Goal: Task Accomplishment & Management: Manage account settings

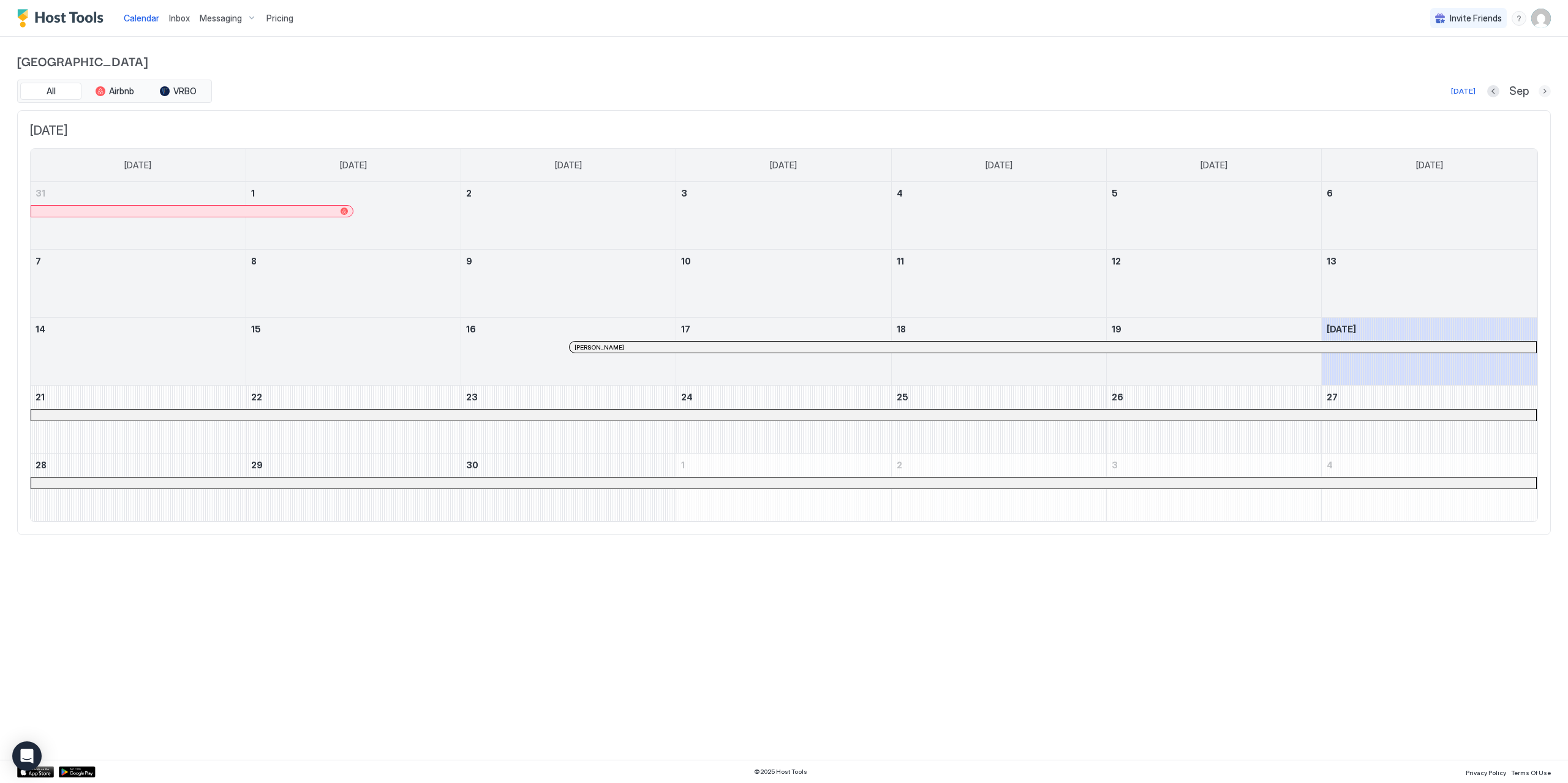
click at [1540, 92] on button "Next month" at bounding box center [1544, 91] width 12 height 12
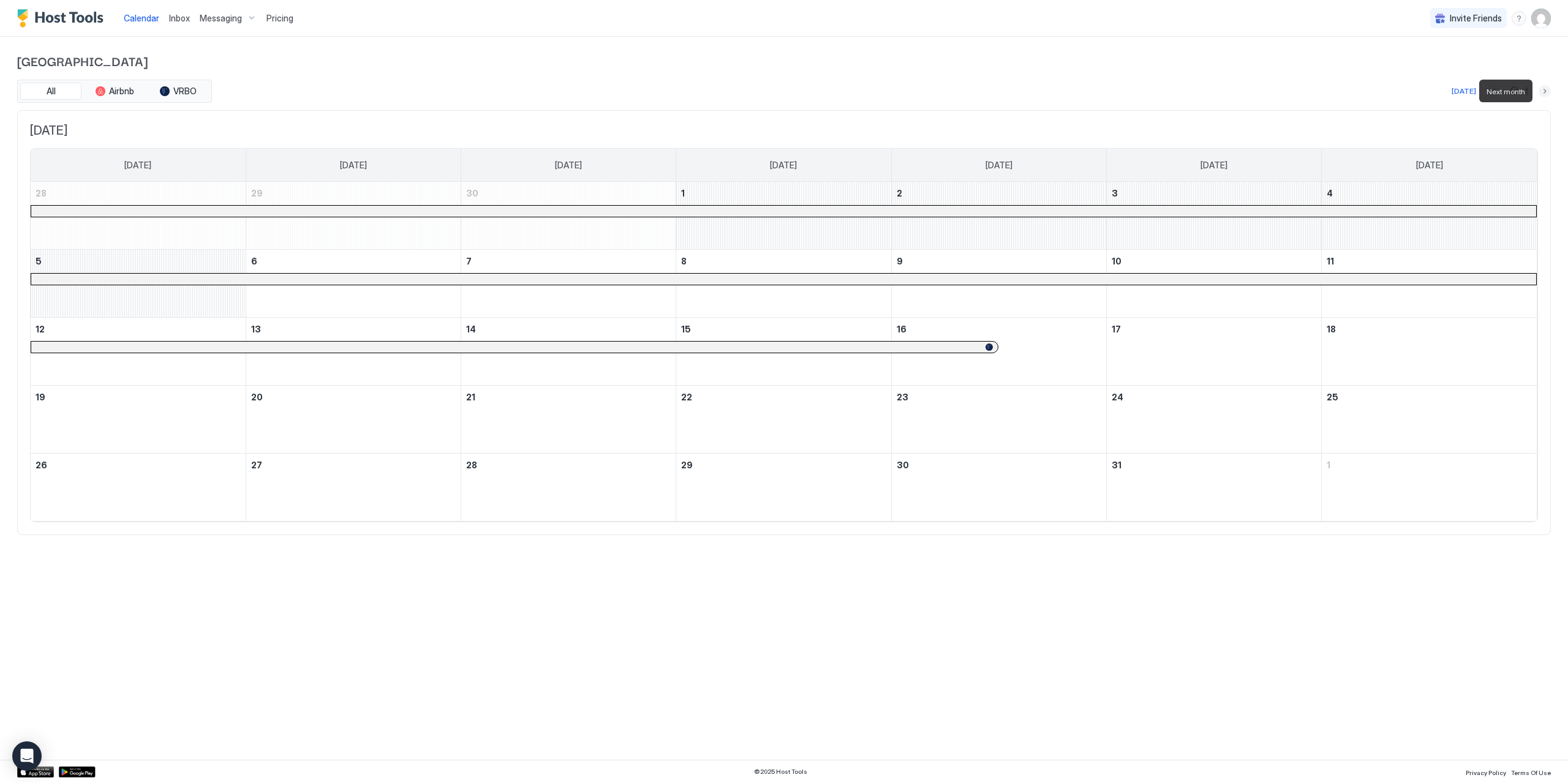
click at [1540, 92] on button "Next month" at bounding box center [1544, 91] width 12 height 12
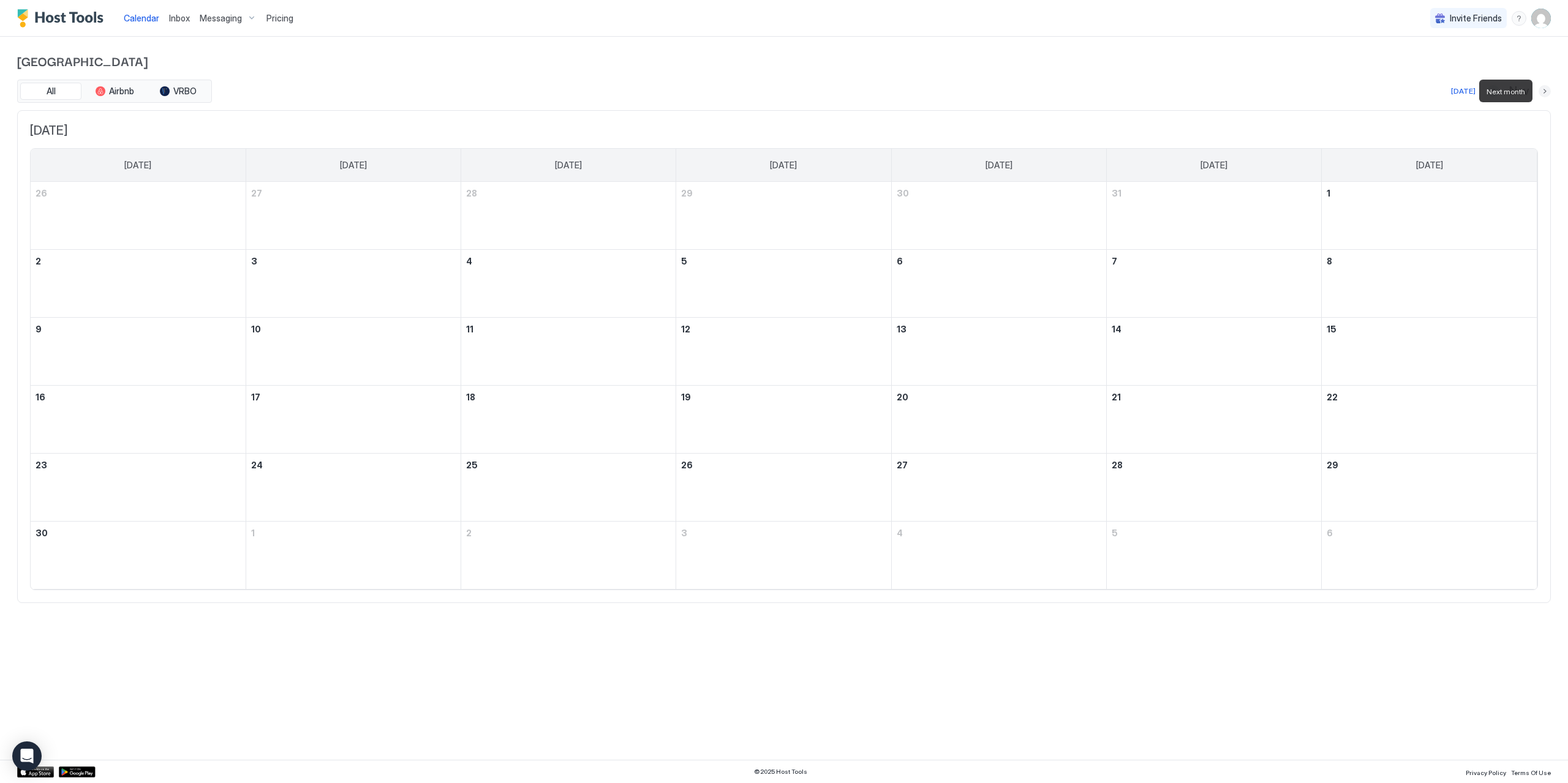
click at [1540, 92] on button "Next month" at bounding box center [1544, 91] width 12 height 12
click at [1554, 90] on div "Pelican Palace All Airbnb VRBO Today Dec December 2025 Sunday Monday Tuesday We…" at bounding box center [784, 294] width 1568 height 513
click at [1548, 90] on button "Next month" at bounding box center [1544, 91] width 12 height 12
click at [993, 275] on div "3 $357" at bounding box center [998, 283] width 204 height 58
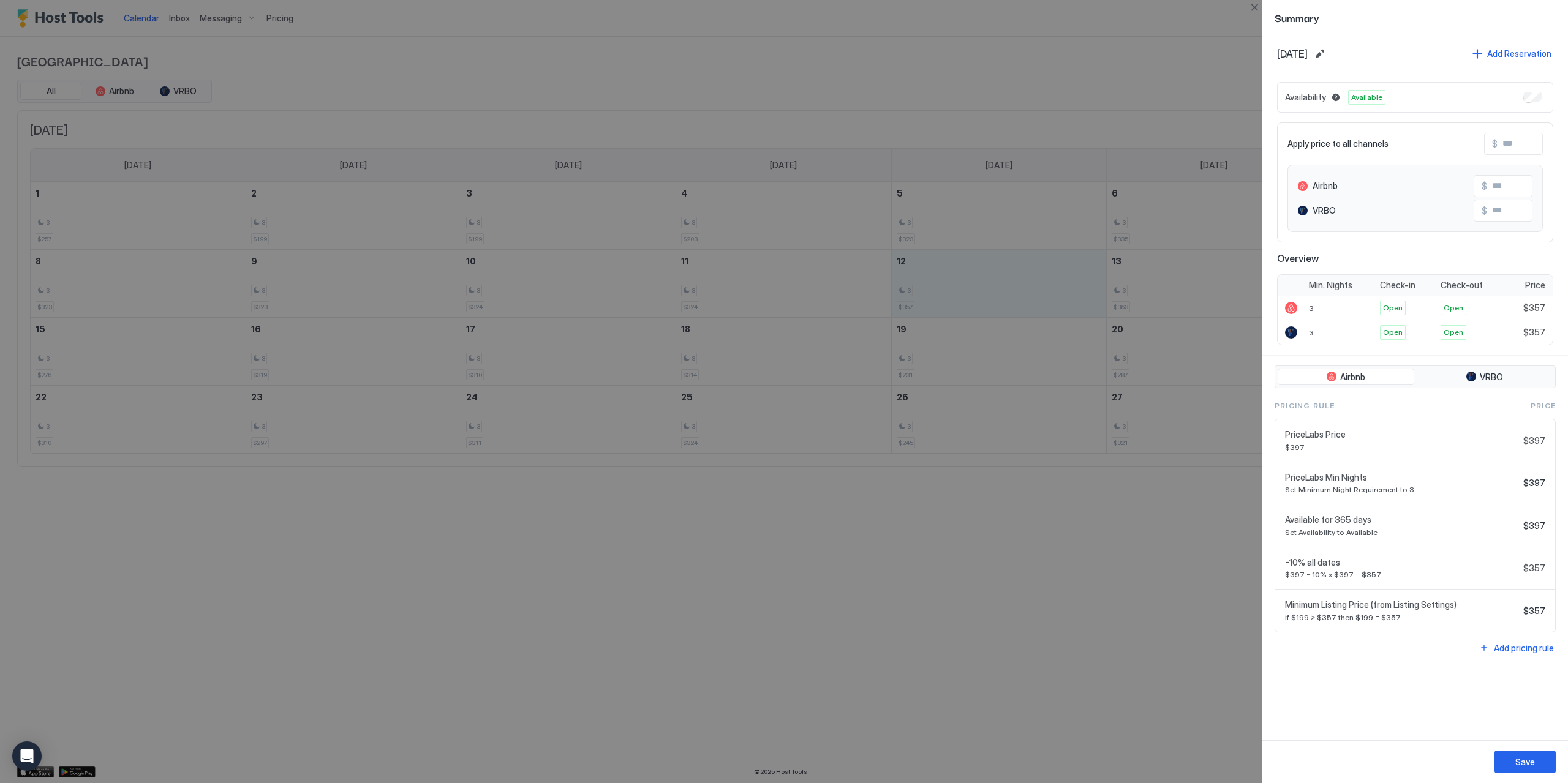
click at [311, 346] on div at bounding box center [784, 391] width 1568 height 783
click at [1502, 51] on div "Add Reservation" at bounding box center [1519, 53] width 64 height 13
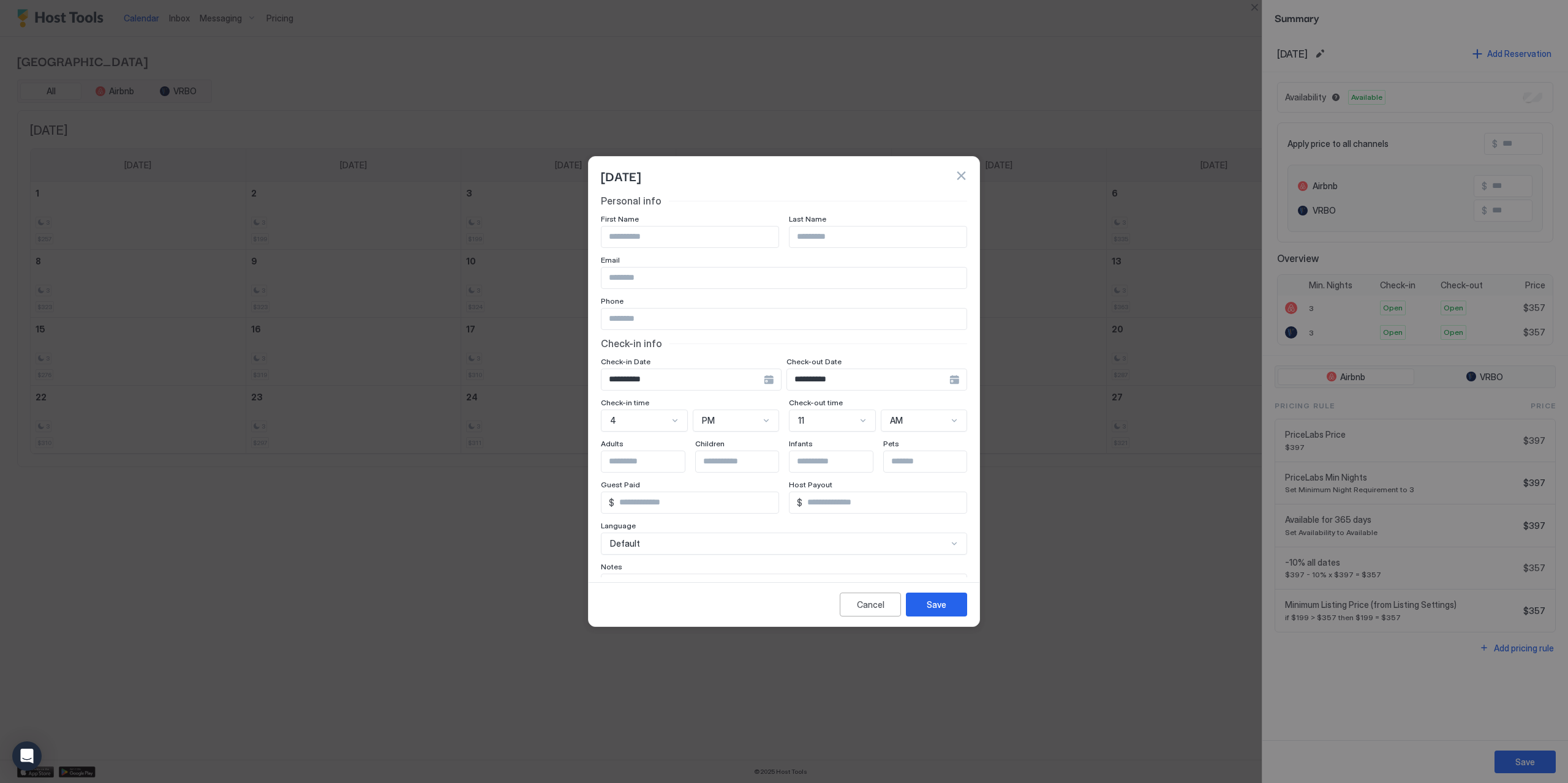
click at [653, 238] on input "Input Field" at bounding box center [690, 236] width 177 height 21
type input "*******"
type input "******"
click at [950, 379] on div "**********" at bounding box center [877, 380] width 180 height 22
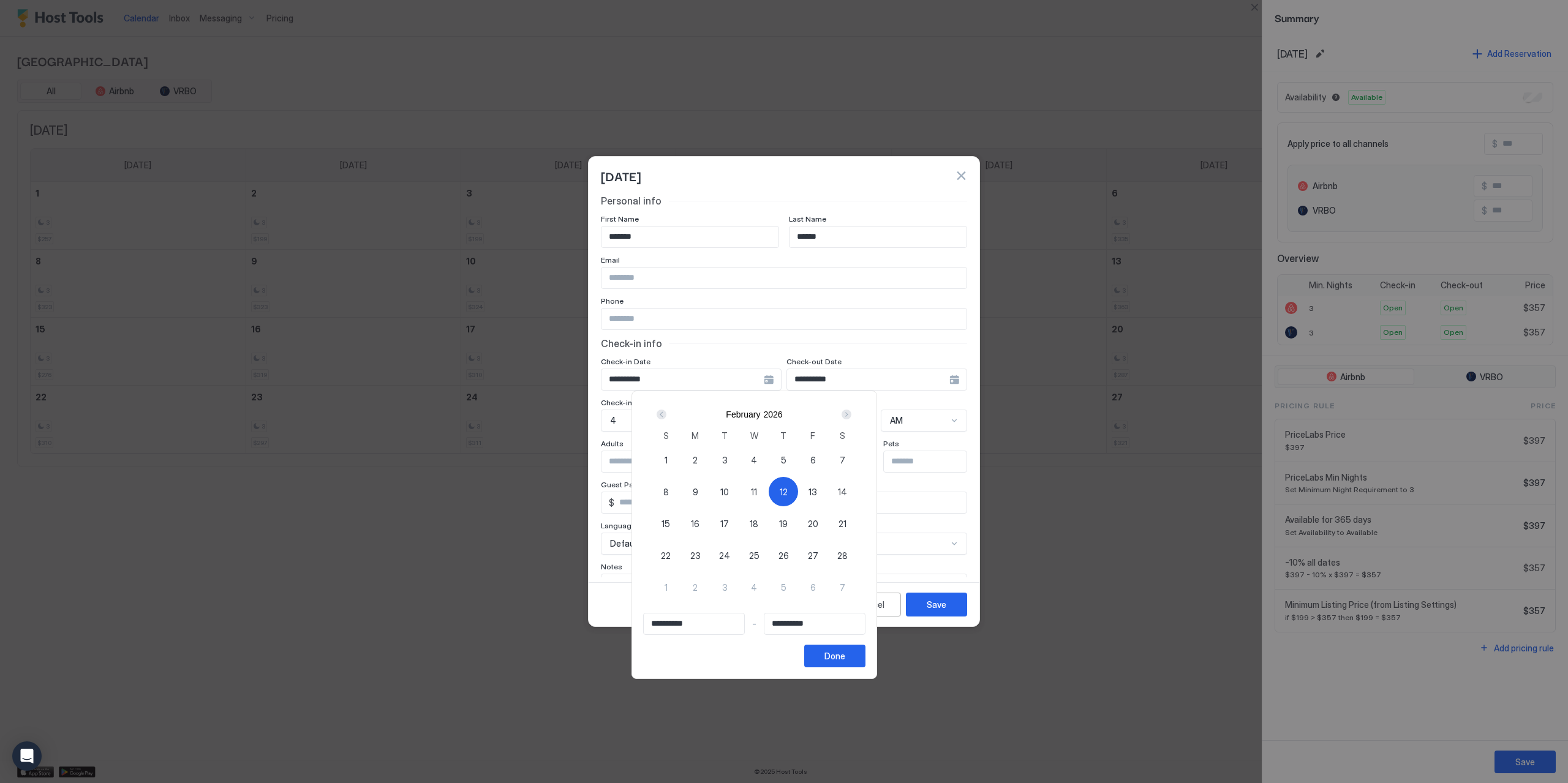
click at [699, 521] on span "16" at bounding box center [695, 524] width 8 height 13
type input "**********"
click at [631, 378] on div at bounding box center [784, 391] width 1568 height 783
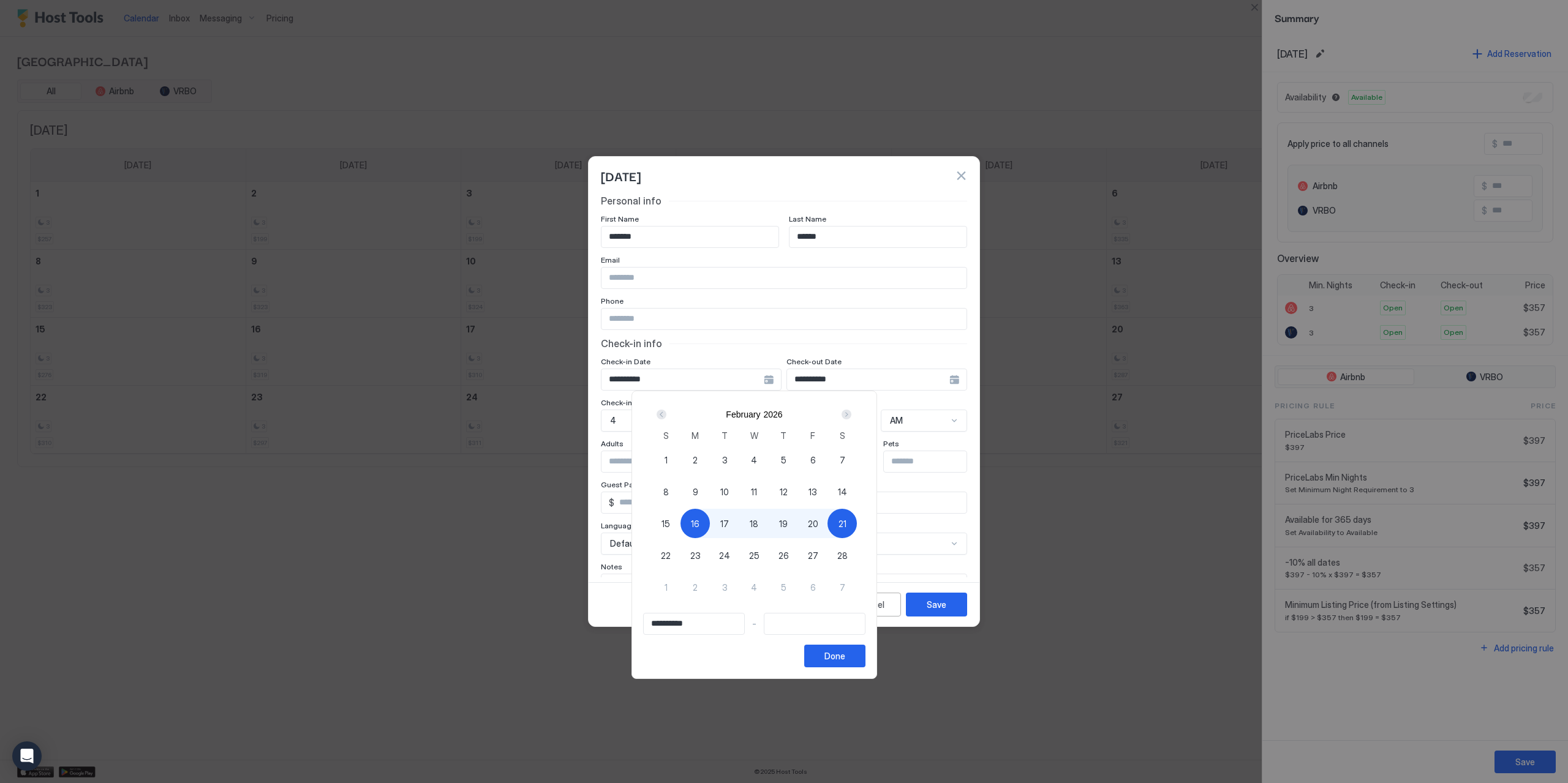
type input "**********"
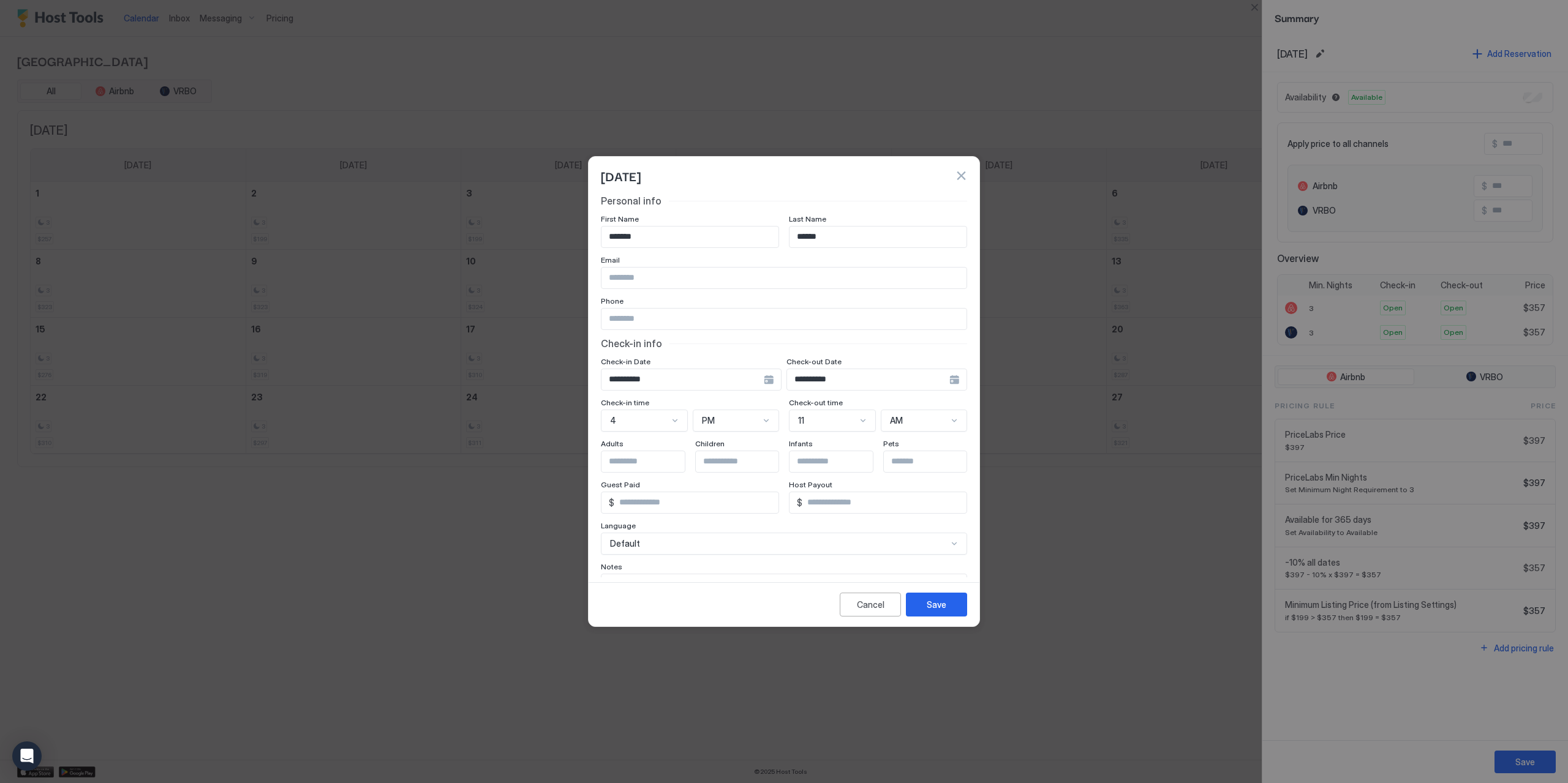
click at [768, 380] on div "**********" at bounding box center [691, 380] width 180 height 22
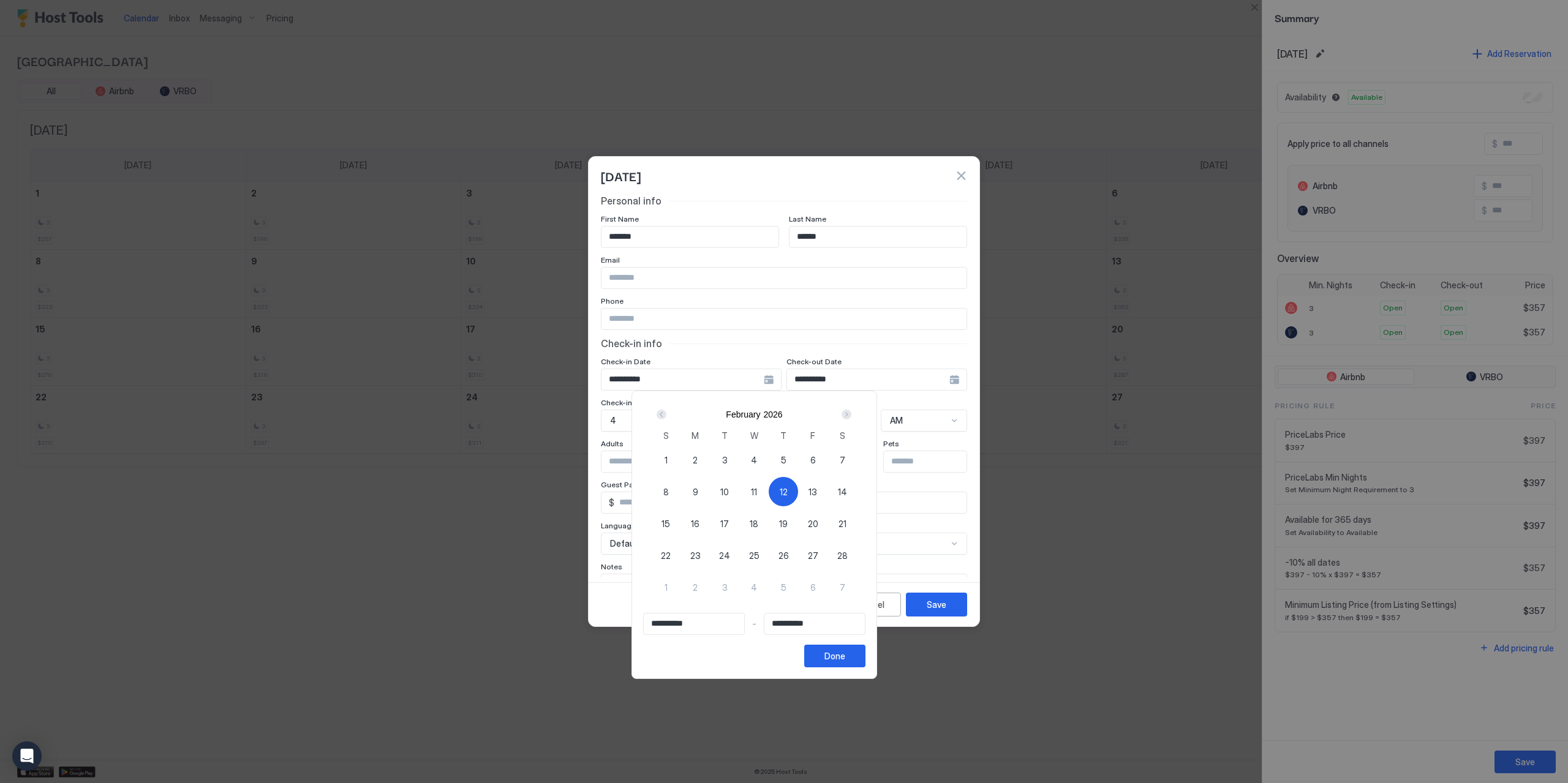
click at [788, 489] on span "12" at bounding box center [783, 492] width 8 height 13
click at [788, 489] on span "12" at bounding box center [783, 492] width 8 height 13
type input "**********"
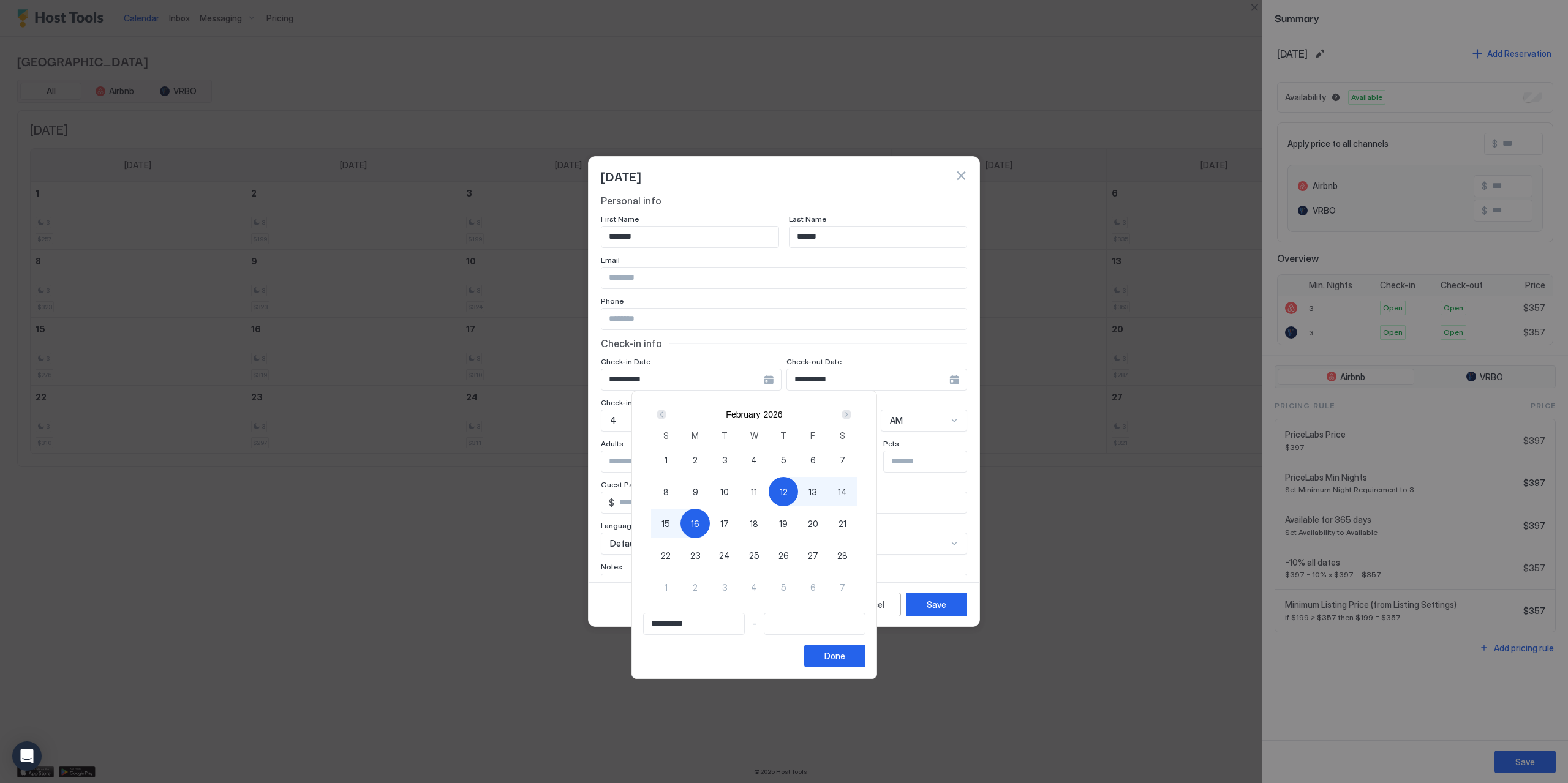
click at [699, 530] on span "16" at bounding box center [695, 524] width 8 height 13
type input "**********"
click at [932, 351] on div at bounding box center [784, 391] width 1568 height 783
type input "**********"
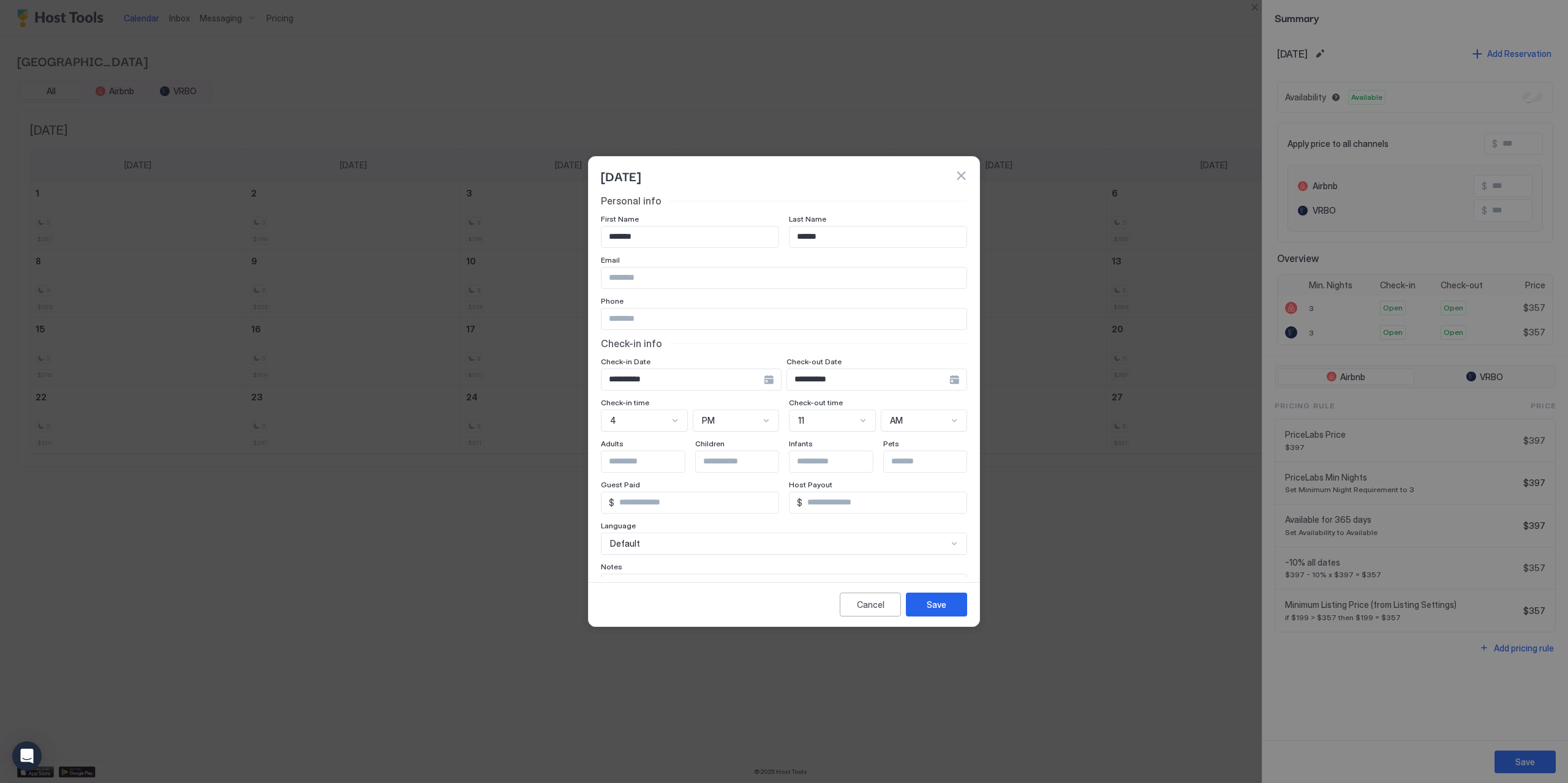
click at [947, 380] on div "**********" at bounding box center [877, 380] width 180 height 22
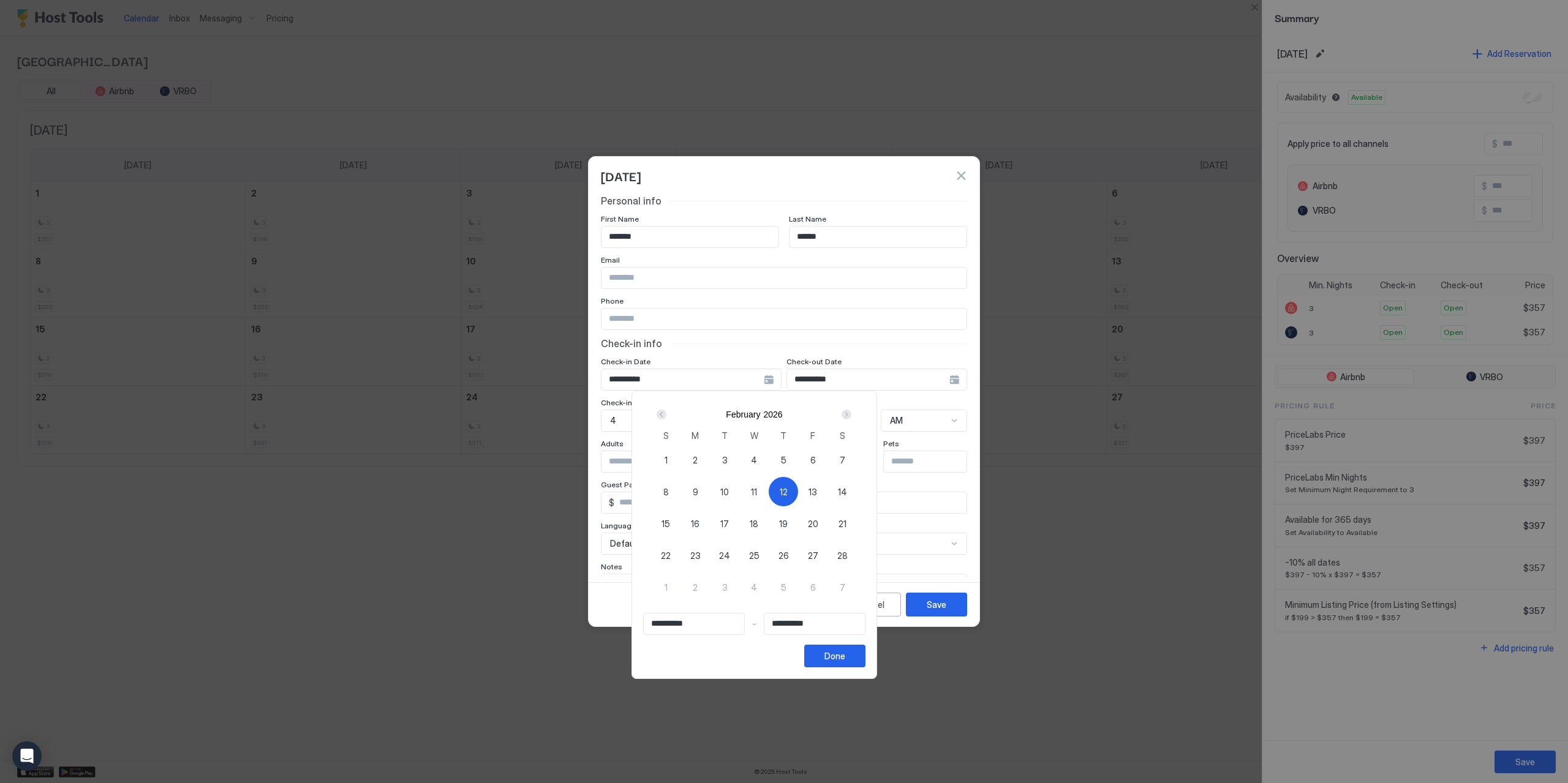
click at [699, 523] on span "16" at bounding box center [695, 524] width 8 height 13
type input "**********"
click at [788, 489] on span "12" at bounding box center [783, 492] width 8 height 13
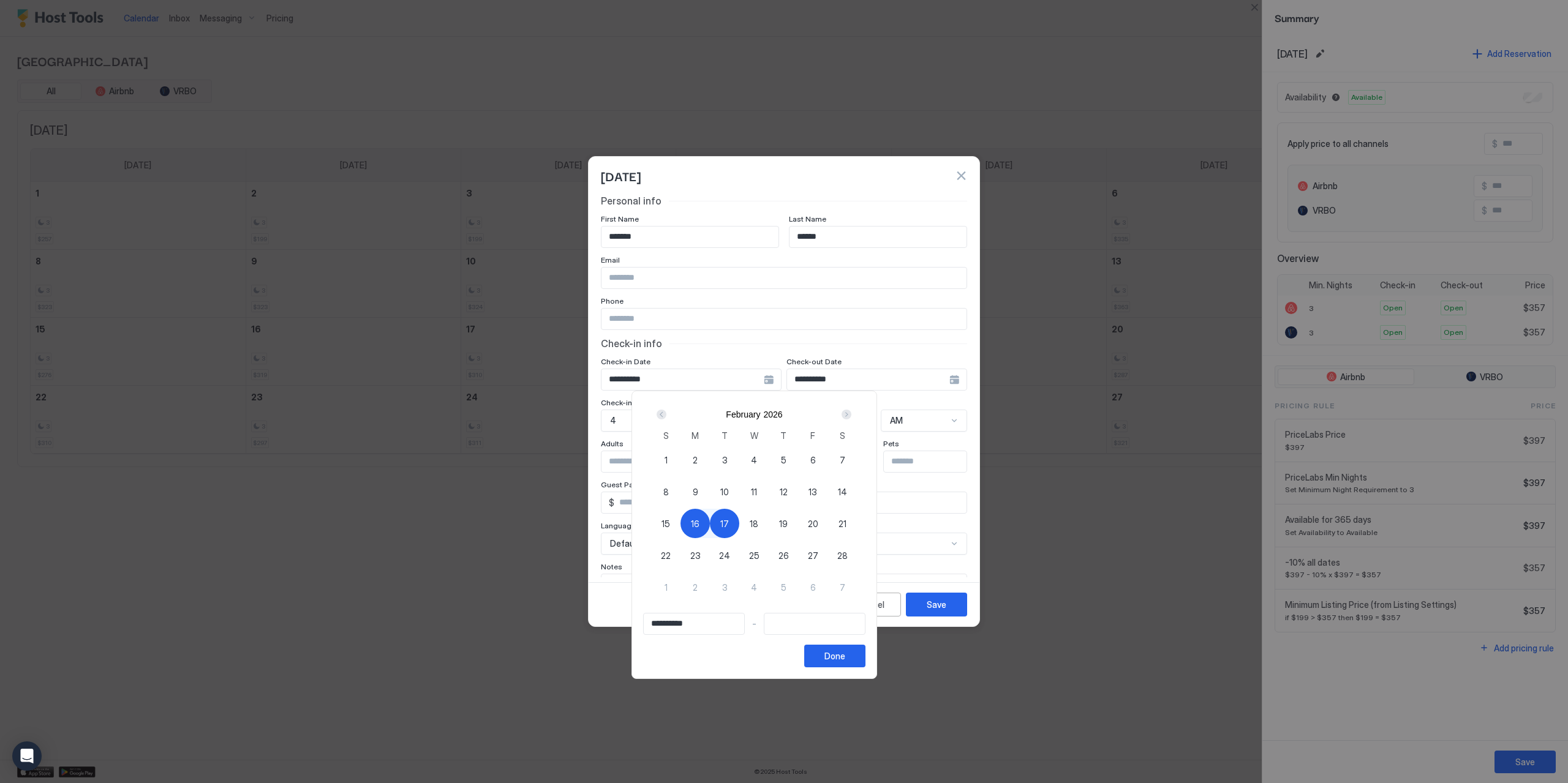
type input "**********"
click at [699, 519] on span "16" at bounding box center [695, 524] width 8 height 13
type input "**********"
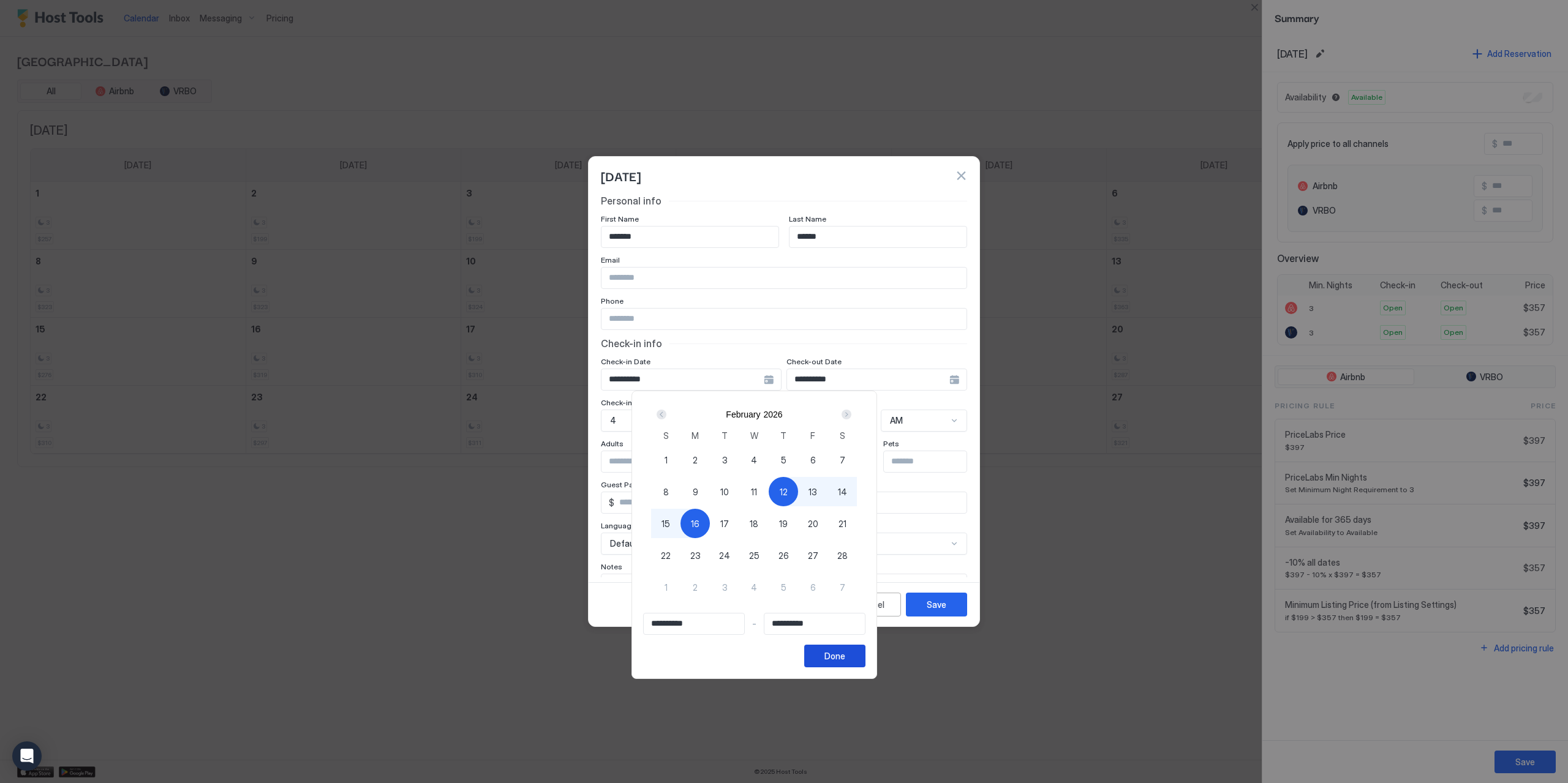
click at [845, 656] on div "Done" at bounding box center [835, 656] width 21 height 13
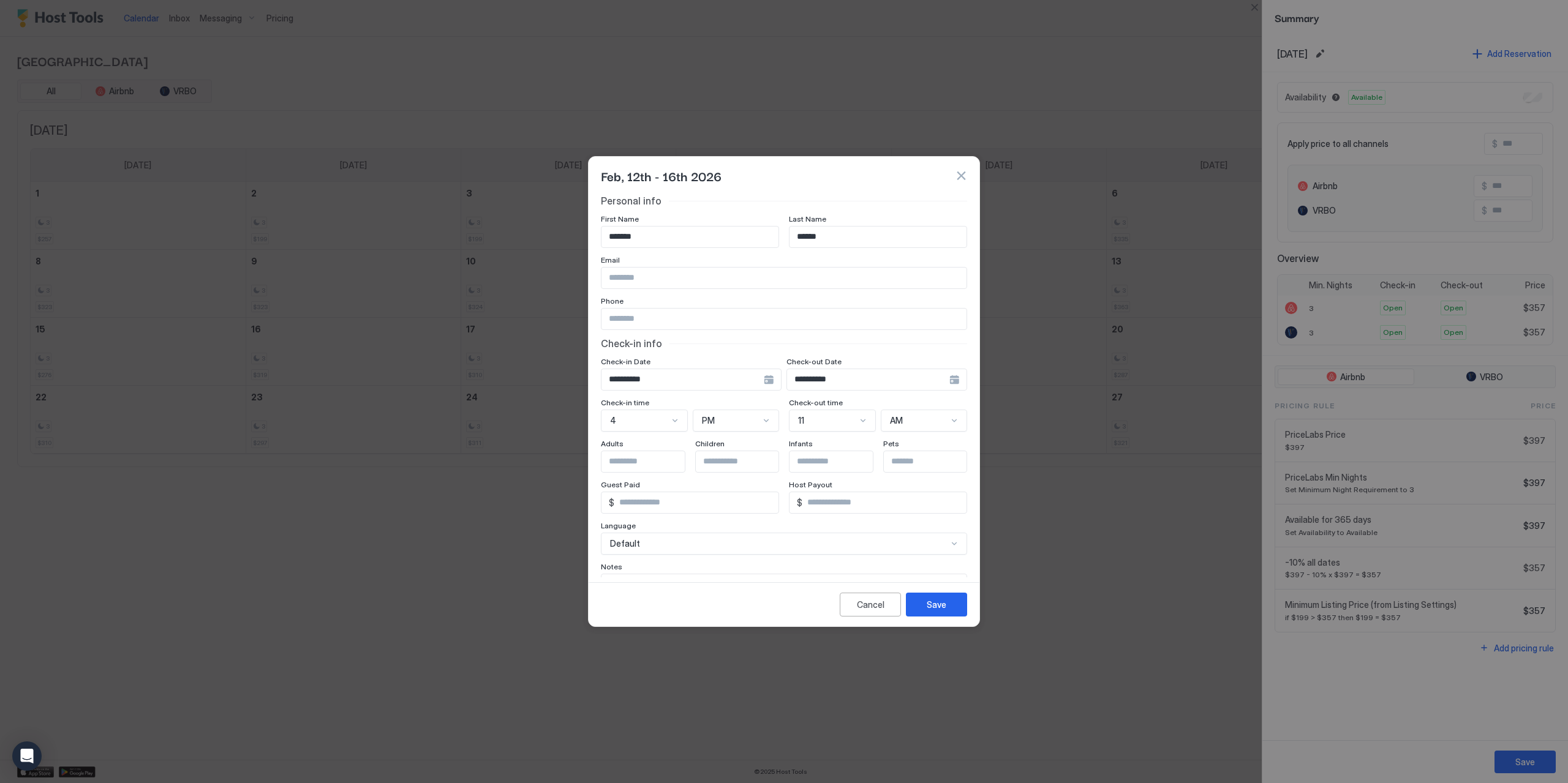
click at [632, 462] on input "Input Field" at bounding box center [651, 462] width 100 height 21
type input "**"
click at [944, 606] on div "Save" at bounding box center [936, 605] width 19 height 13
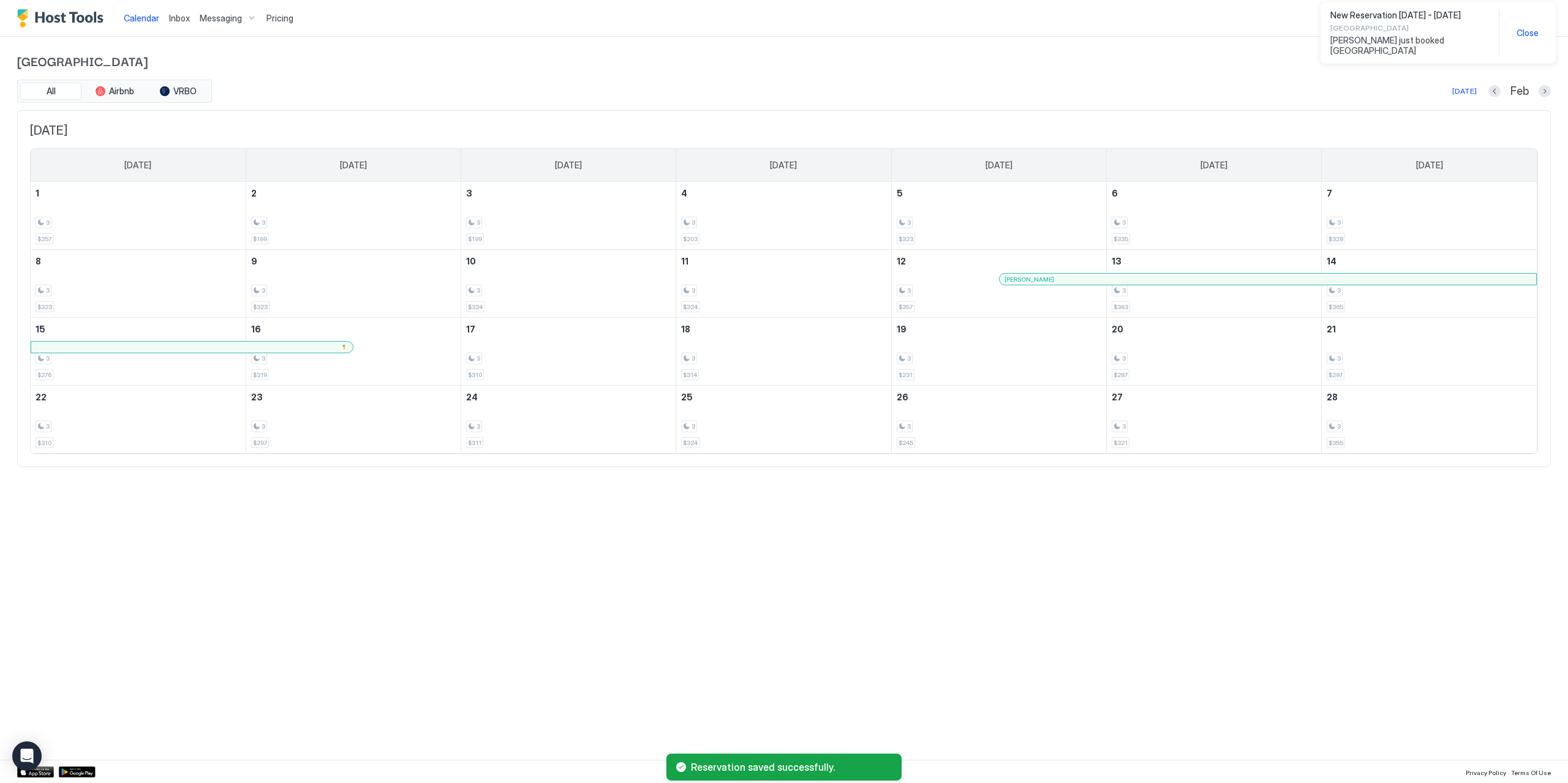
click at [1140, 279] on div at bounding box center [1139, 279] width 10 height 10
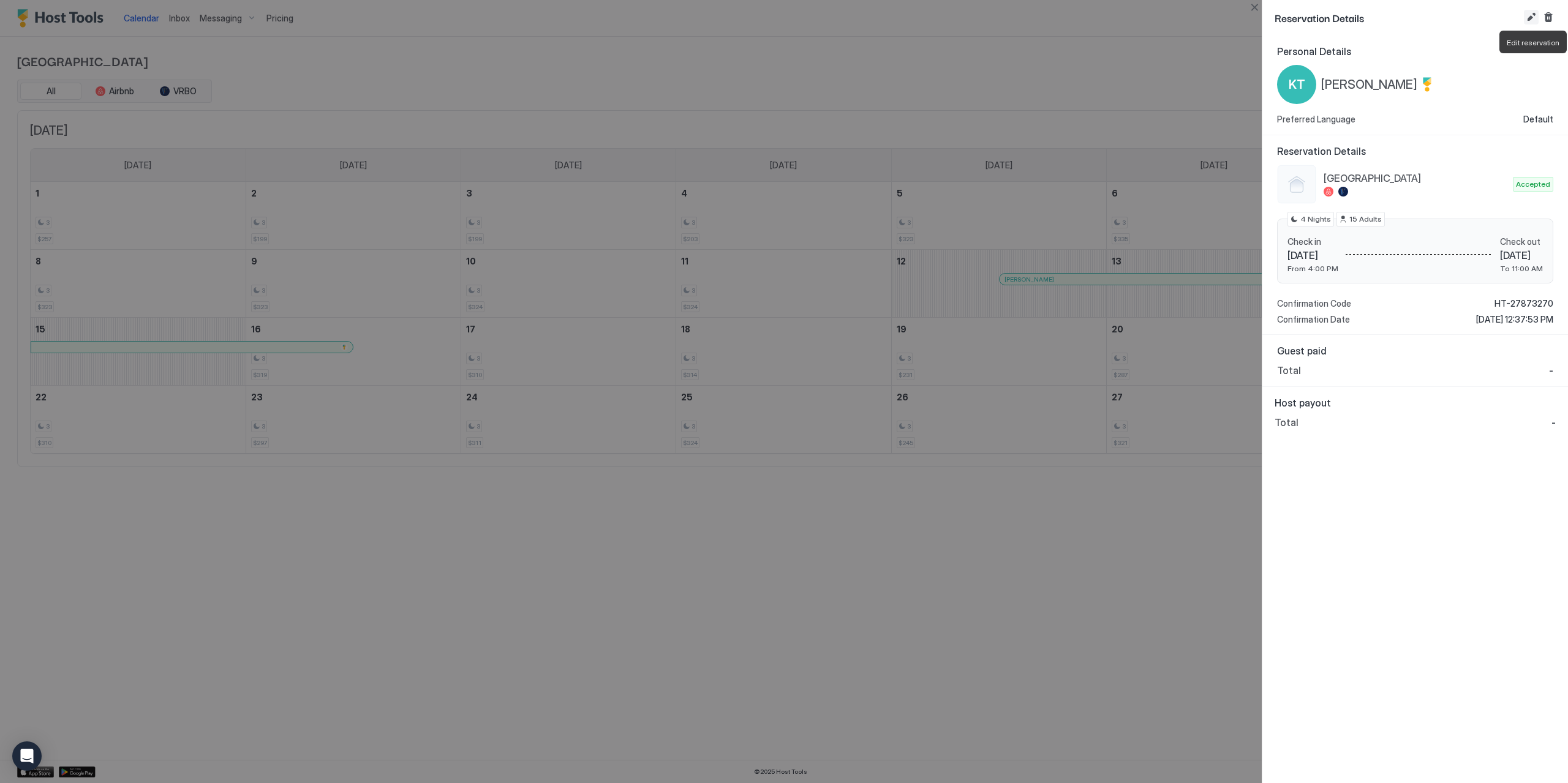
click at [1530, 21] on button "Edit reservation" at bounding box center [1531, 17] width 15 height 15
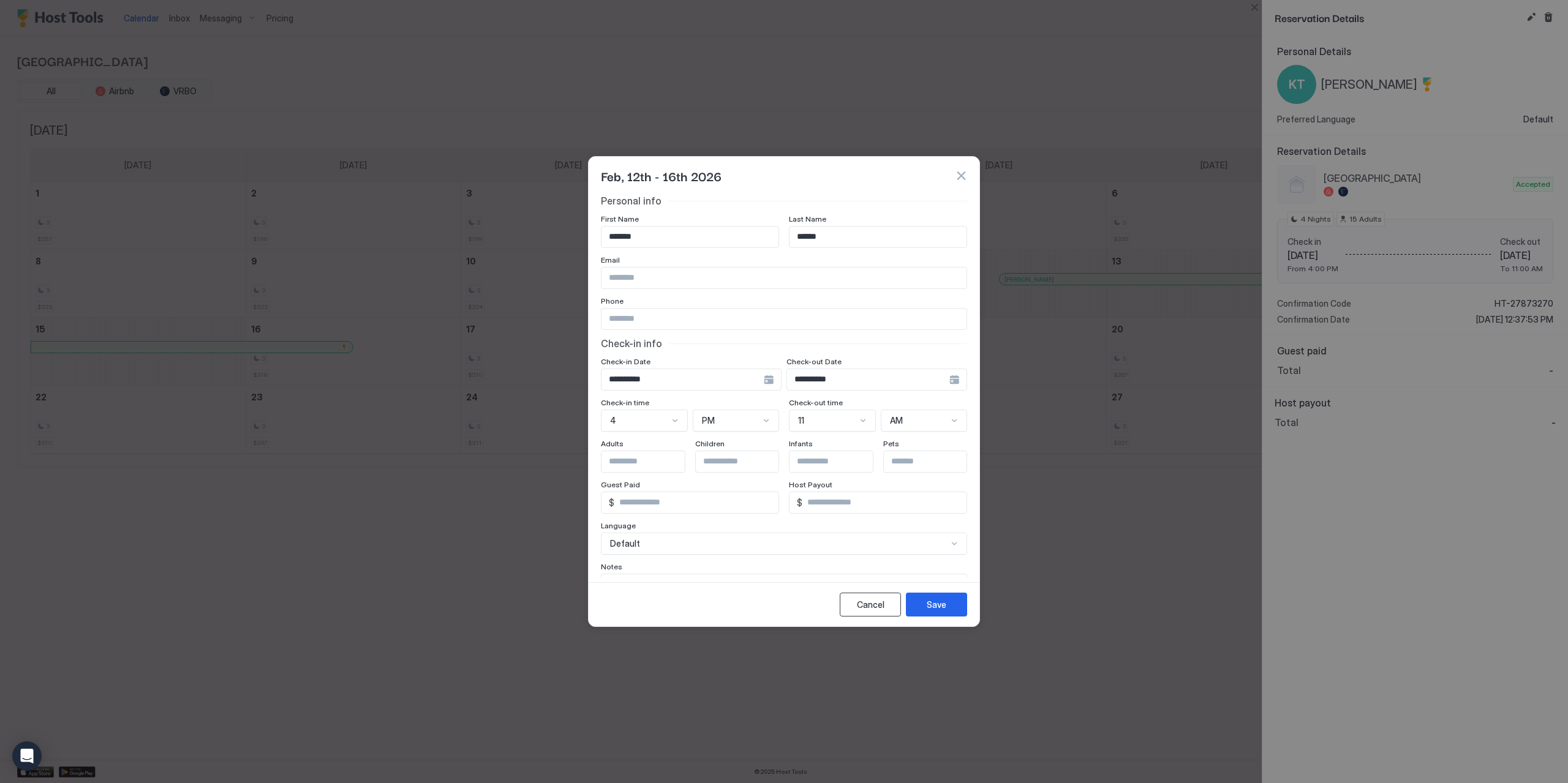
click at [875, 605] on div "Cancel" at bounding box center [870, 605] width 28 height 13
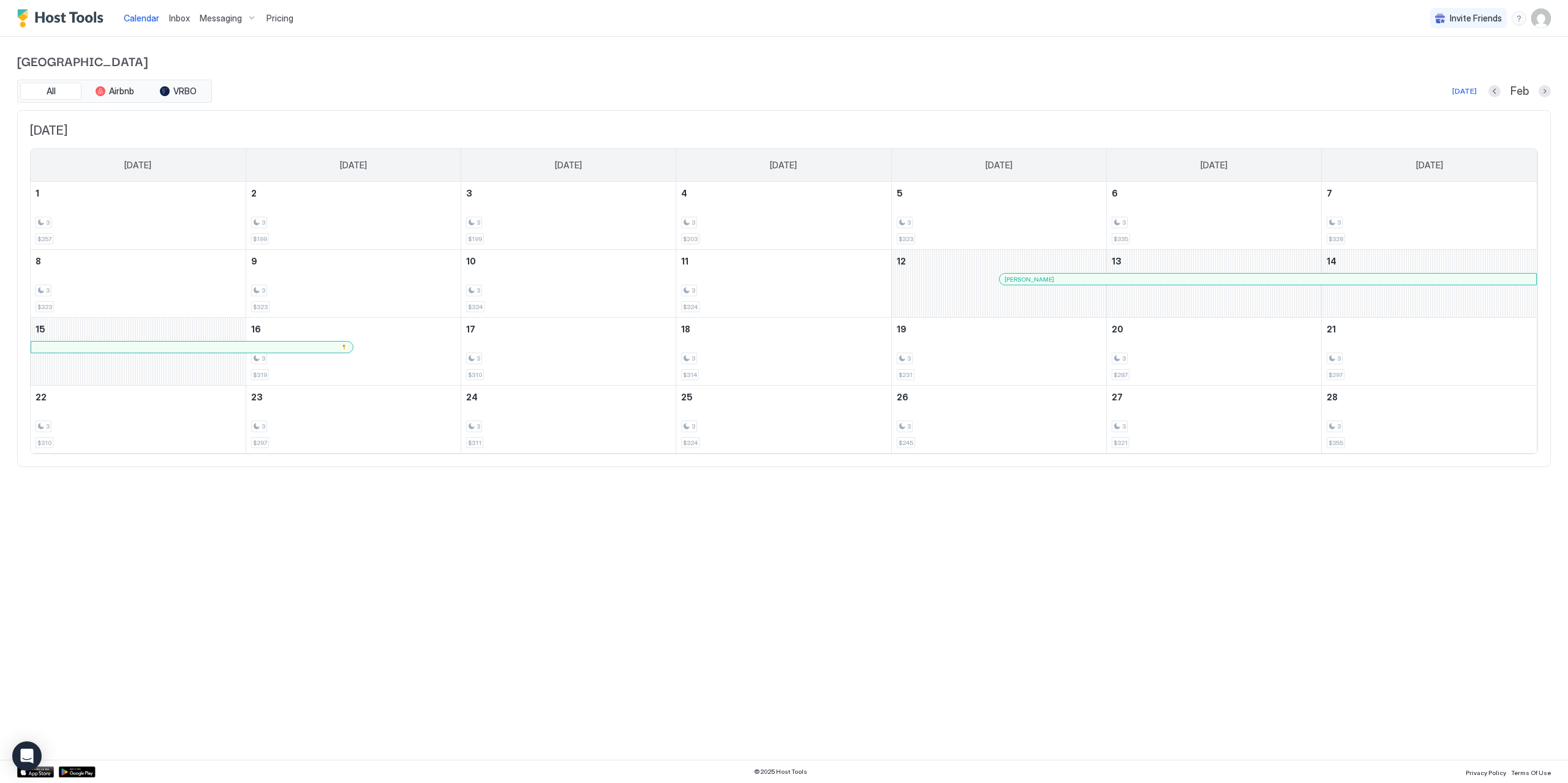
click at [1074, 281] on div at bounding box center [1073, 279] width 10 height 10
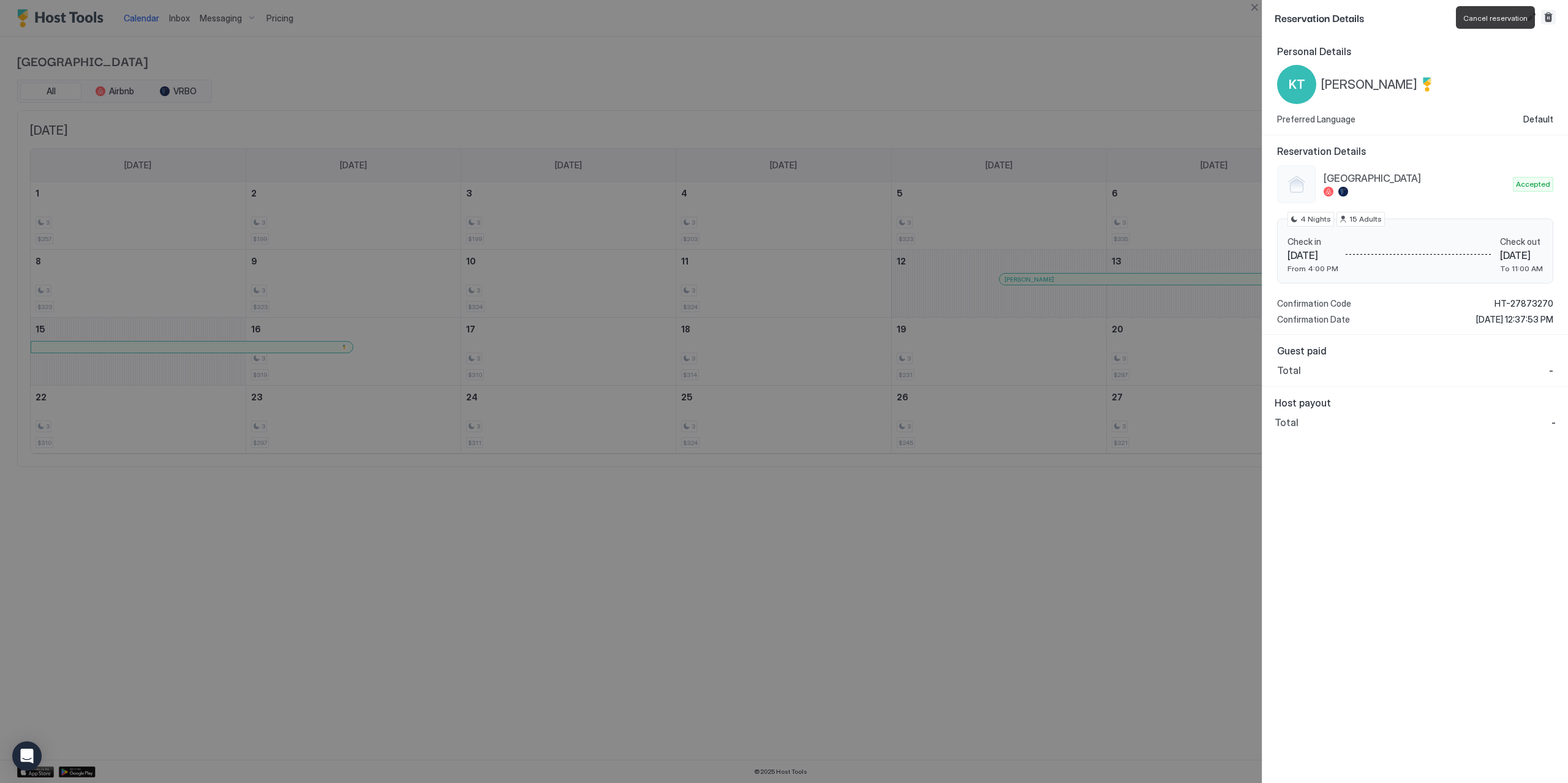
click at [1551, 19] on button "Cancel reservation" at bounding box center [1548, 17] width 15 height 15
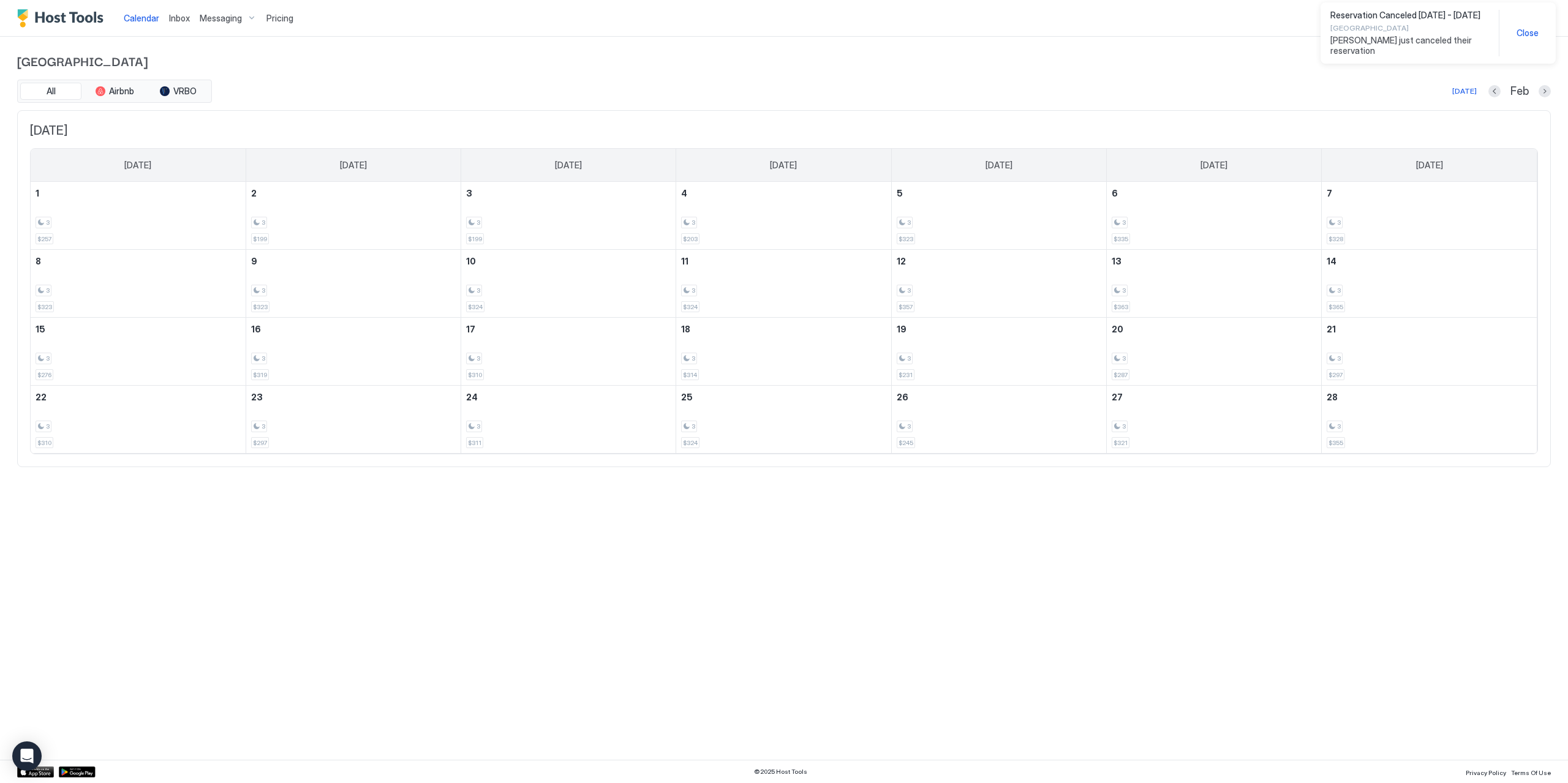
click at [1193, 630] on div "Calendar Inbox Messaging Pricing Invite Friends LR Pelican Palace All Airbnb VR…" at bounding box center [784, 391] width 1568 height 783
click at [974, 294] on div "3" at bounding box center [998, 290] width 204 height 12
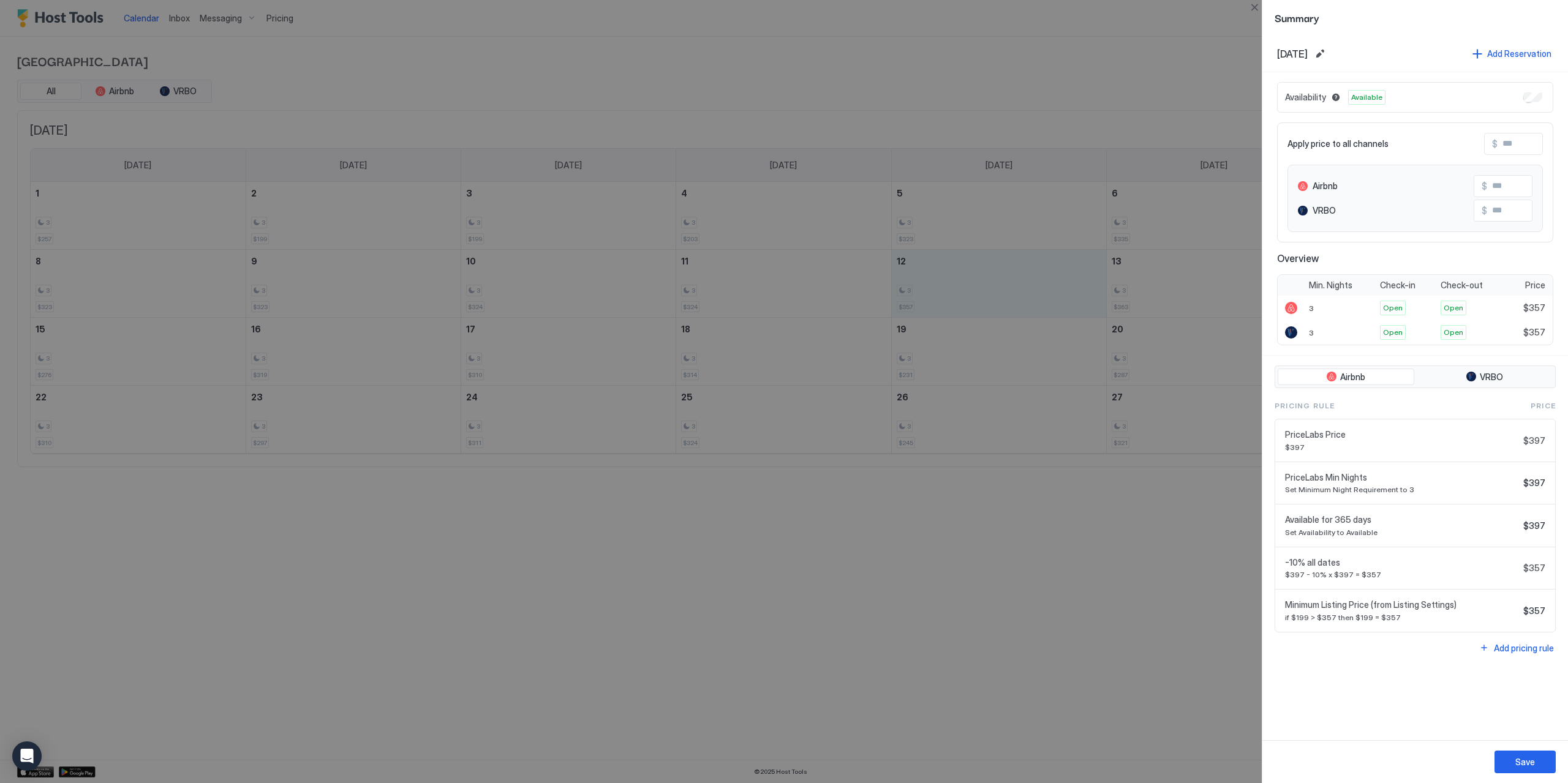
click at [308, 350] on div at bounding box center [784, 391] width 1568 height 783
click at [955, 275] on div at bounding box center [784, 391] width 1568 height 783
click at [999, 625] on div at bounding box center [784, 391] width 1568 height 783
click at [907, 517] on div at bounding box center [784, 391] width 1568 height 783
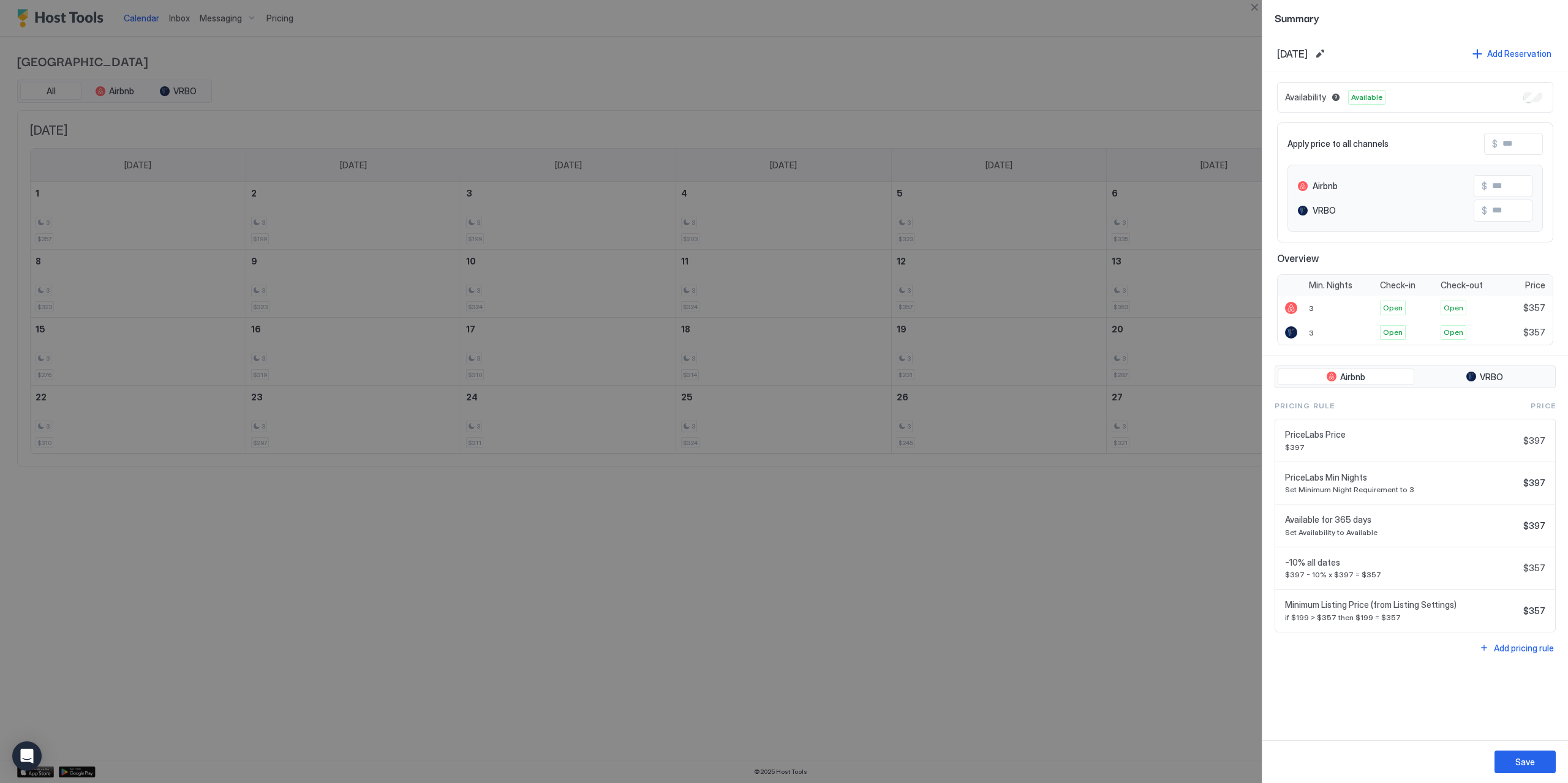
click at [907, 517] on div at bounding box center [784, 391] width 1568 height 783
click at [1043, 592] on div at bounding box center [784, 391] width 1568 height 783
click at [1259, 8] on button "Close" at bounding box center [1254, 7] width 15 height 15
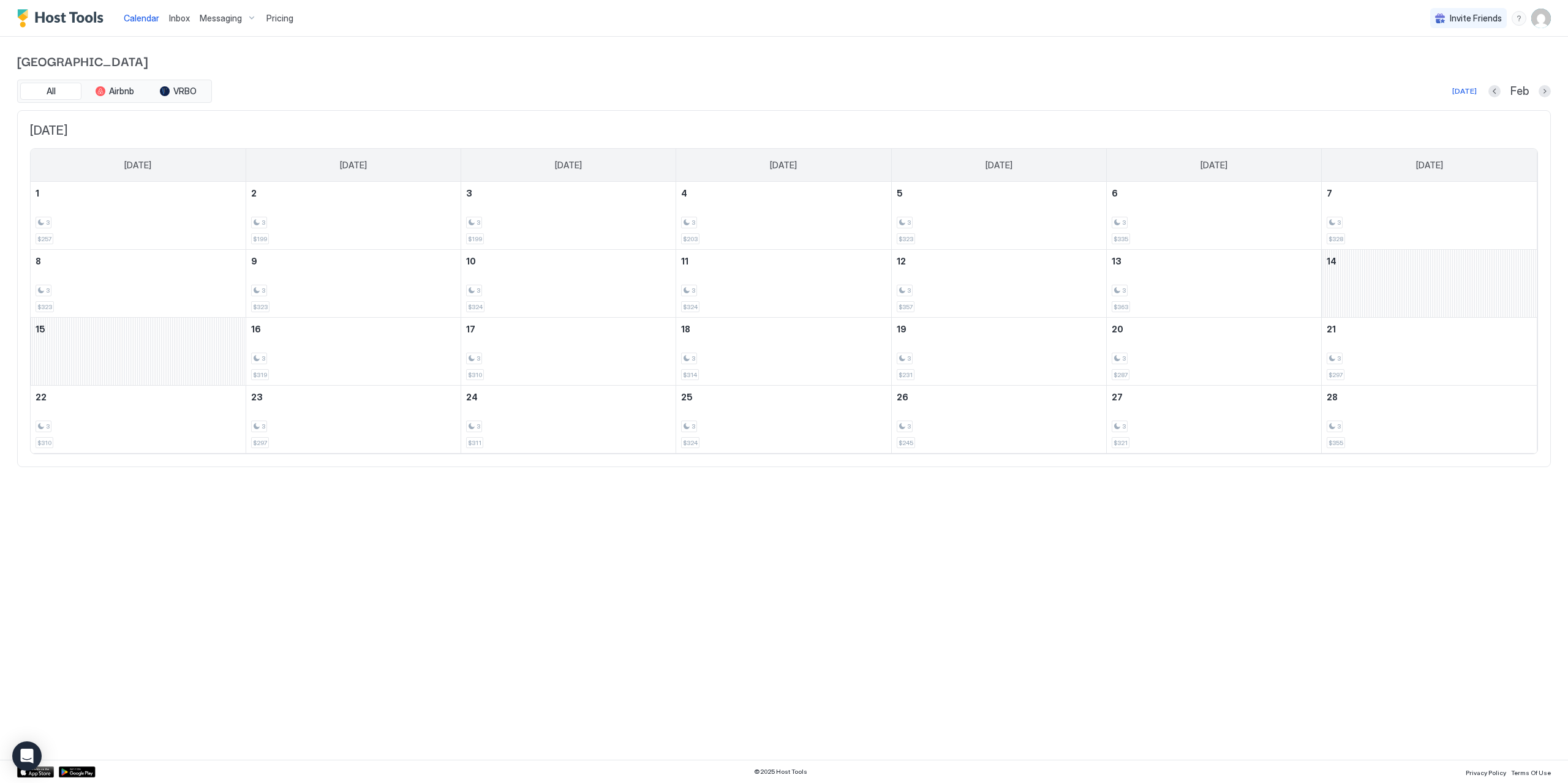
click at [1060, 660] on div "Calendar Inbox Messaging Pricing Invite Friends LR Pelican Palace All Airbnb VR…" at bounding box center [784, 391] width 1568 height 783
click at [1363, 293] on div "February 14, 2026" at bounding box center [1429, 283] width 215 height 67
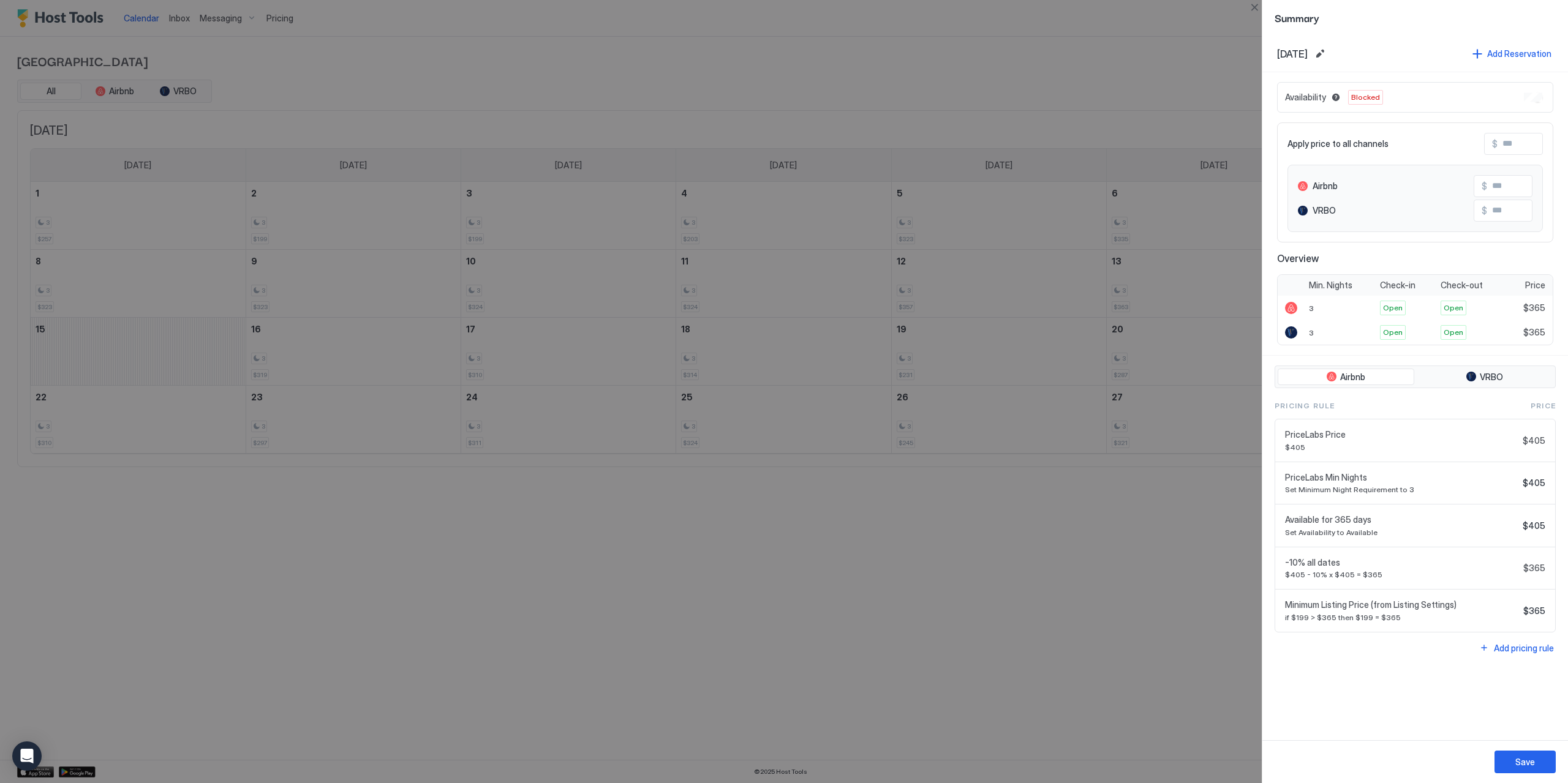
click at [965, 681] on div at bounding box center [784, 391] width 1568 height 783
click at [167, 332] on div at bounding box center [784, 391] width 1568 height 783
click at [1256, 6] on button "Close" at bounding box center [1254, 7] width 15 height 15
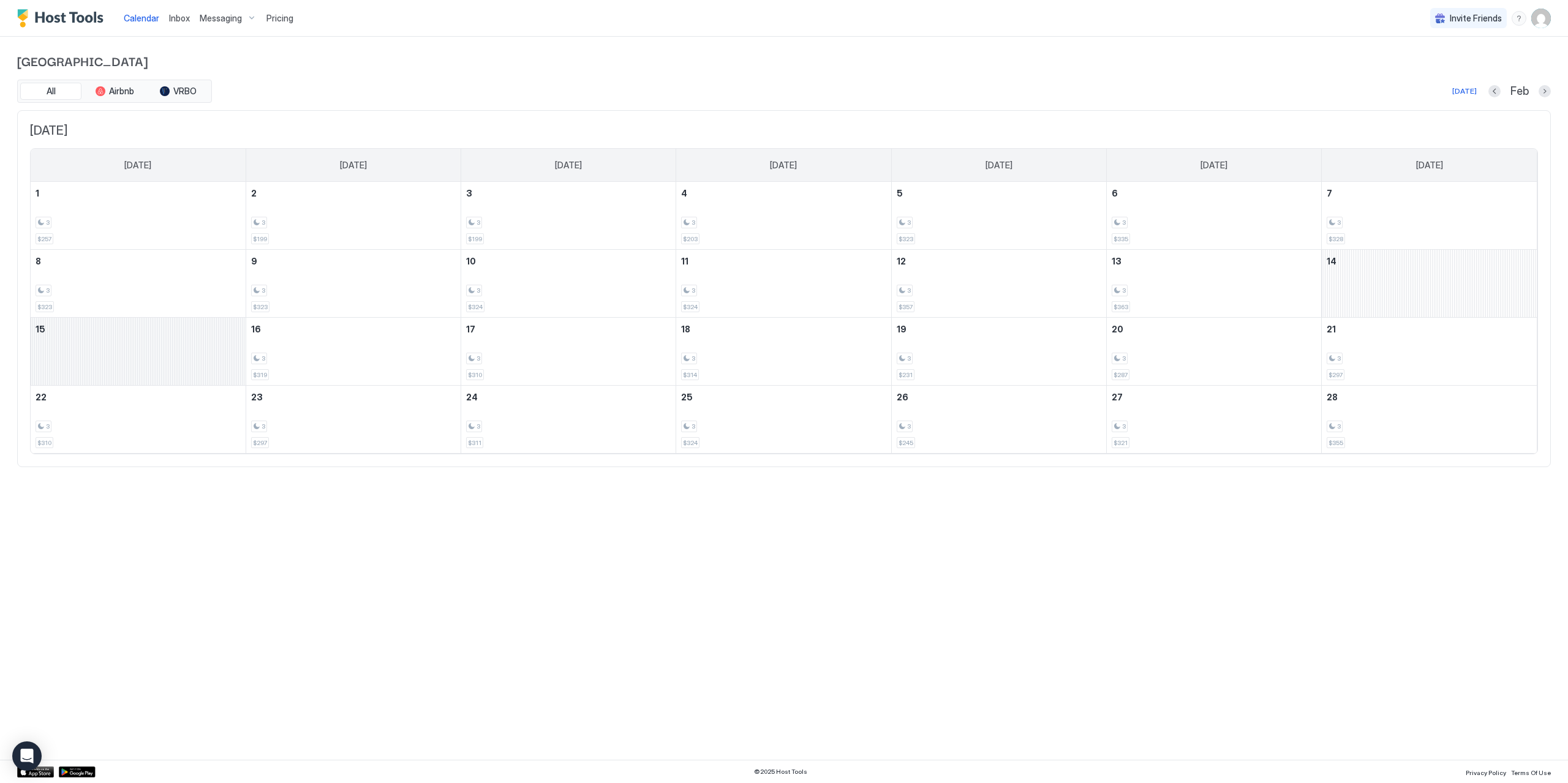
click at [171, 344] on div "February 15, 2026" at bounding box center [138, 351] width 215 height 67
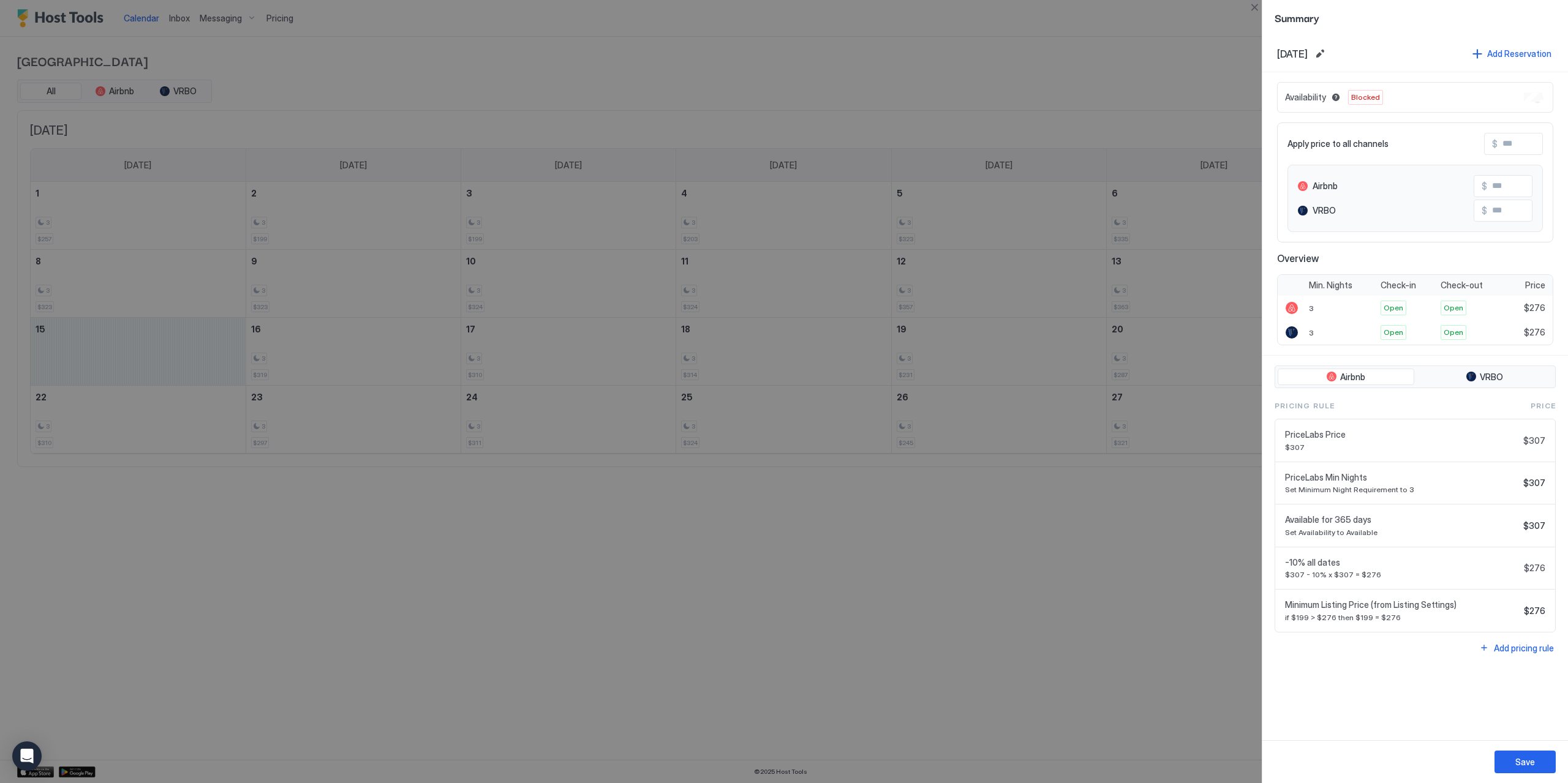
click at [322, 356] on div at bounding box center [784, 391] width 1568 height 783
click at [373, 575] on div at bounding box center [784, 391] width 1568 height 783
click at [1253, 6] on button "Close" at bounding box center [1254, 7] width 15 height 15
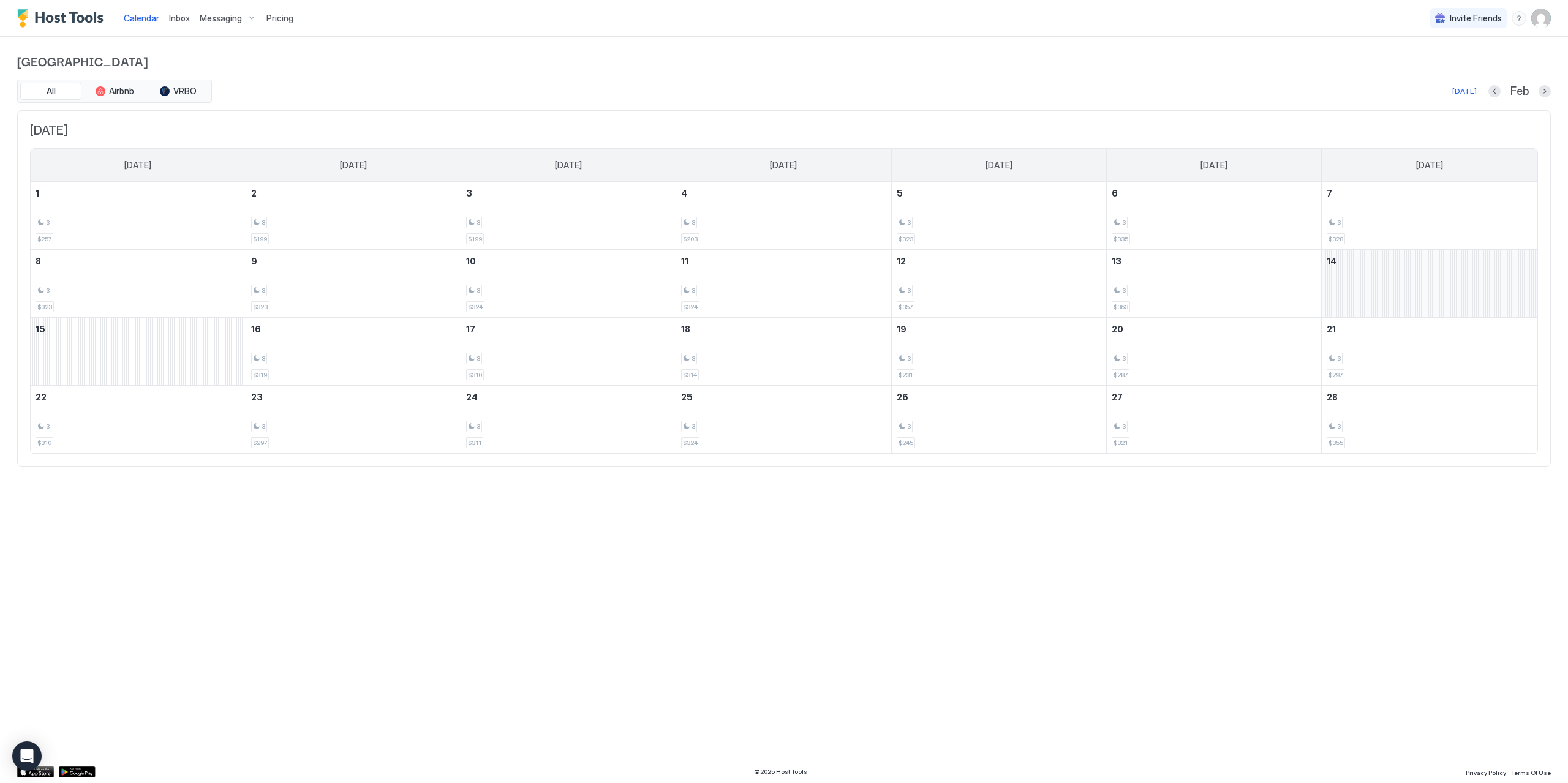
click at [1415, 271] on div "February 14, 2026" at bounding box center [1429, 283] width 215 height 67
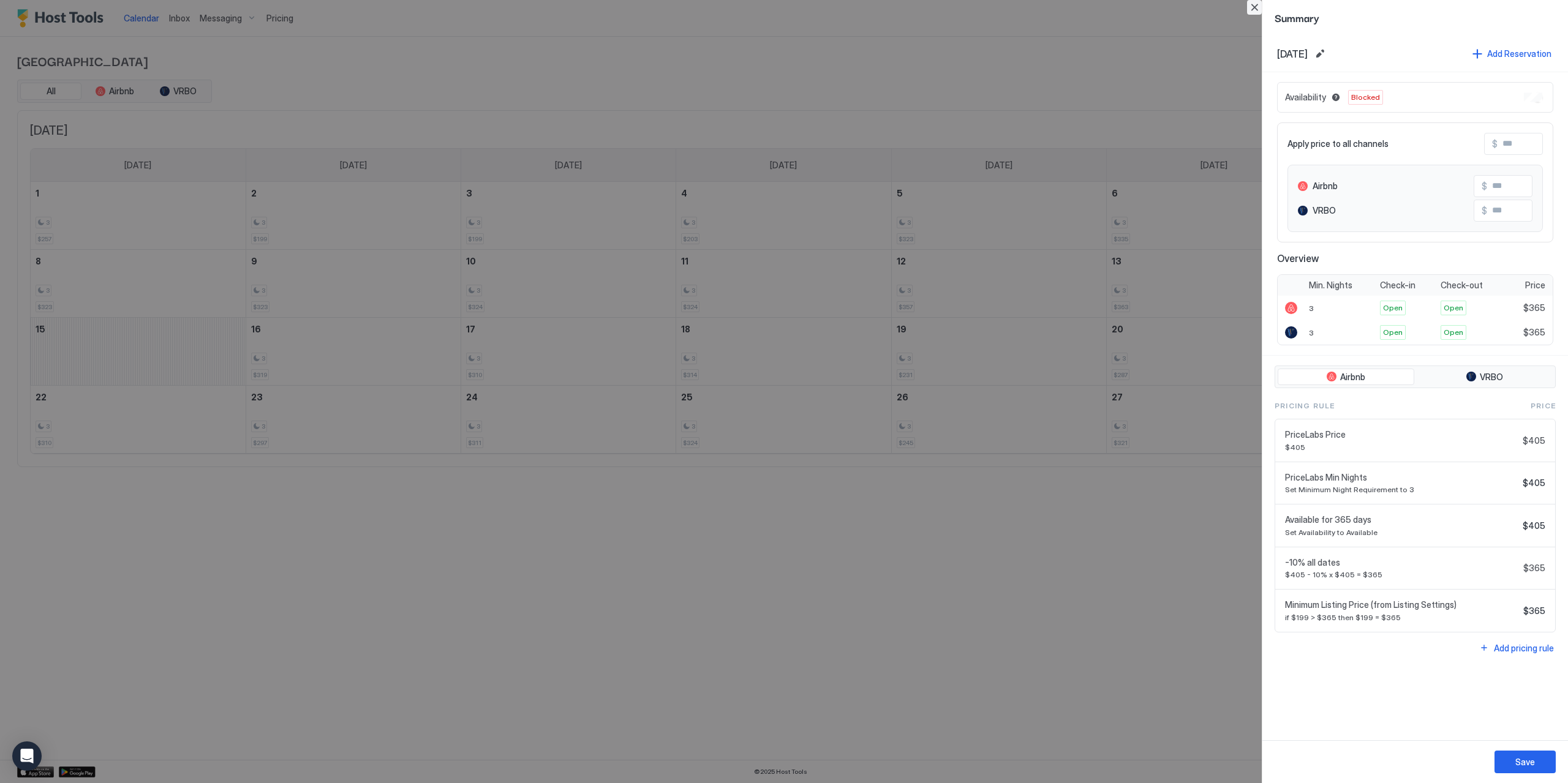
click at [1257, 6] on button "Close" at bounding box center [1254, 7] width 15 height 15
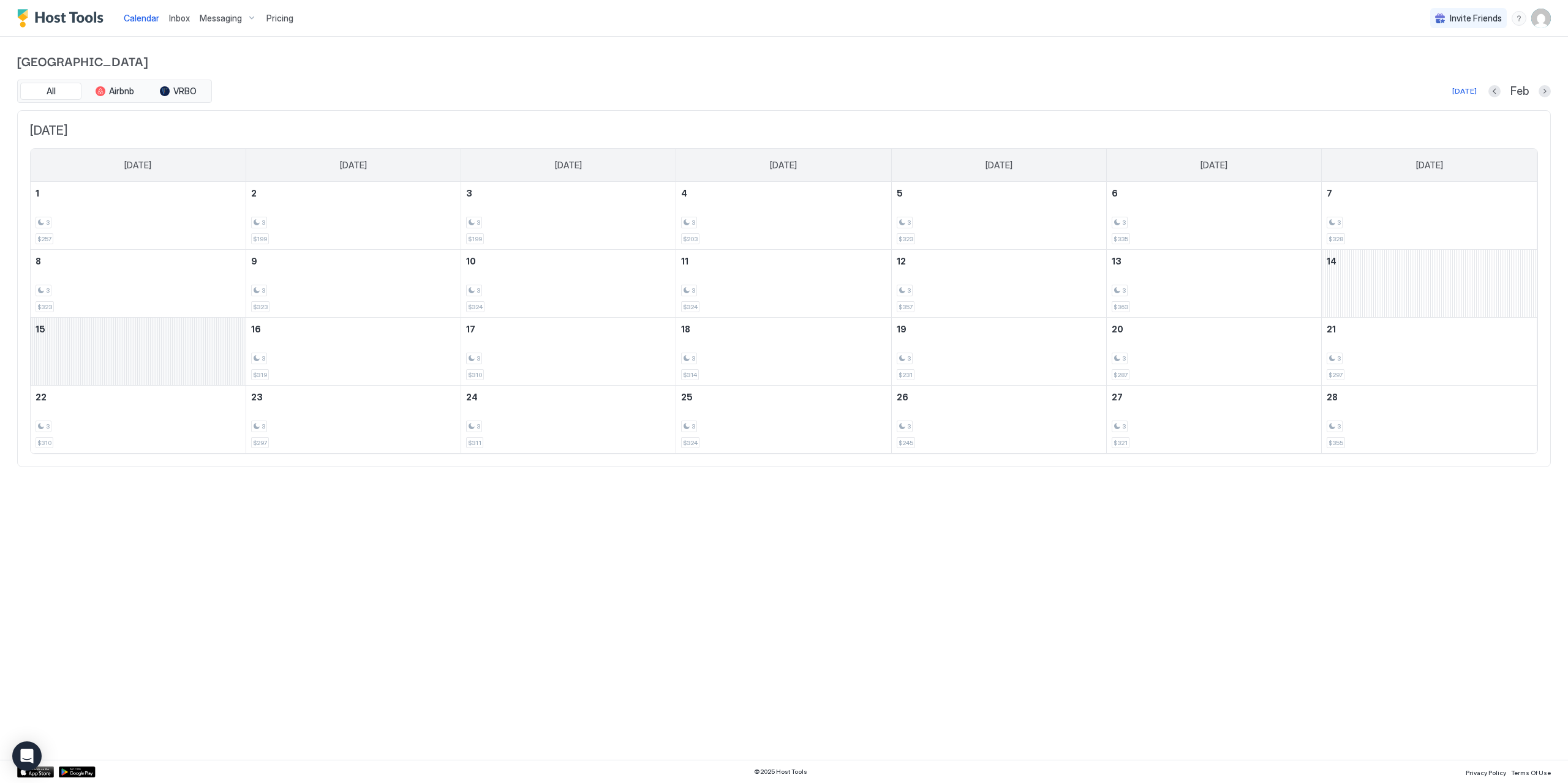
click at [166, 343] on div "February 15, 2026" at bounding box center [138, 351] width 215 height 67
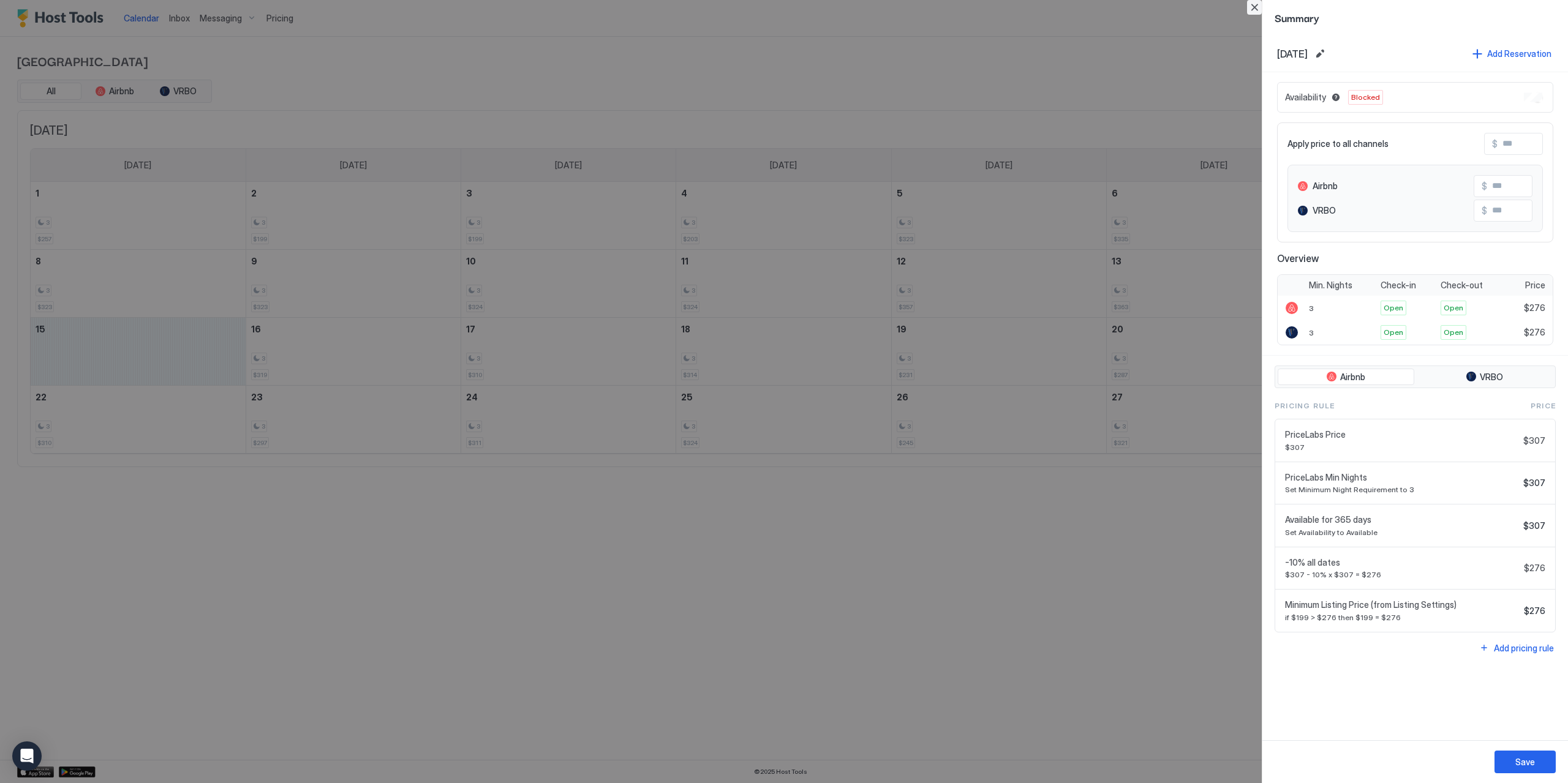
click at [1256, 10] on button "Close" at bounding box center [1254, 7] width 15 height 15
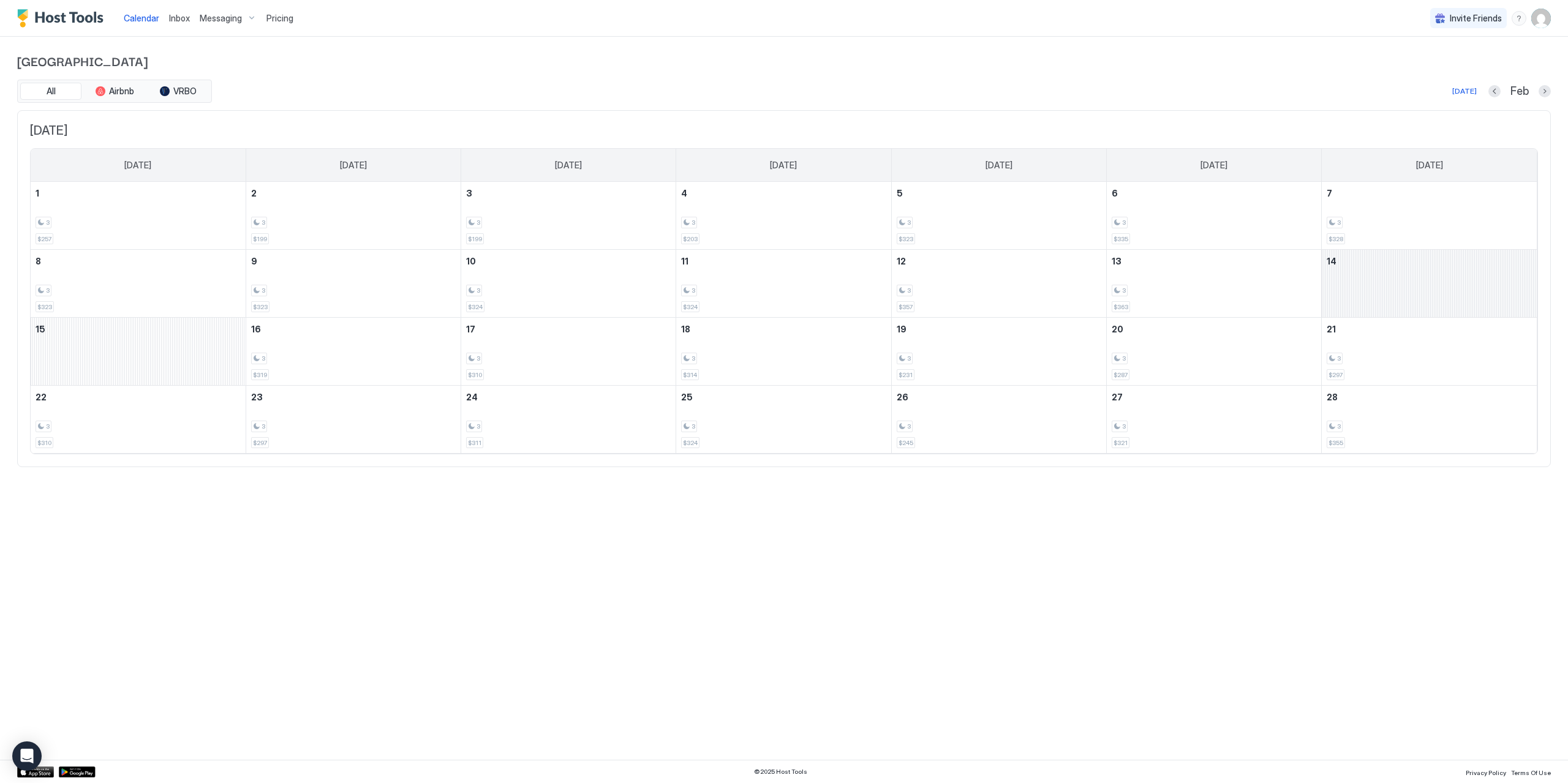
click at [1382, 290] on div "February 14, 2026" at bounding box center [1429, 283] width 215 height 67
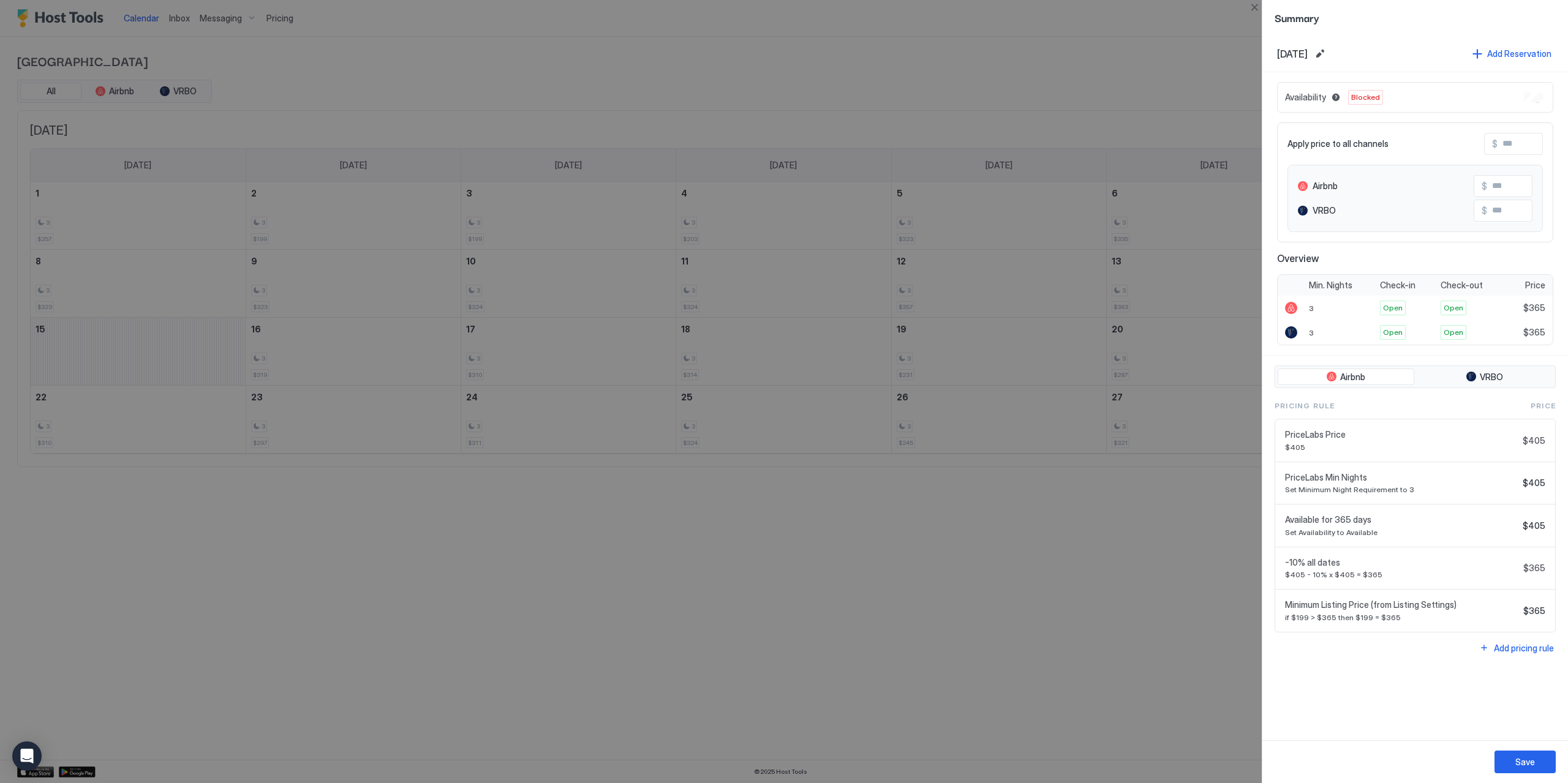
click at [1087, 630] on div at bounding box center [784, 391] width 1568 height 783
click at [1254, 4] on button "Close" at bounding box center [1254, 7] width 15 height 15
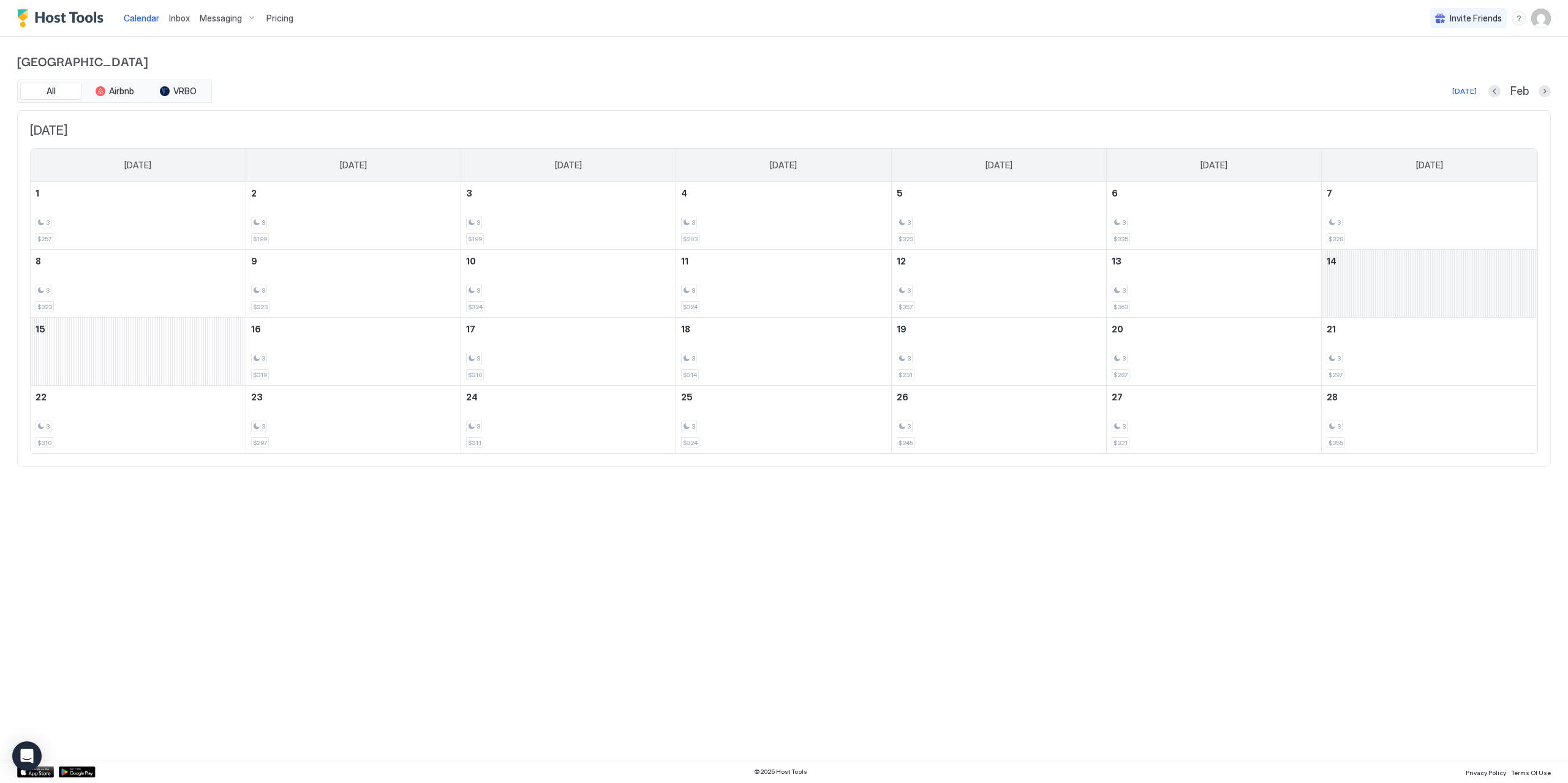
drag, startPoint x: 1381, startPoint y: 277, endPoint x: 1391, endPoint y: 275, distance: 10.2
click at [1391, 275] on div "February 14, 2026" at bounding box center [1429, 283] width 215 height 67
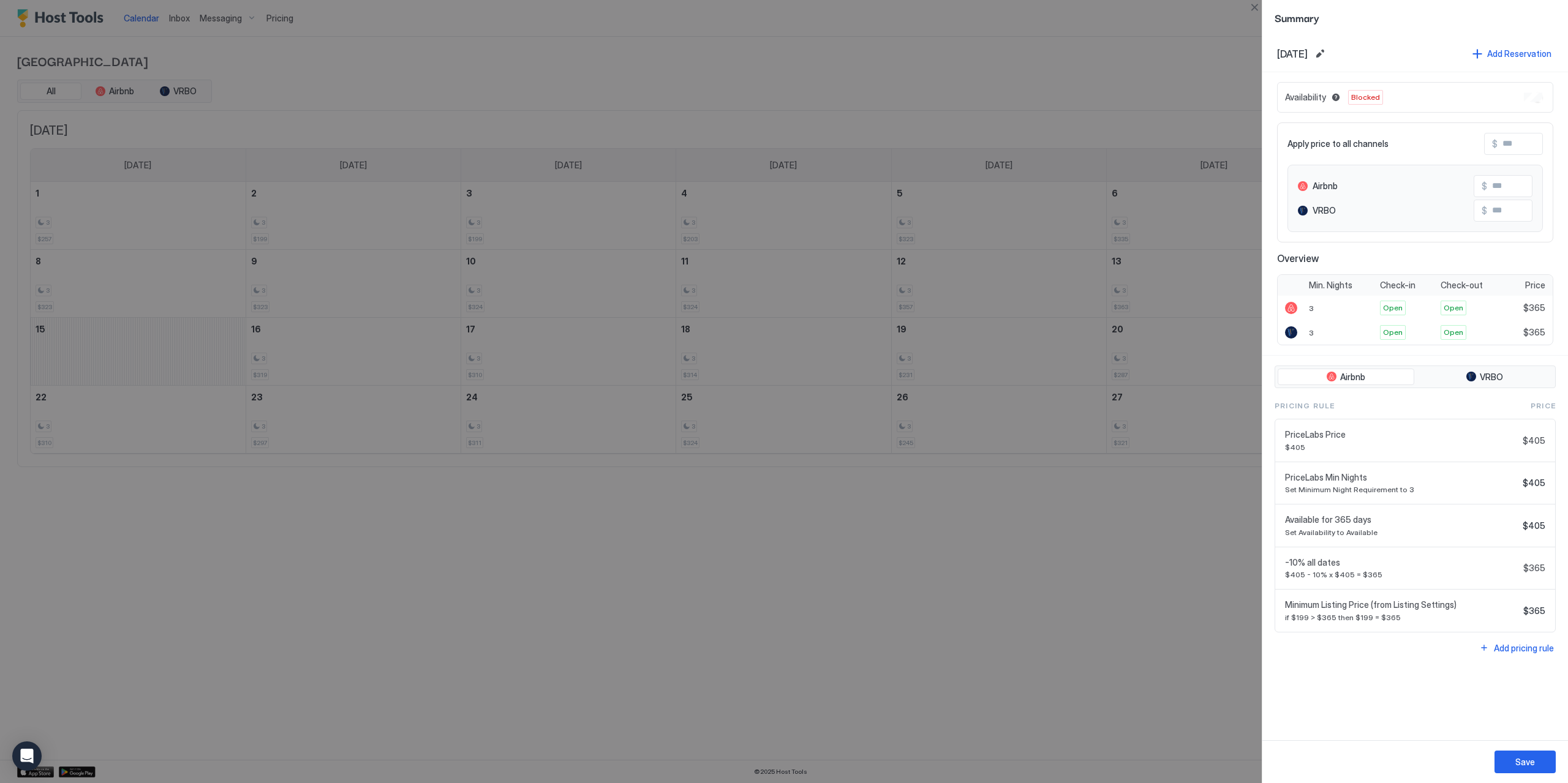
click at [1365, 98] on span "Blocked" at bounding box center [1365, 98] width 29 height 11
click at [1066, 495] on div at bounding box center [784, 391] width 1568 height 783
click at [1063, 520] on div at bounding box center [784, 391] width 1568 height 783
click at [1251, 7] on button "Close" at bounding box center [1254, 7] width 15 height 15
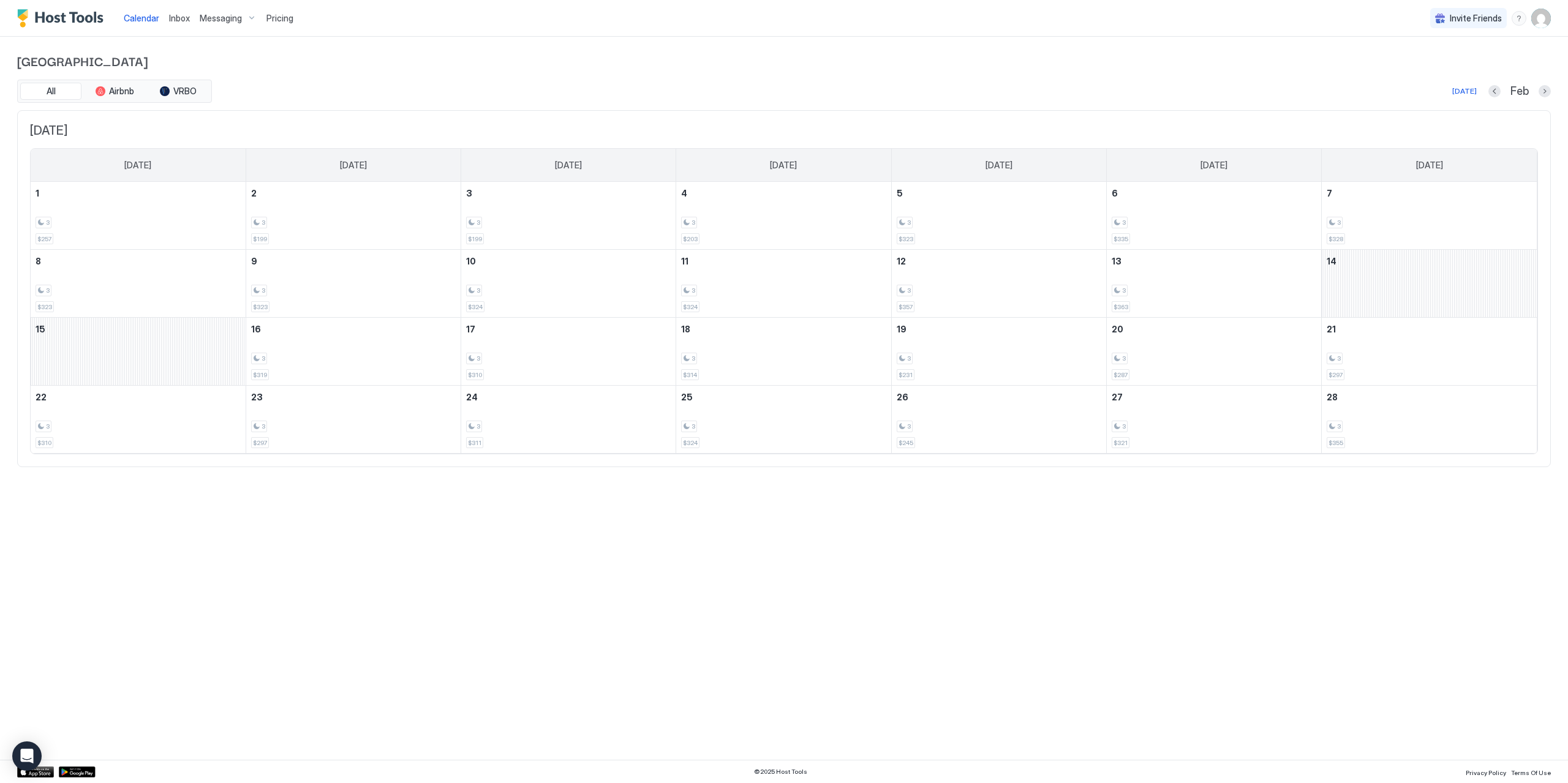
drag, startPoint x: 1083, startPoint y: 508, endPoint x: 1034, endPoint y: 459, distance: 69.3
click at [1081, 509] on div "Calendar Inbox Messaging Pricing Invite Friends LR Pelican Palace All Airbnb VR…" at bounding box center [784, 391] width 1568 height 783
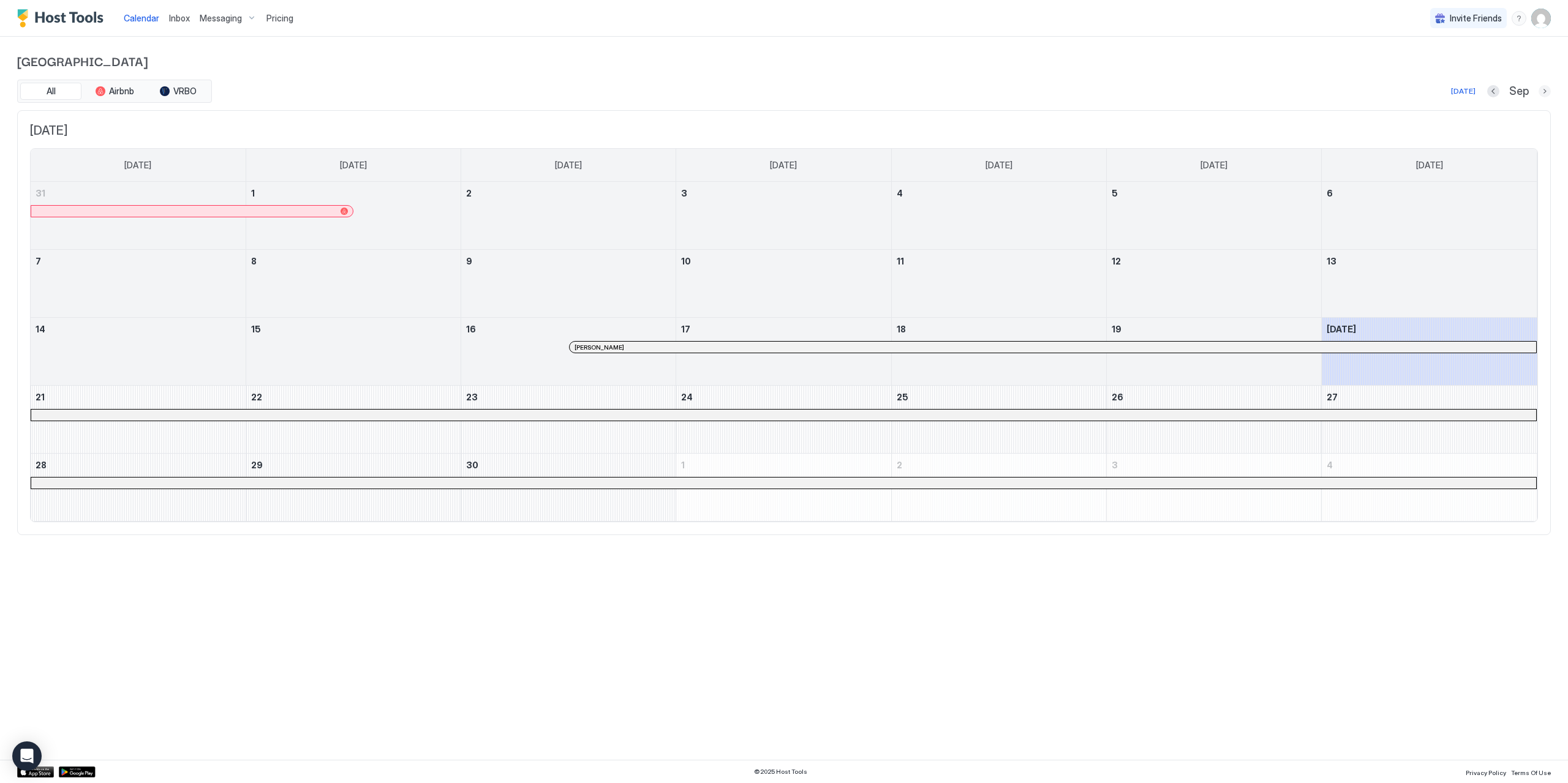
click at [1544, 89] on button "Next month" at bounding box center [1544, 91] width 12 height 12
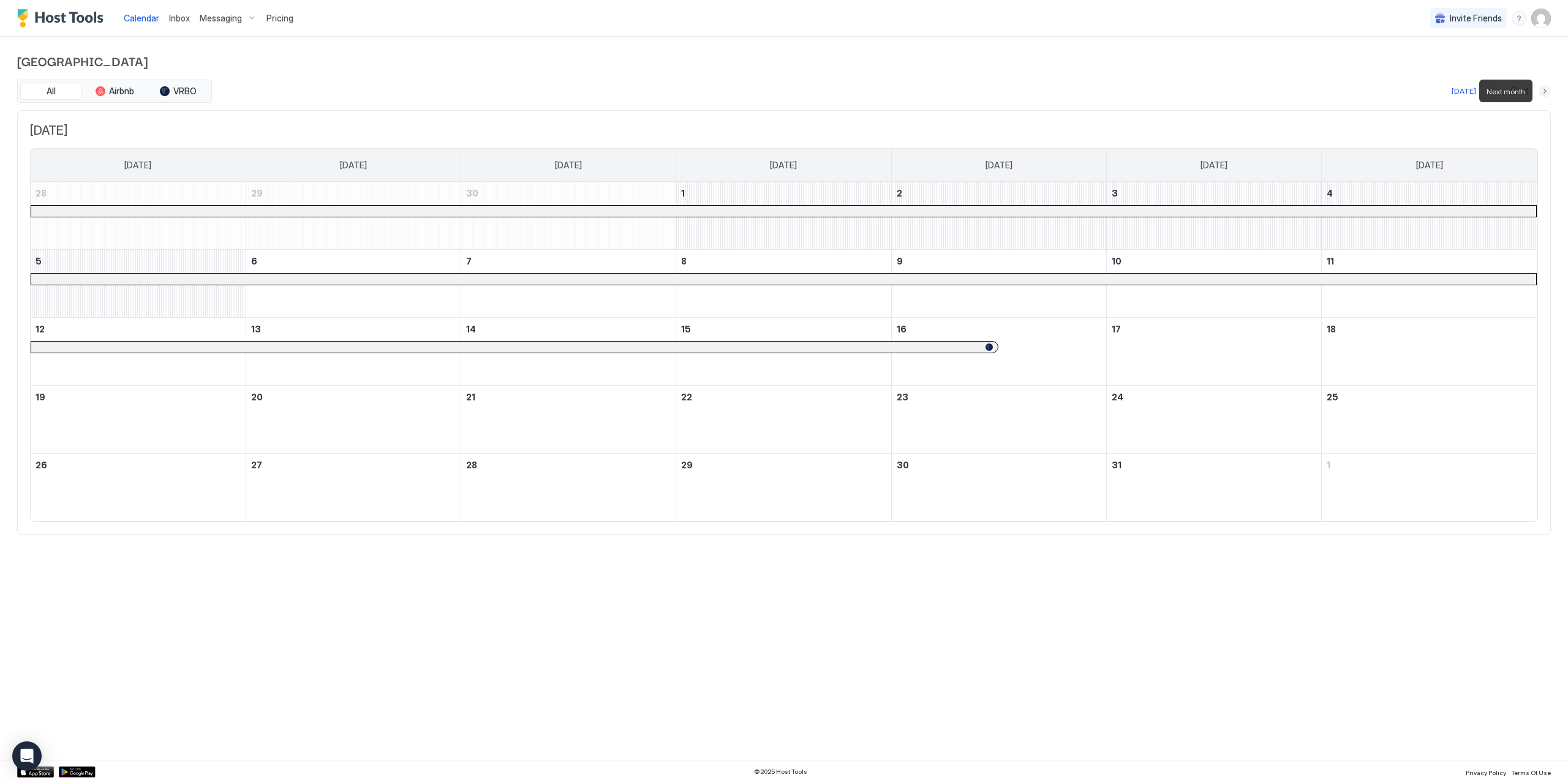
click at [1544, 89] on button "Next month" at bounding box center [1544, 91] width 12 height 12
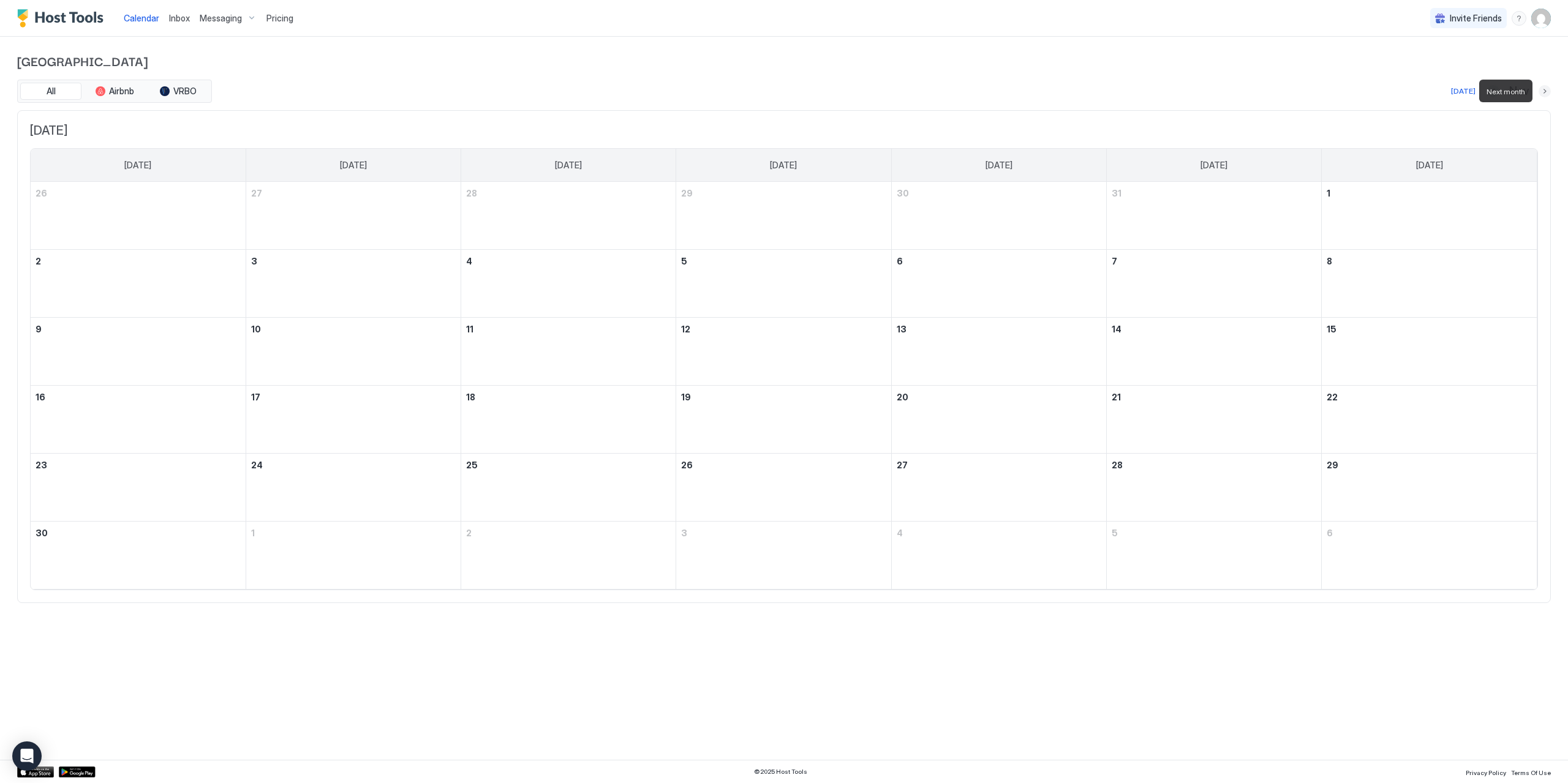
click at [1544, 89] on button "Next month" at bounding box center [1544, 91] width 12 height 12
click at [1123, 588] on div "Calendar Inbox Messaging Pricing Invite Friends LR [GEOGRAPHIC_DATA] All Airbnb…" at bounding box center [784, 391] width 1568 height 783
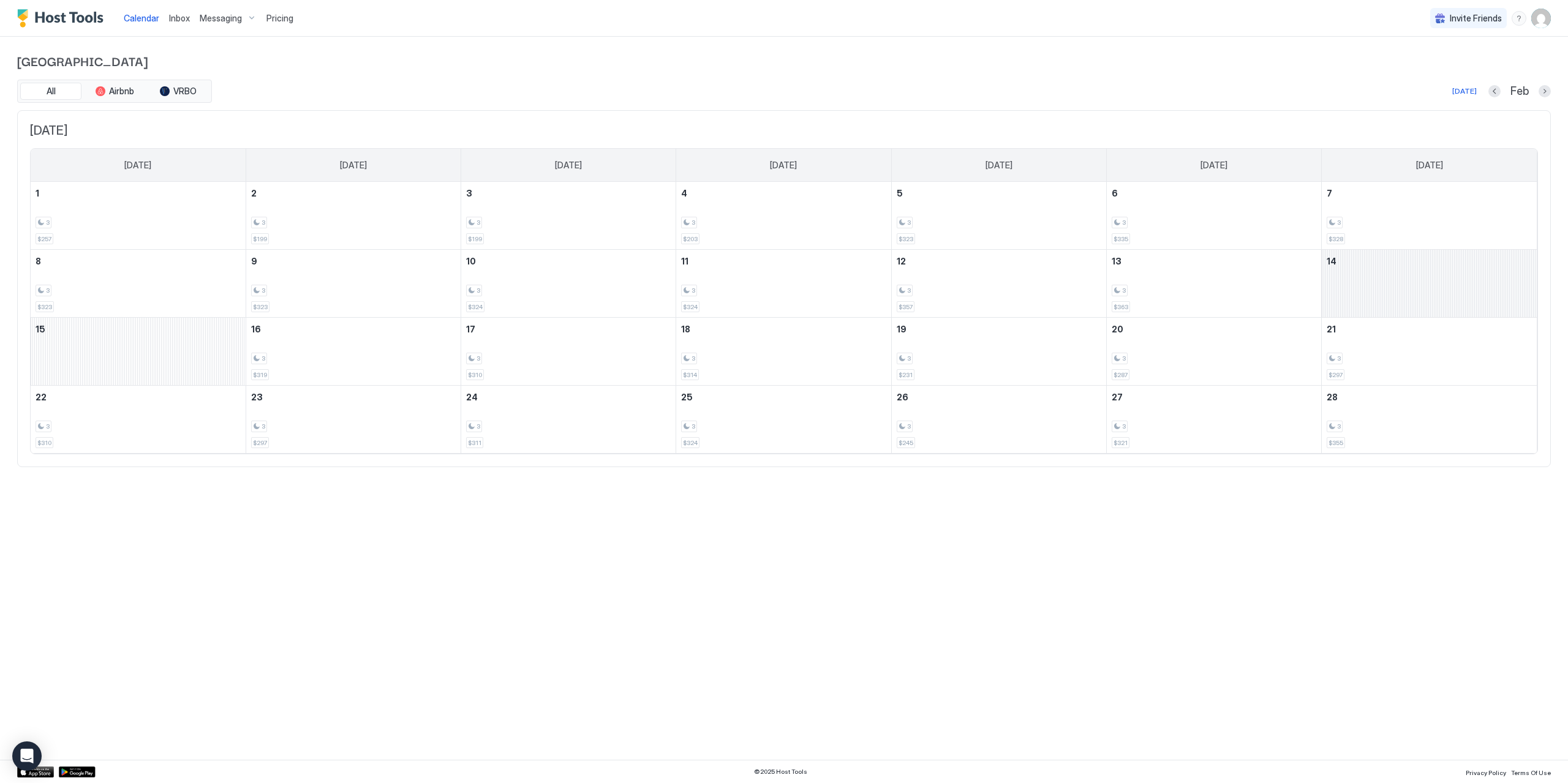
click at [1388, 275] on div "February 14, 2026" at bounding box center [1429, 283] width 215 height 67
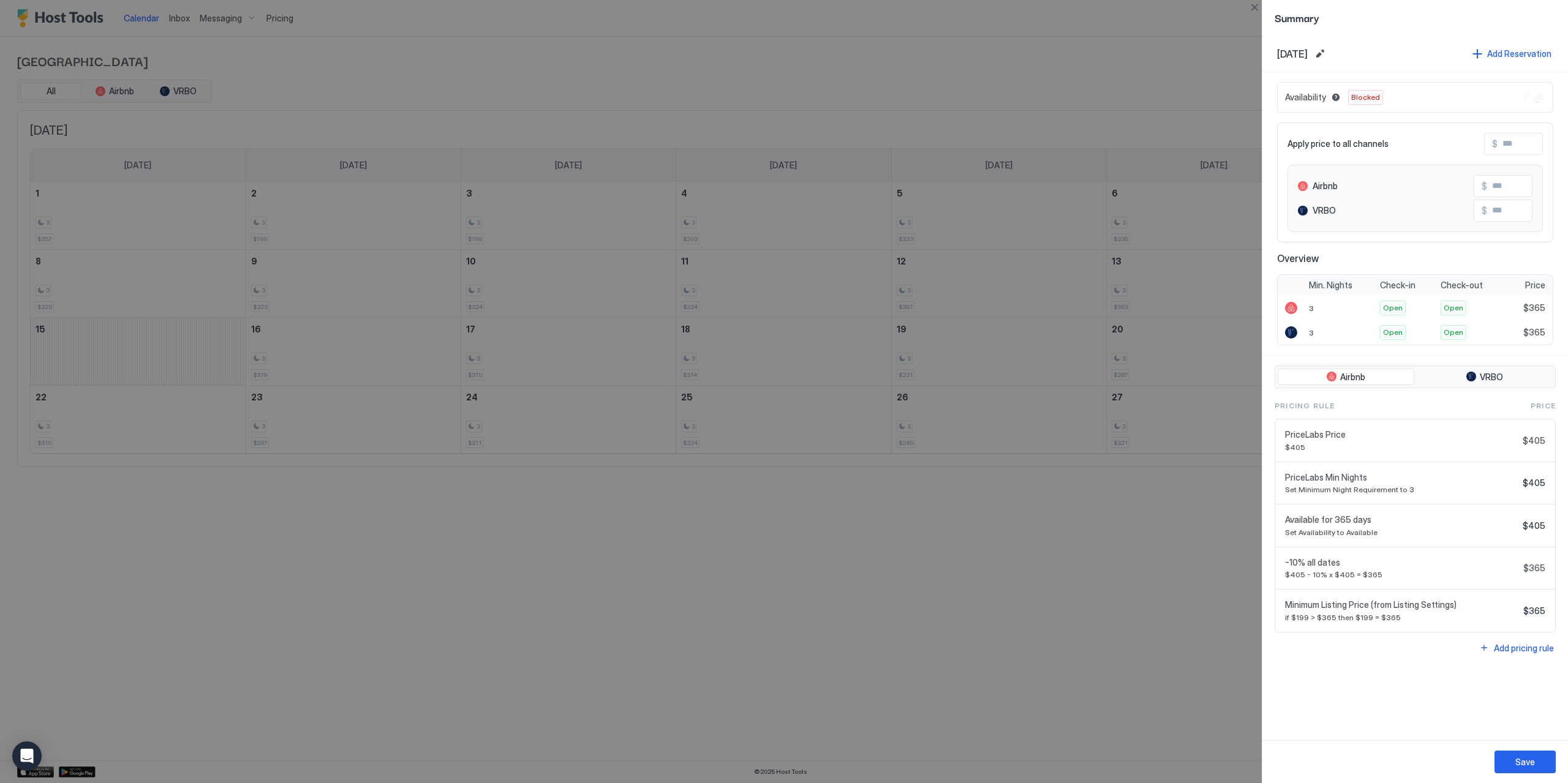
click at [1363, 96] on span "Blocked" at bounding box center [1365, 98] width 29 height 11
click at [1514, 96] on div "Availability Blocked" at bounding box center [1415, 97] width 276 height 30
click at [1500, 374] on span "VRBO" at bounding box center [1491, 377] width 23 height 11
click at [1501, 374] on span "VRBO" at bounding box center [1491, 377] width 23 height 11
click at [1362, 369] on button "Airbnb" at bounding box center [1345, 377] width 136 height 17
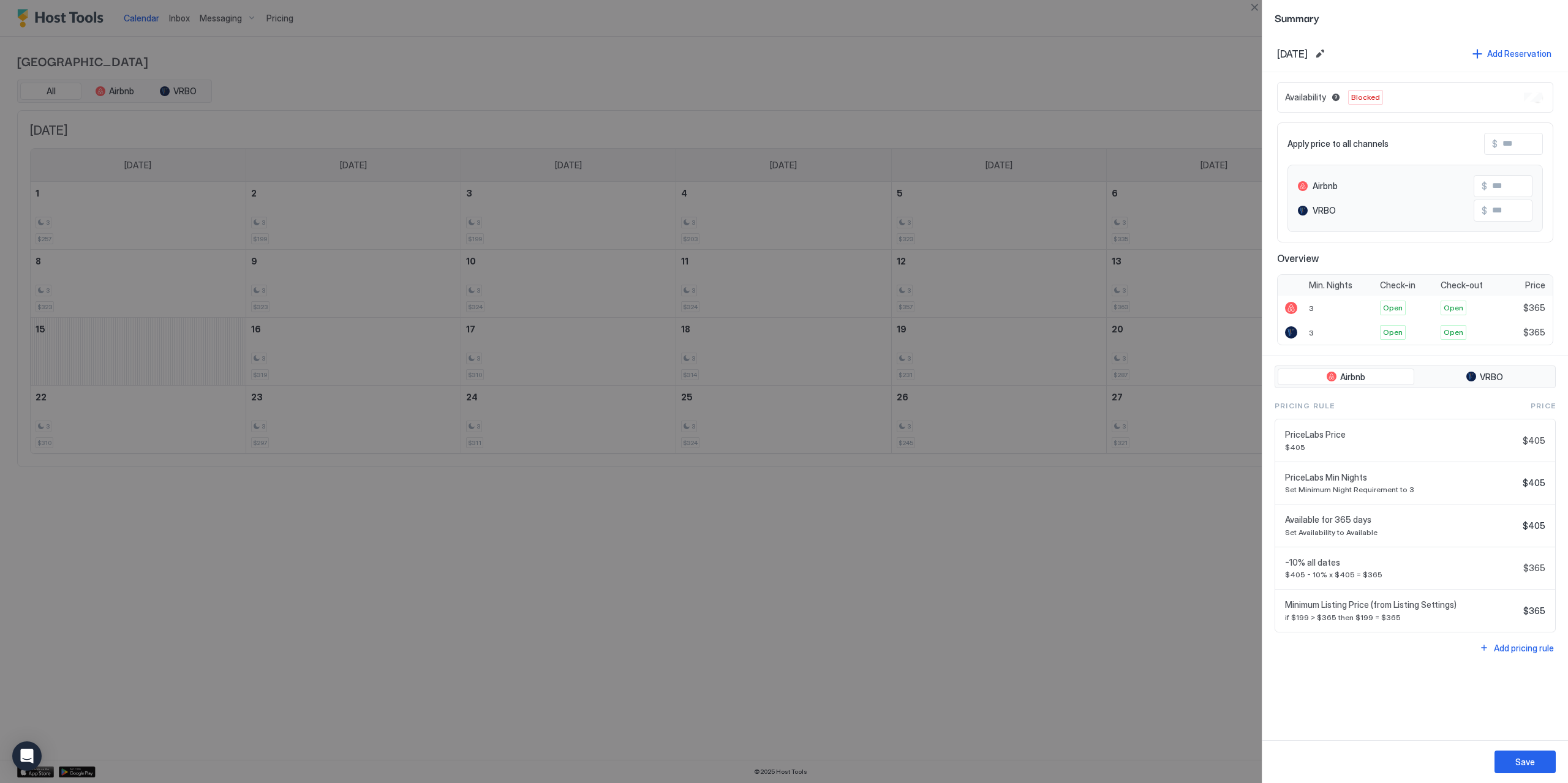
click at [1502, 98] on div "Availability Blocked" at bounding box center [1415, 97] width 276 height 30
click at [1503, 92] on div "Availability Blocked" at bounding box center [1415, 97] width 276 height 30
click at [1358, 101] on span "Blocked" at bounding box center [1365, 98] width 29 height 11
drag, startPoint x: 1358, startPoint y: 101, endPoint x: 1372, endPoint y: 92, distance: 16.6
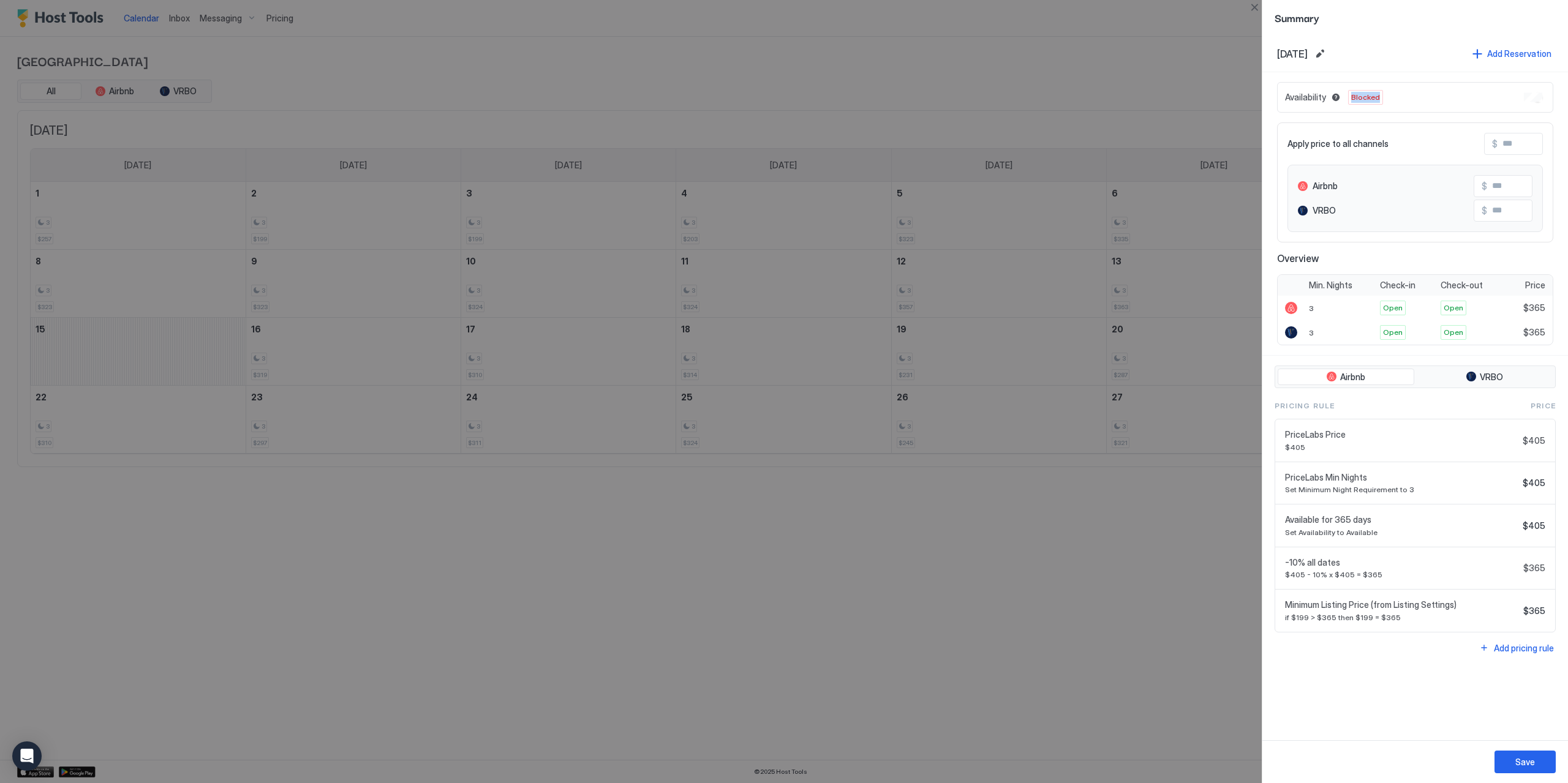
click at [1372, 92] on span "Blocked" at bounding box center [1365, 98] width 29 height 11
click at [1393, 74] on div "Availability Blocked Apply price to all channels $ Airbnb $ VRBO $ Overview Min…" at bounding box center [1415, 214] width 306 height 283
drag, startPoint x: 1251, startPoint y: 5, endPoint x: 1250, endPoint y: 29, distance: 24.0
click at [1251, 6] on button "Close" at bounding box center [1254, 7] width 15 height 15
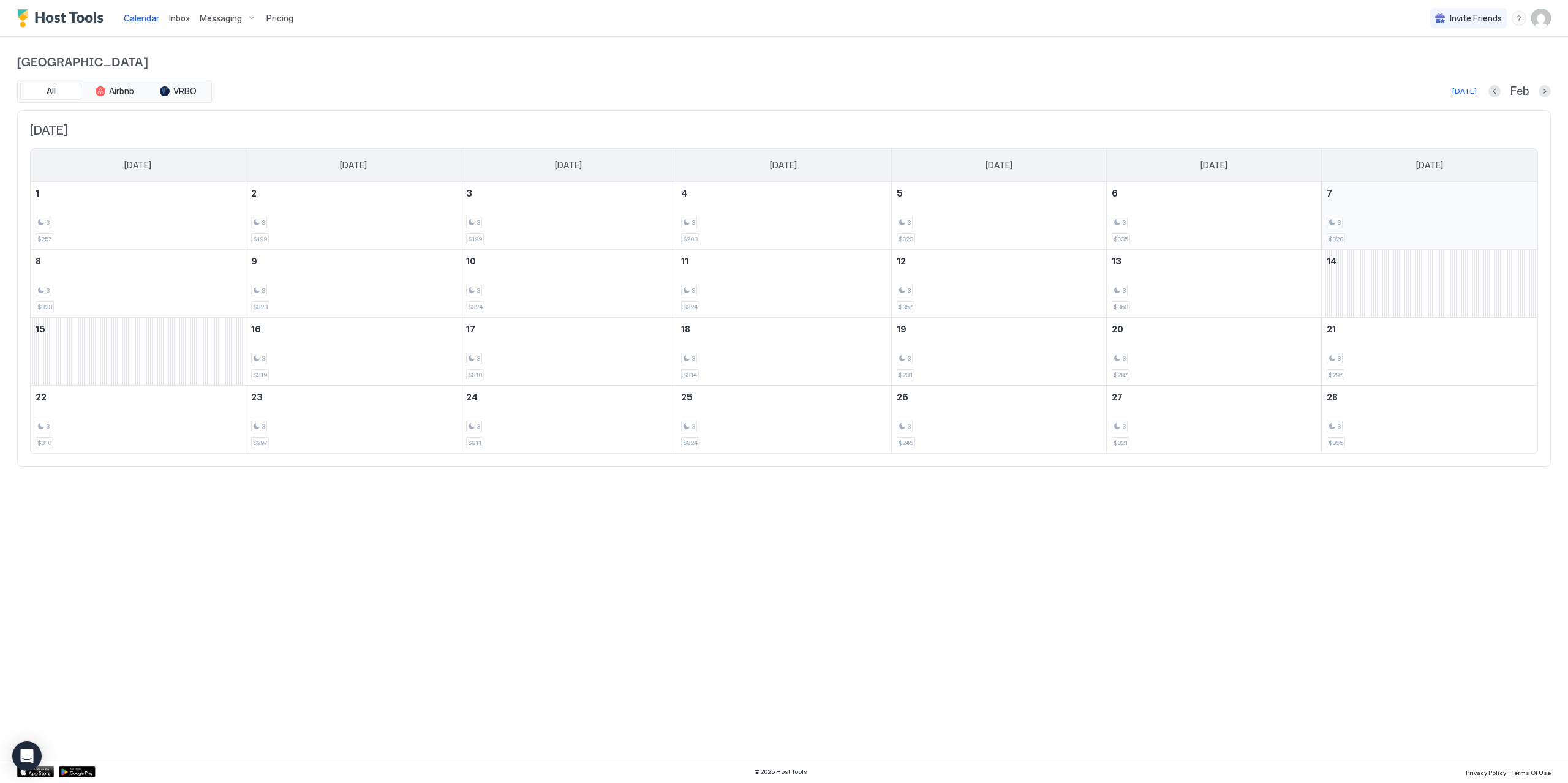
drag, startPoint x: 1481, startPoint y: 279, endPoint x: 1407, endPoint y: 237, distance: 85.1
click at [1407, 237] on div "3 $328" at bounding box center [1429, 215] width 205 height 58
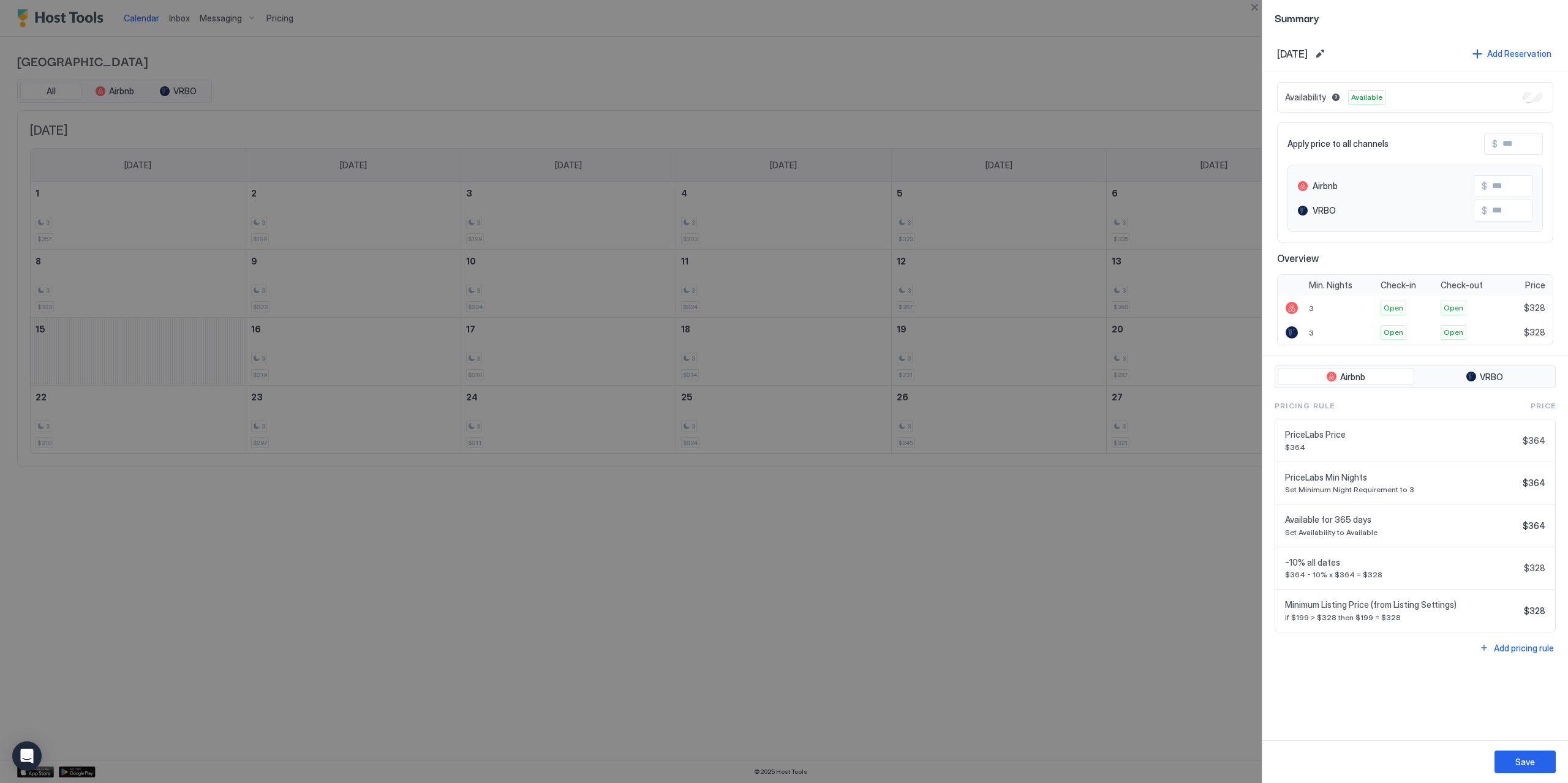
click at [1407, 273] on div "Overview Min. Nights Check-in Check-out Price 3 Open Open $328 3 Open Open $328" at bounding box center [1415, 298] width 276 height 93
click at [1252, 9] on button "Close" at bounding box center [1254, 7] width 15 height 15
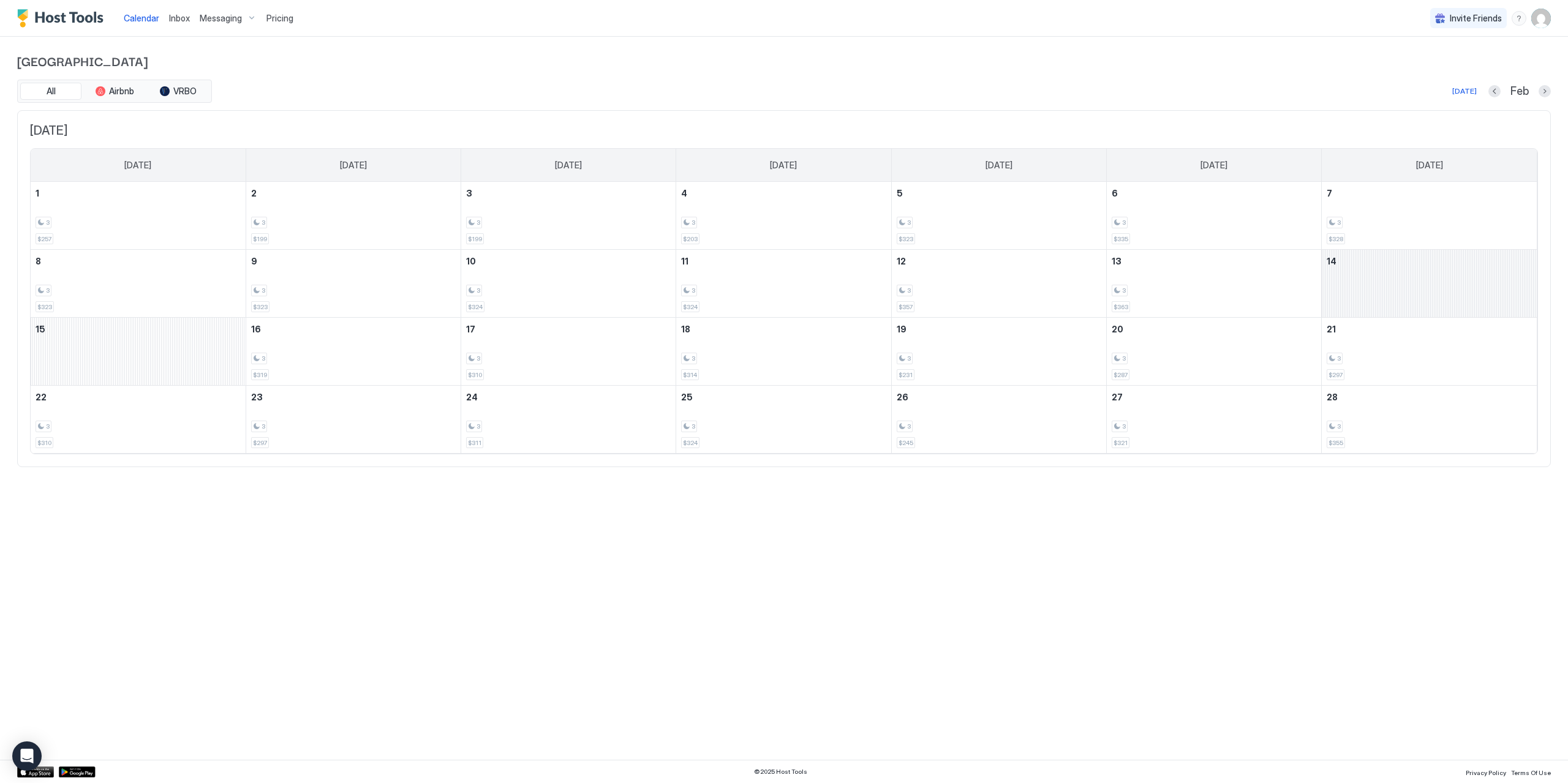
click at [1401, 309] on div "February 14, 2026" at bounding box center [1429, 283] width 215 height 67
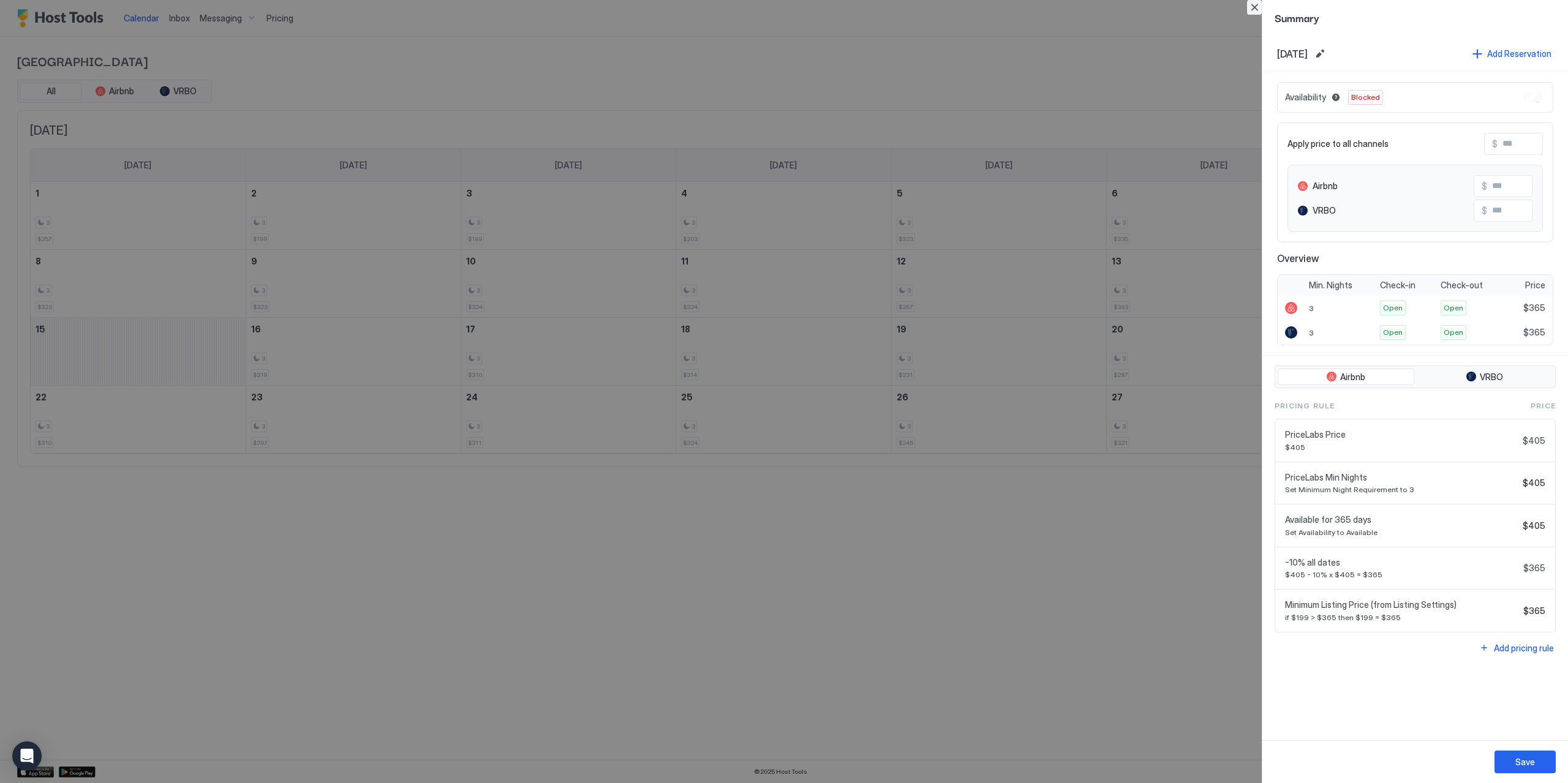
click at [1251, 7] on button "Close" at bounding box center [1254, 7] width 15 height 15
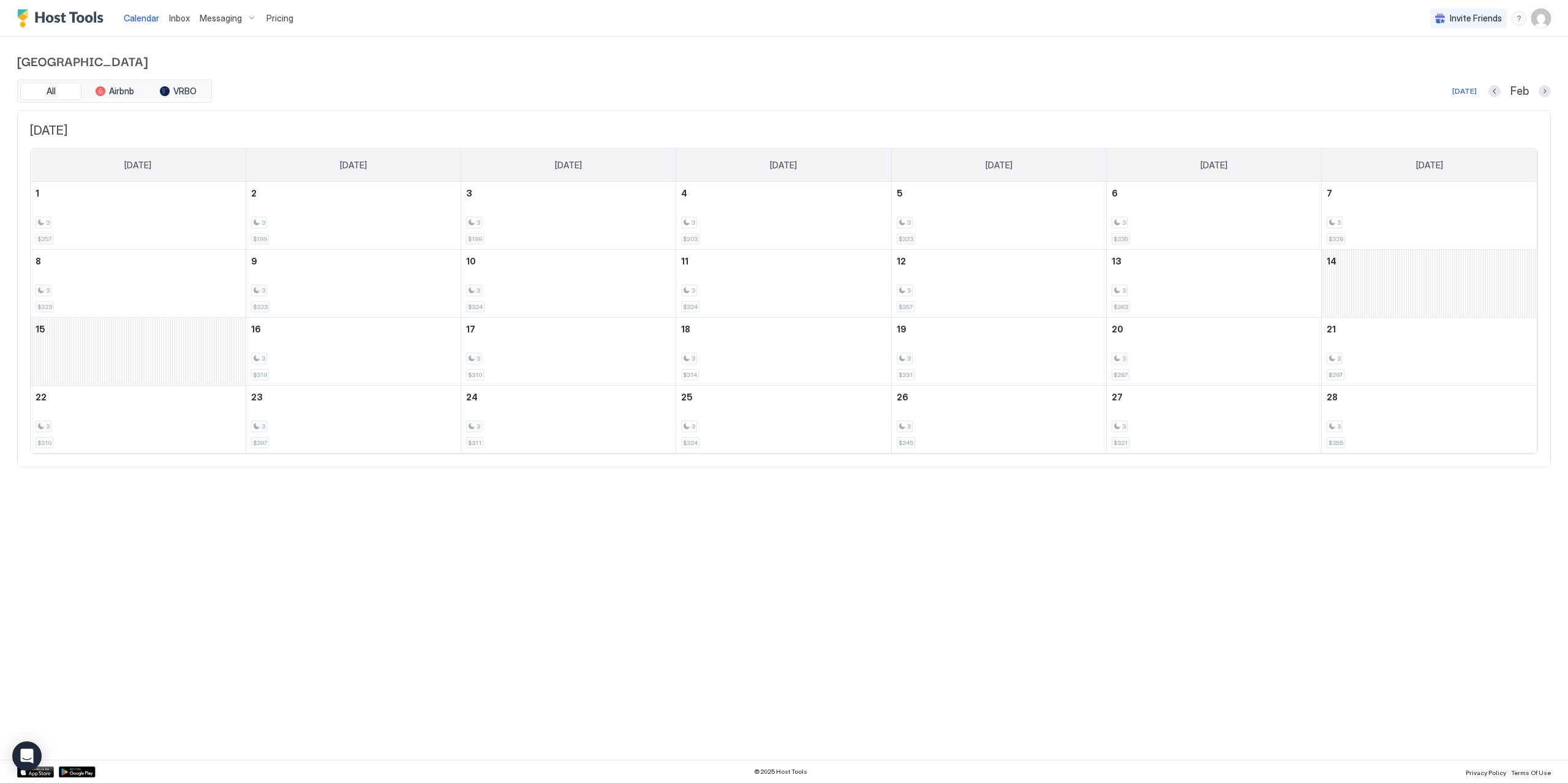
click at [140, 19] on span "Calendar" at bounding box center [141, 17] width 36 height 10
click at [175, 16] on span "Inbox" at bounding box center [179, 17] width 21 height 10
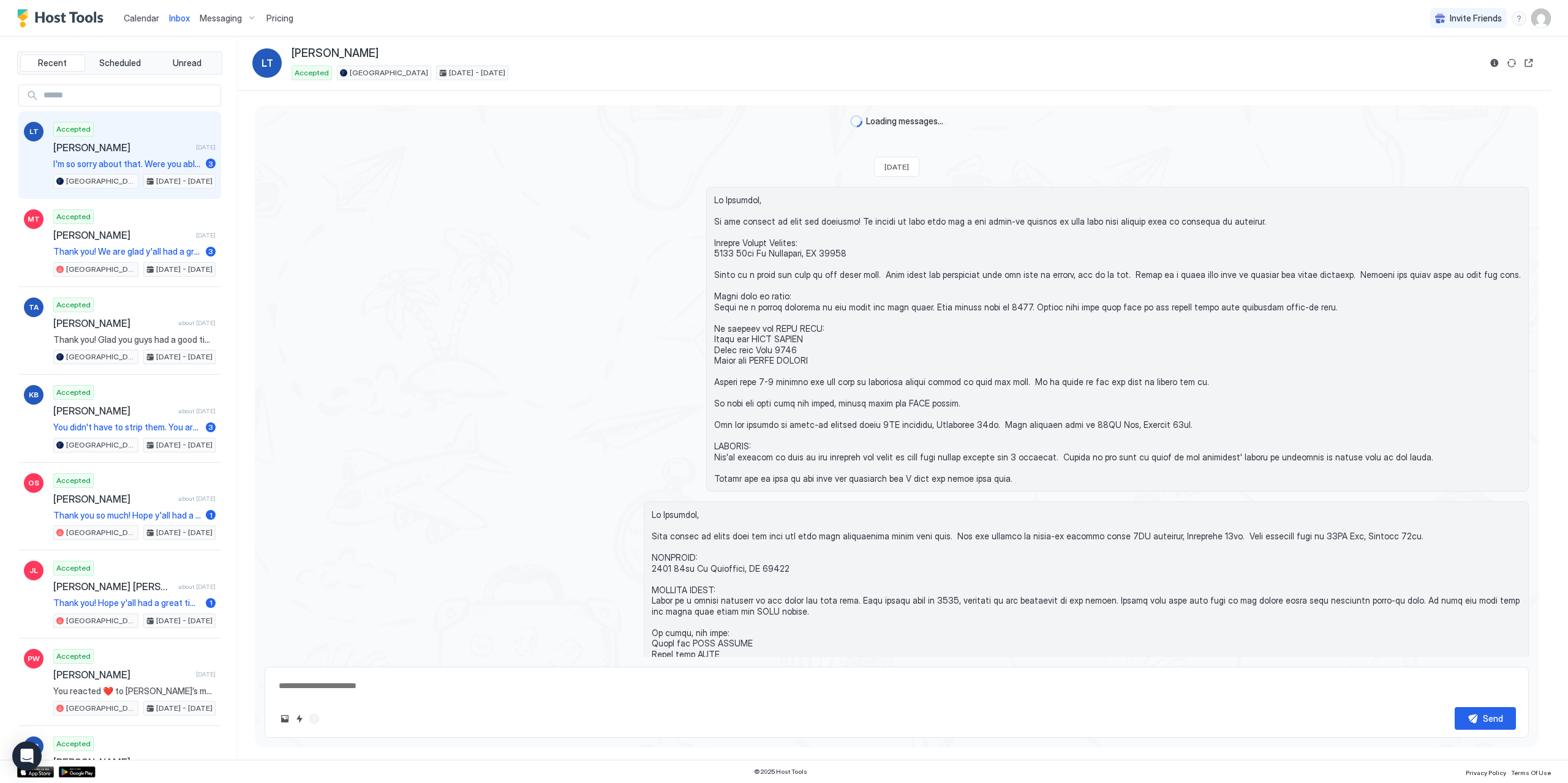
scroll to position [750, 0]
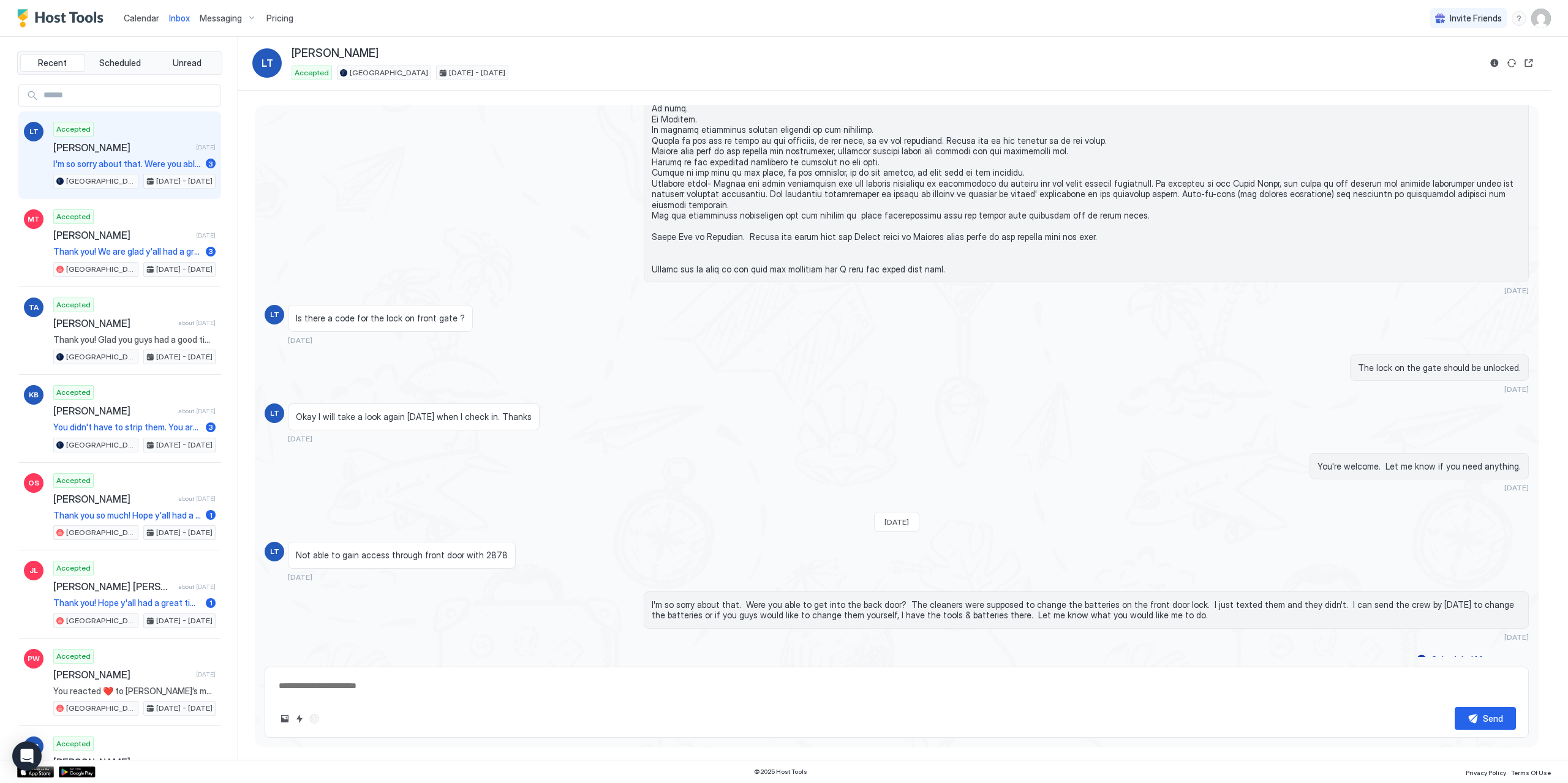
type textarea "*"
click at [226, 16] on span "Messaging" at bounding box center [221, 18] width 42 height 11
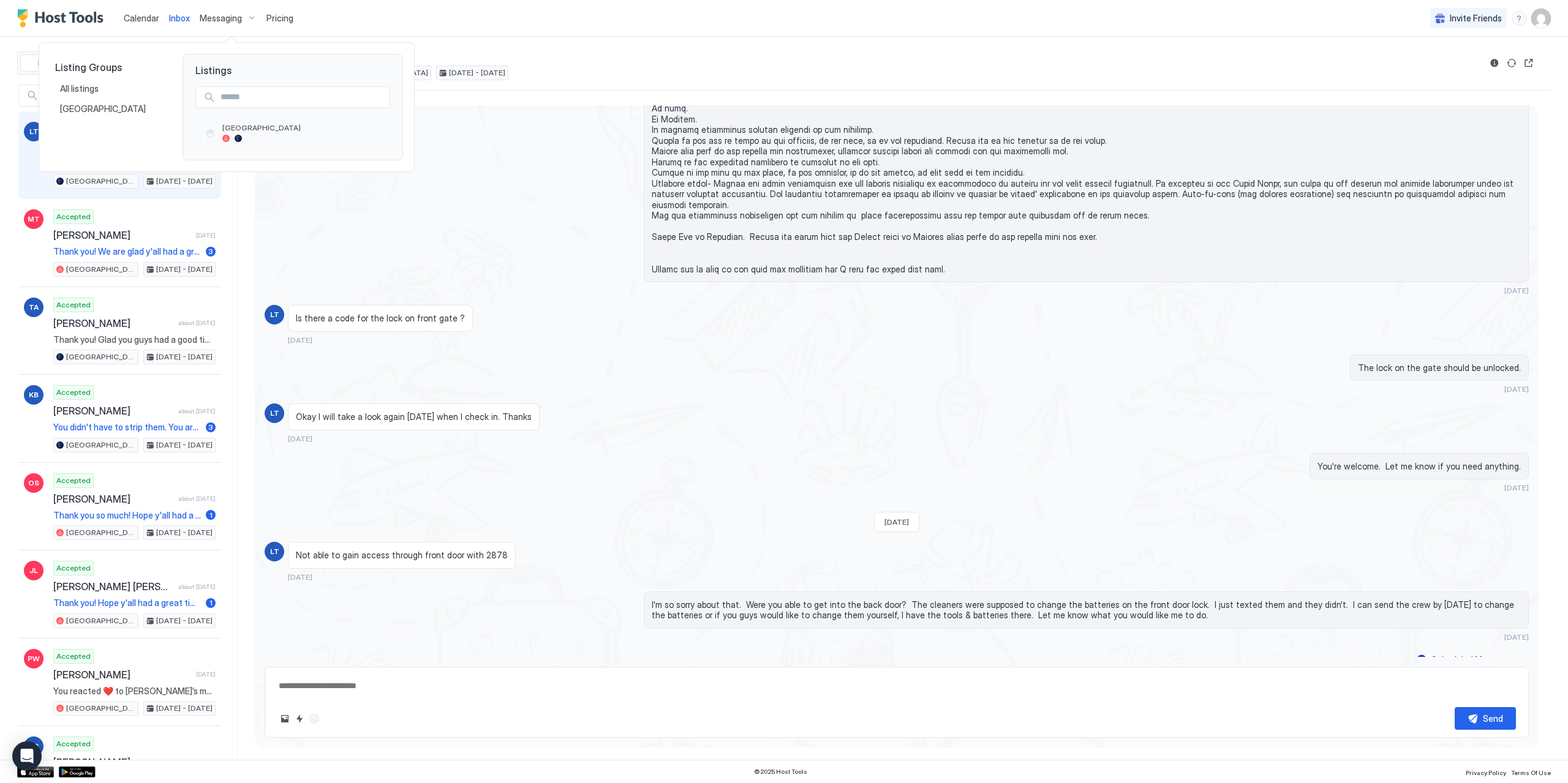
click at [279, 17] on div at bounding box center [784, 391] width 1568 height 783
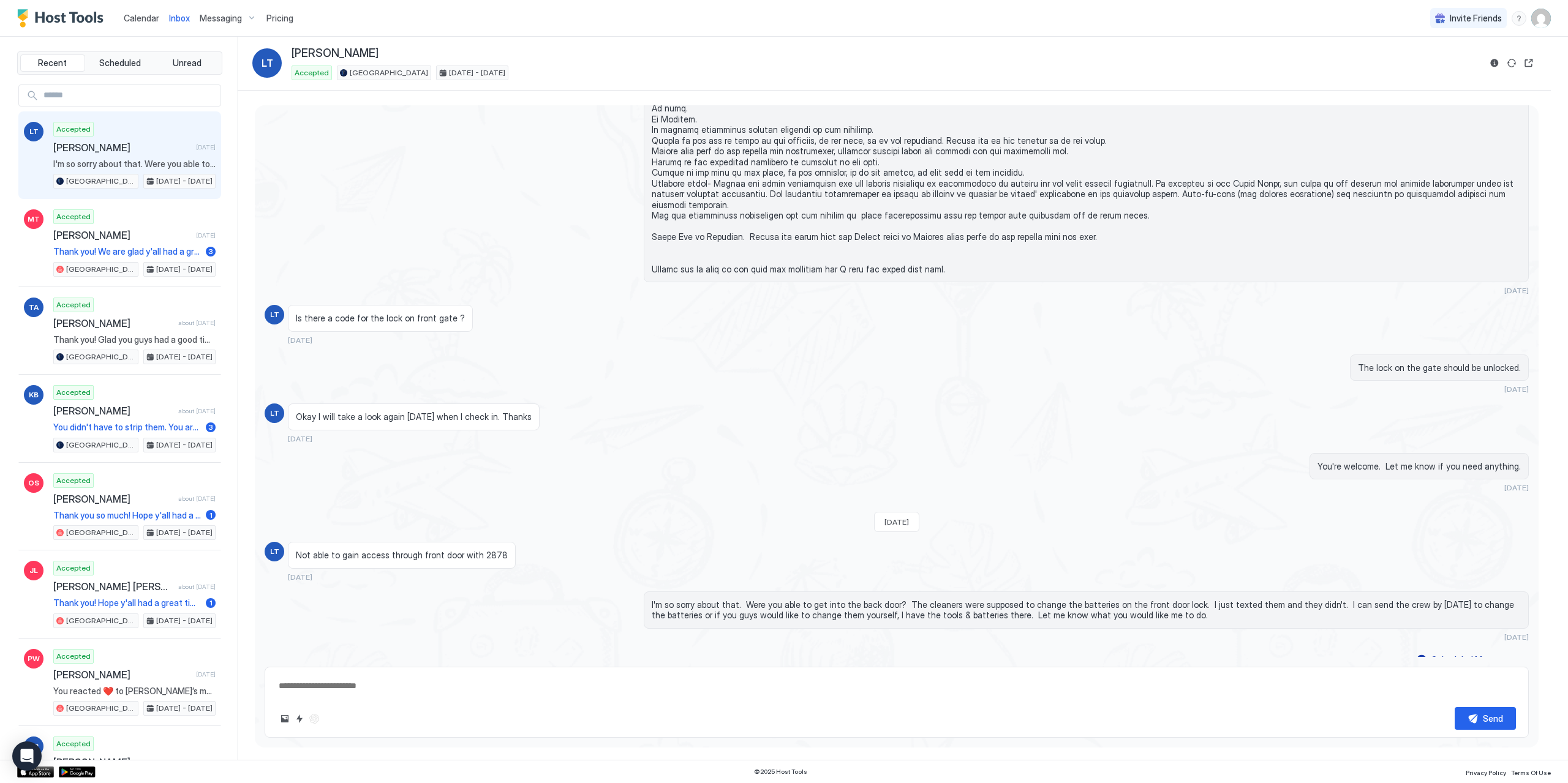
click at [279, 17] on span "Pricing" at bounding box center [280, 18] width 27 height 11
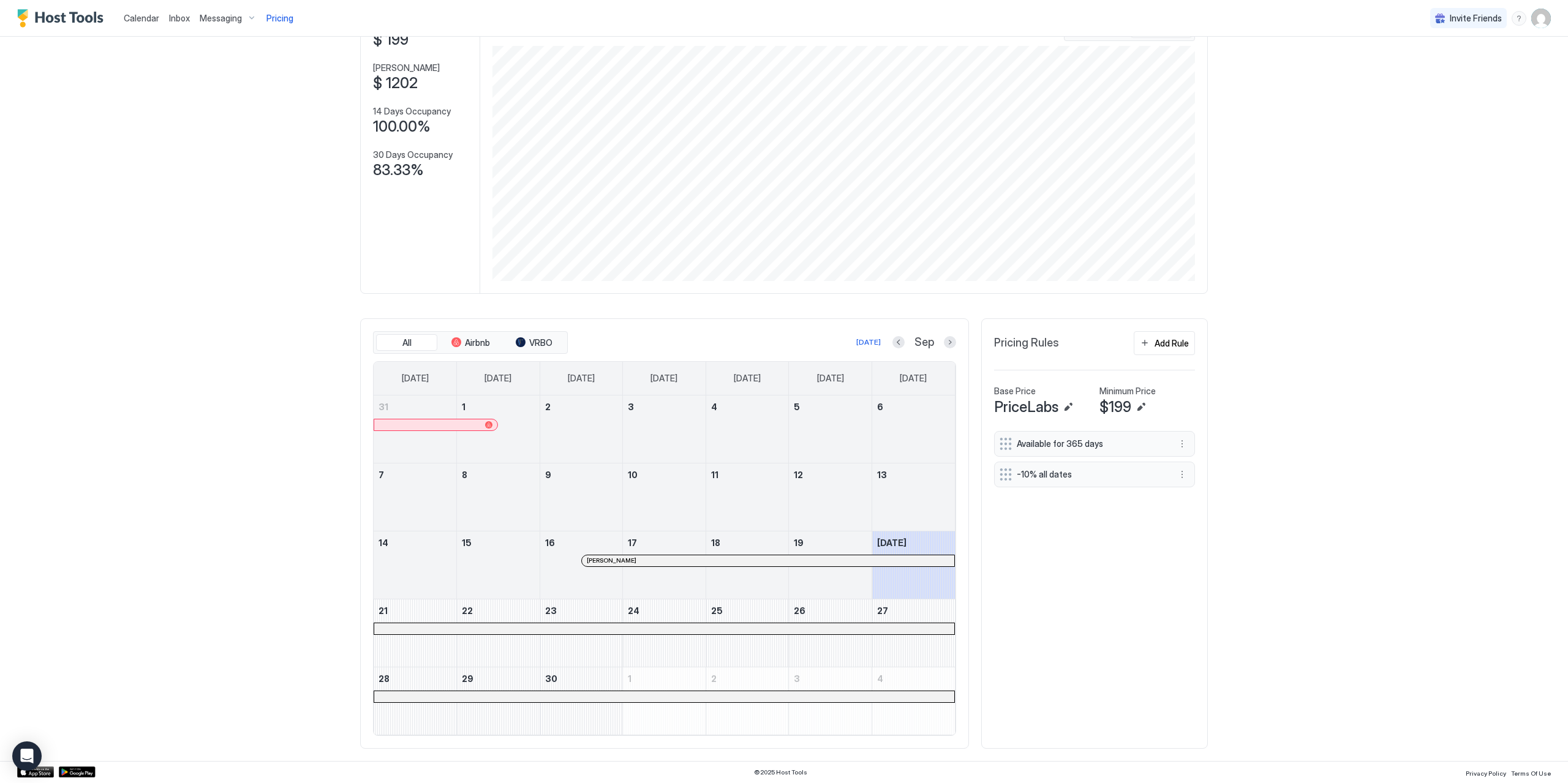
scroll to position [101, 0]
click at [949, 341] on button "Next month" at bounding box center [950, 341] width 12 height 12
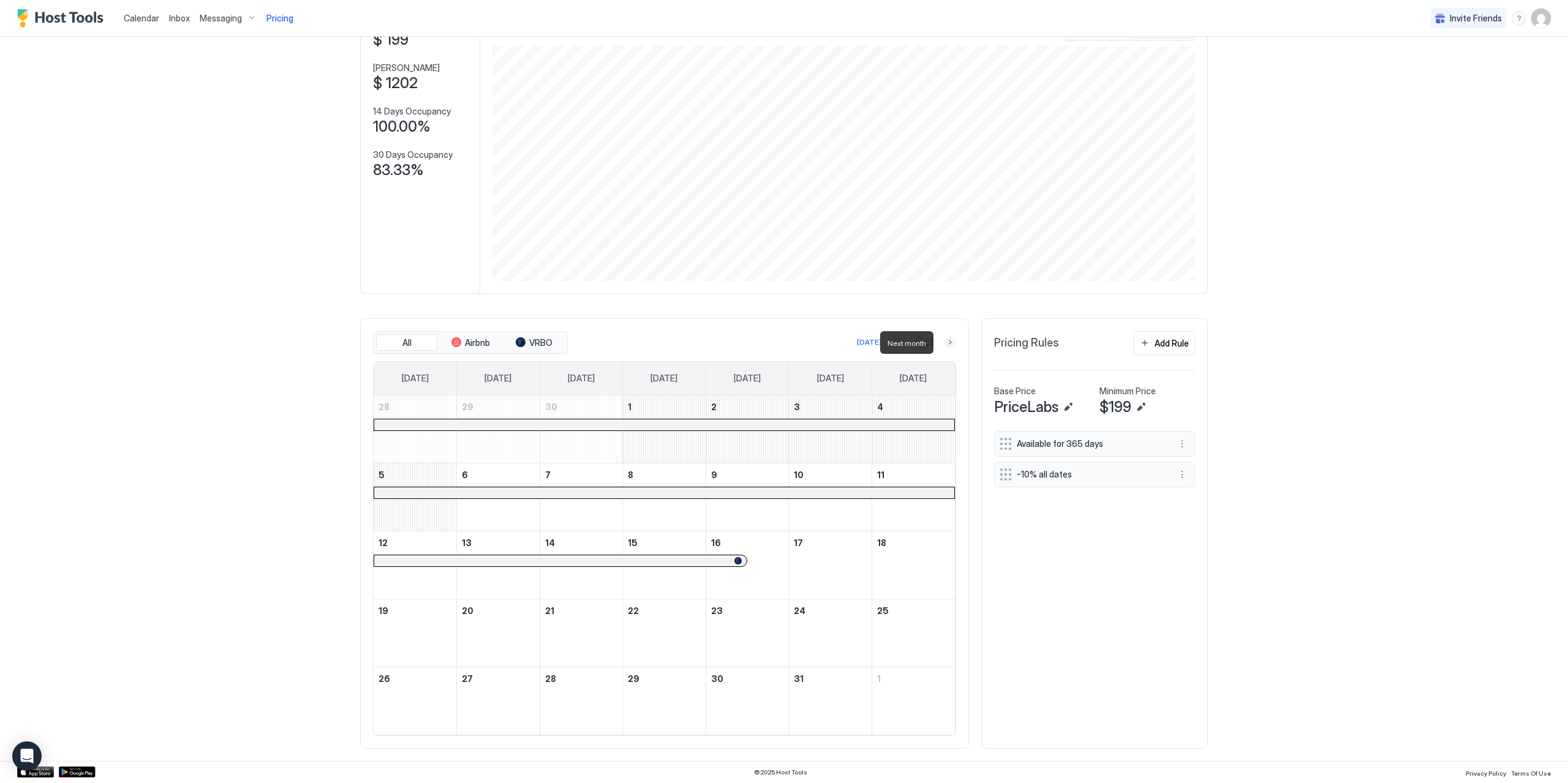
click at [949, 341] on button "Next month" at bounding box center [950, 341] width 12 height 12
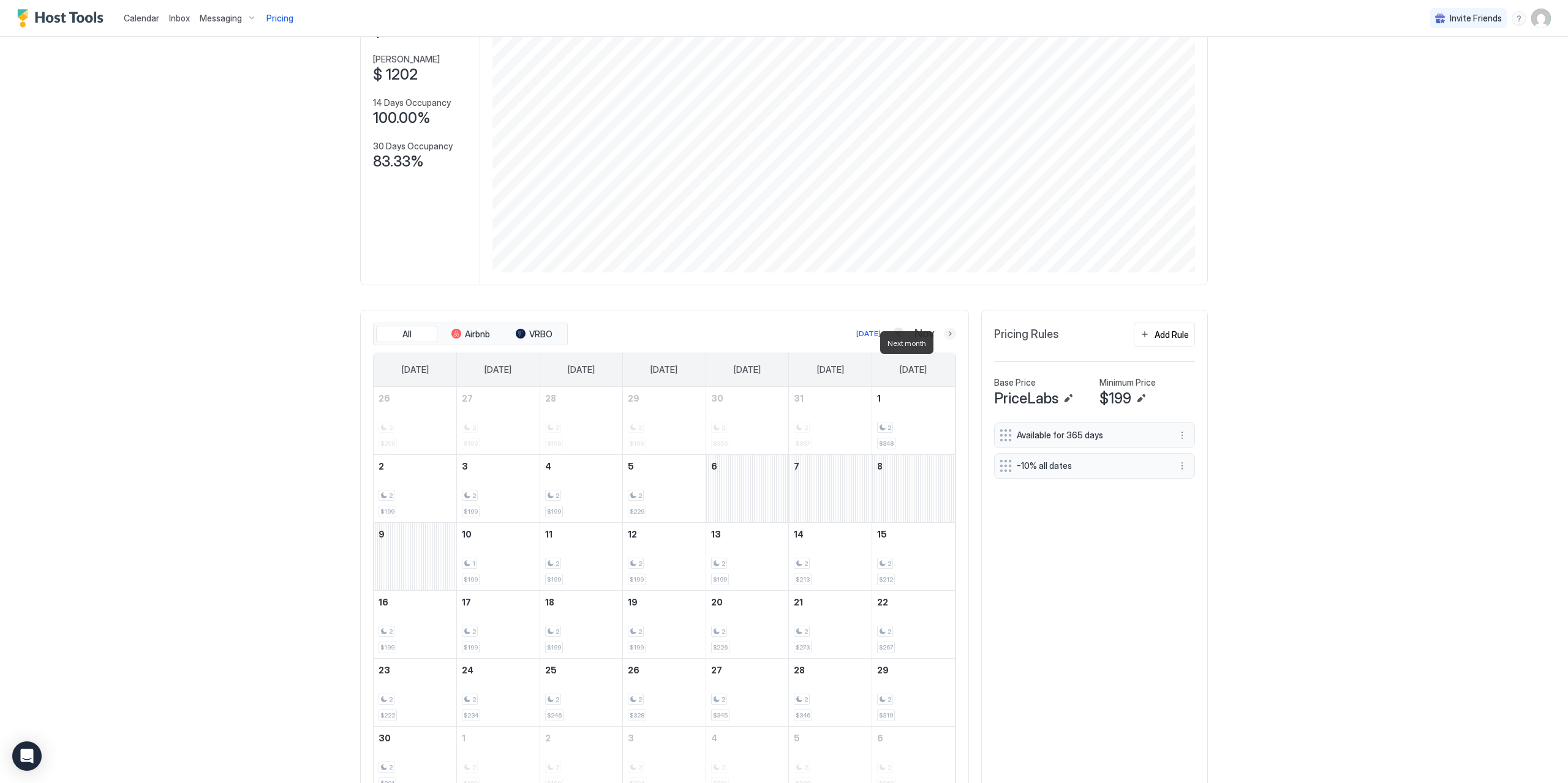
click at [947, 340] on button "Next month" at bounding box center [950, 333] width 12 height 12
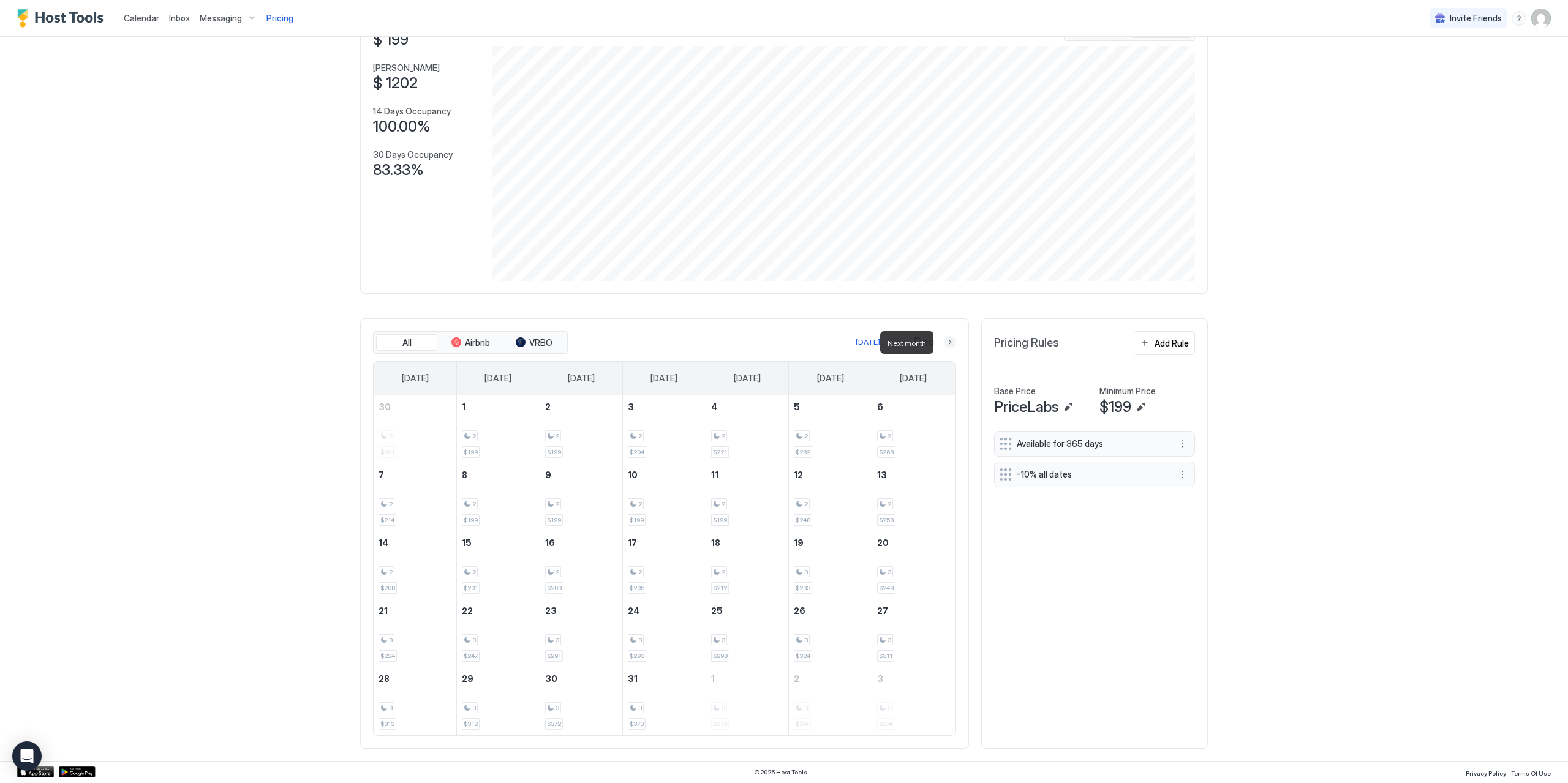
click at [944, 340] on button "Next month" at bounding box center [950, 341] width 12 height 12
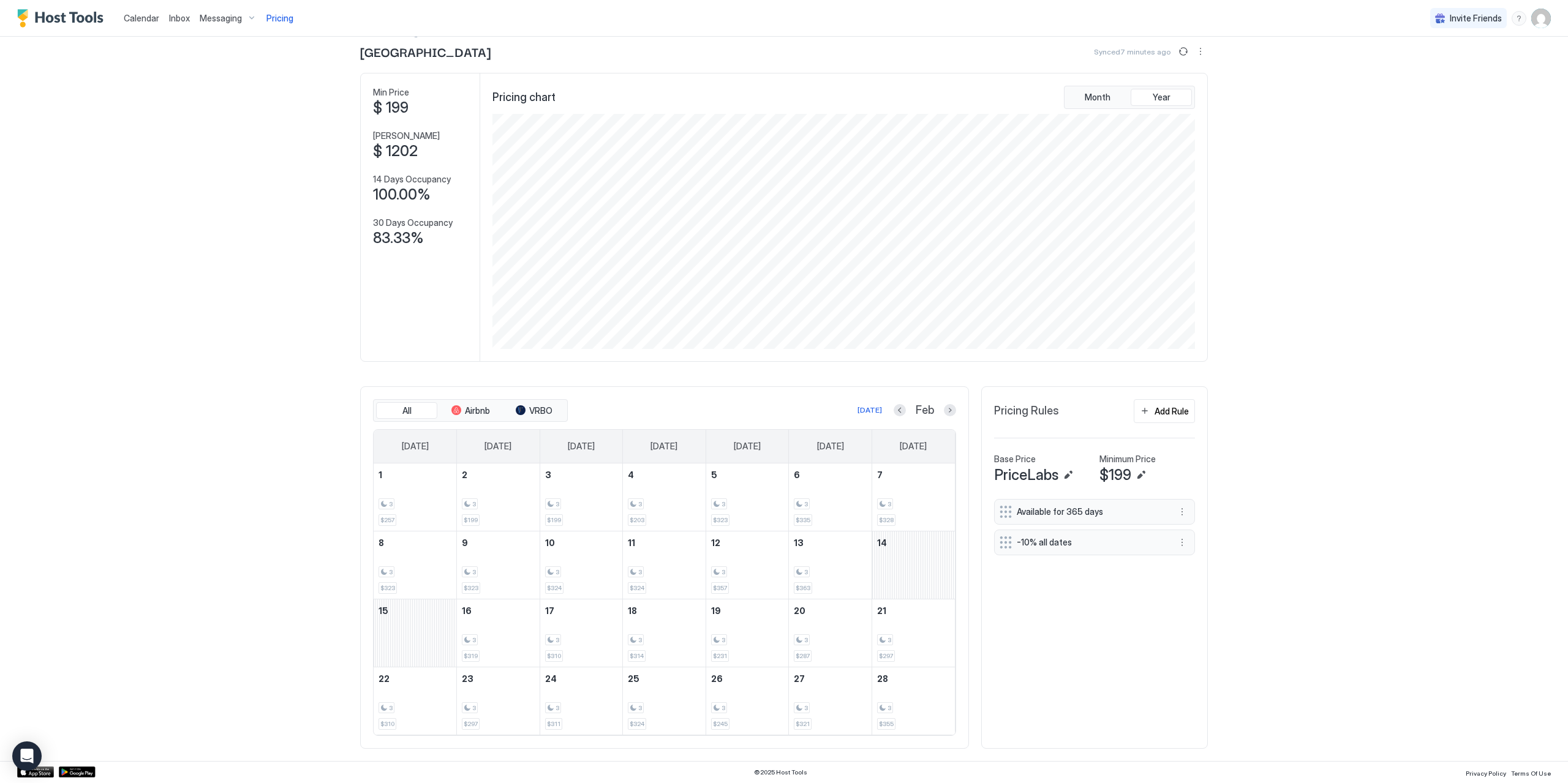
scroll to position [33, 0]
click at [928, 562] on div "February 14, 2026" at bounding box center [914, 565] width 83 height 67
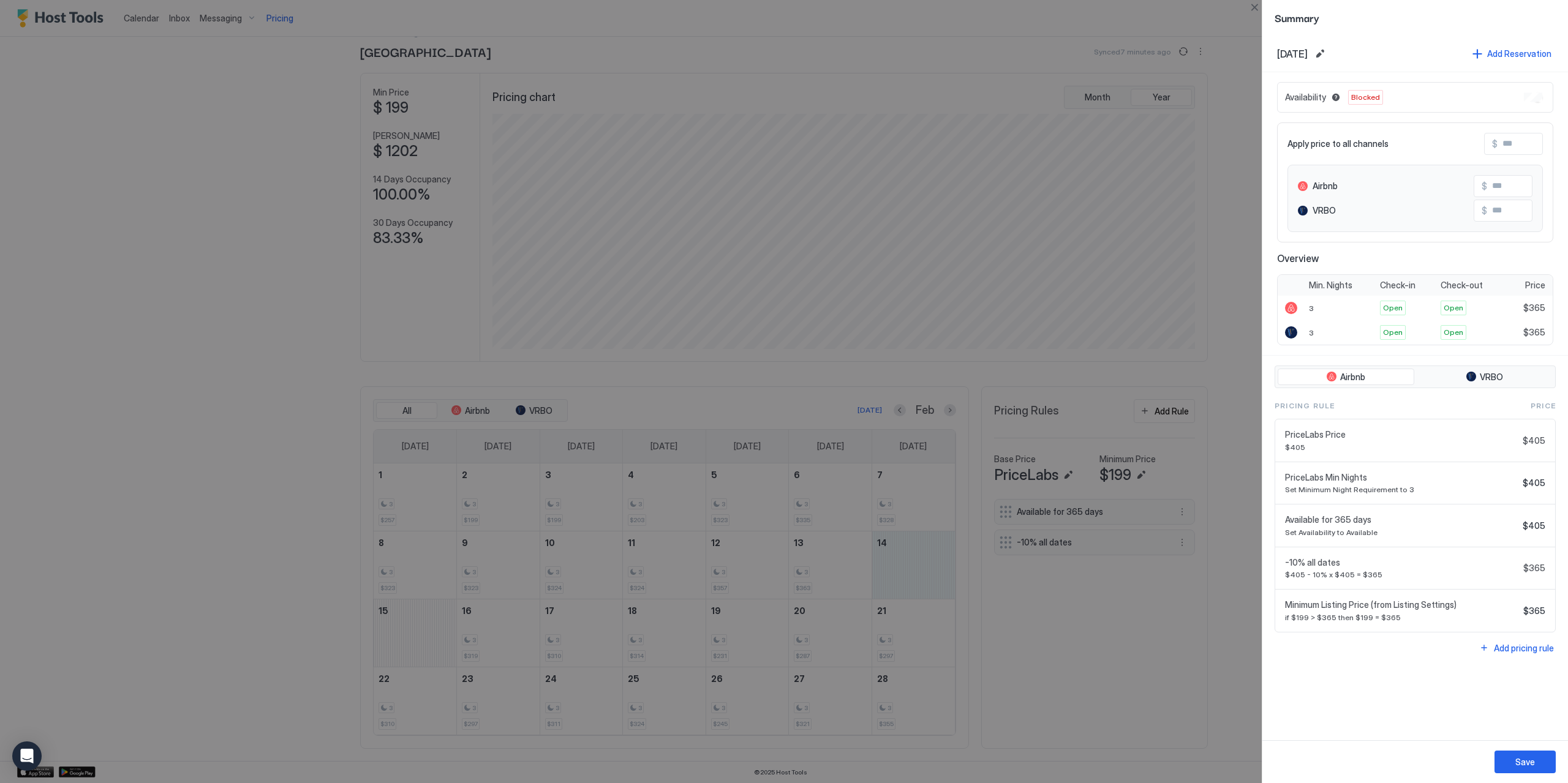
click at [1514, 99] on div "Availability Blocked" at bounding box center [1415, 97] width 276 height 30
click at [1327, 52] on button "Edit date range" at bounding box center [1320, 54] width 15 height 15
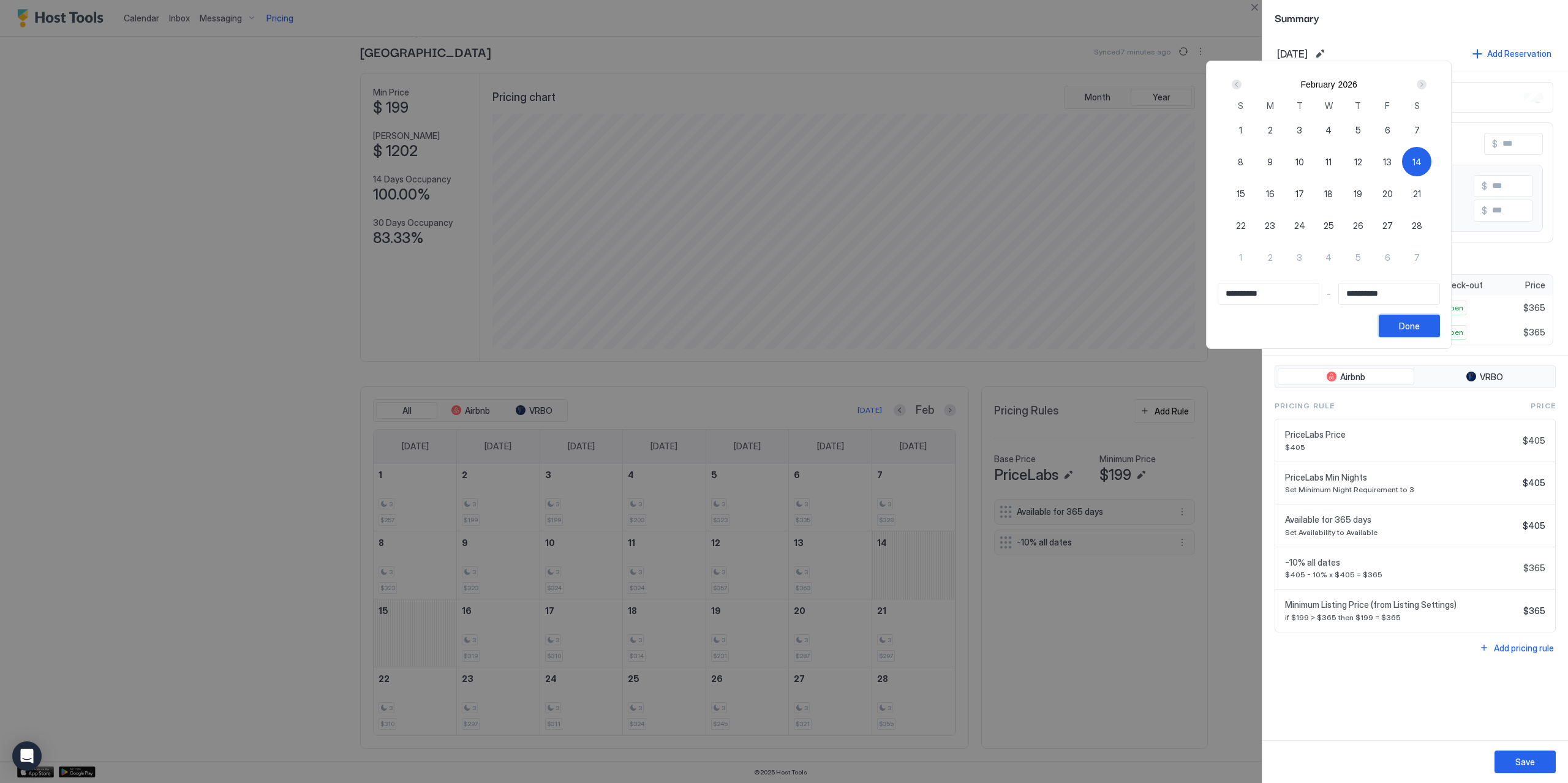
click at [1420, 324] on div "Done" at bounding box center [1409, 326] width 21 height 13
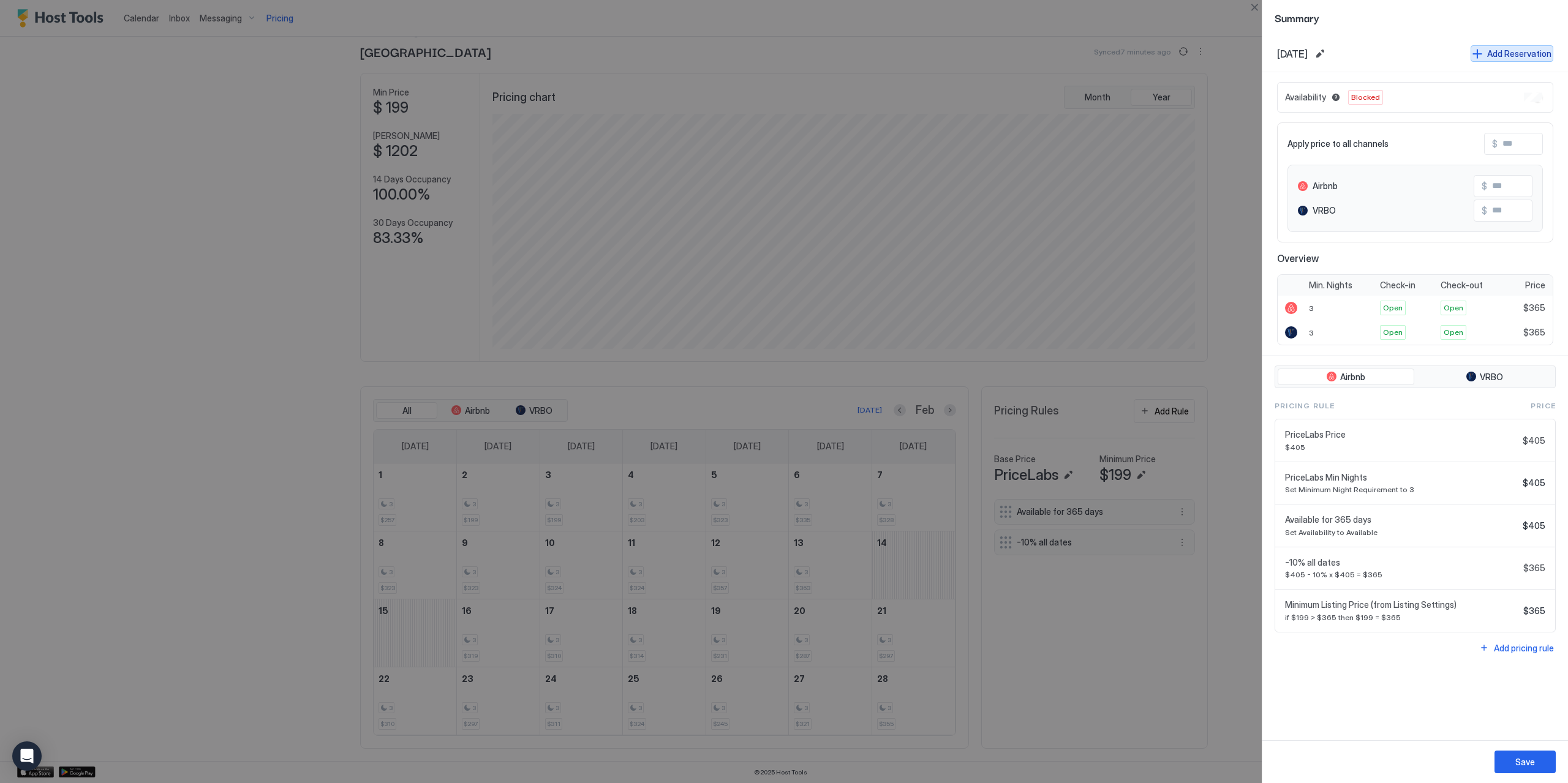
click at [1536, 52] on div "Add Reservation" at bounding box center [1519, 53] width 64 height 13
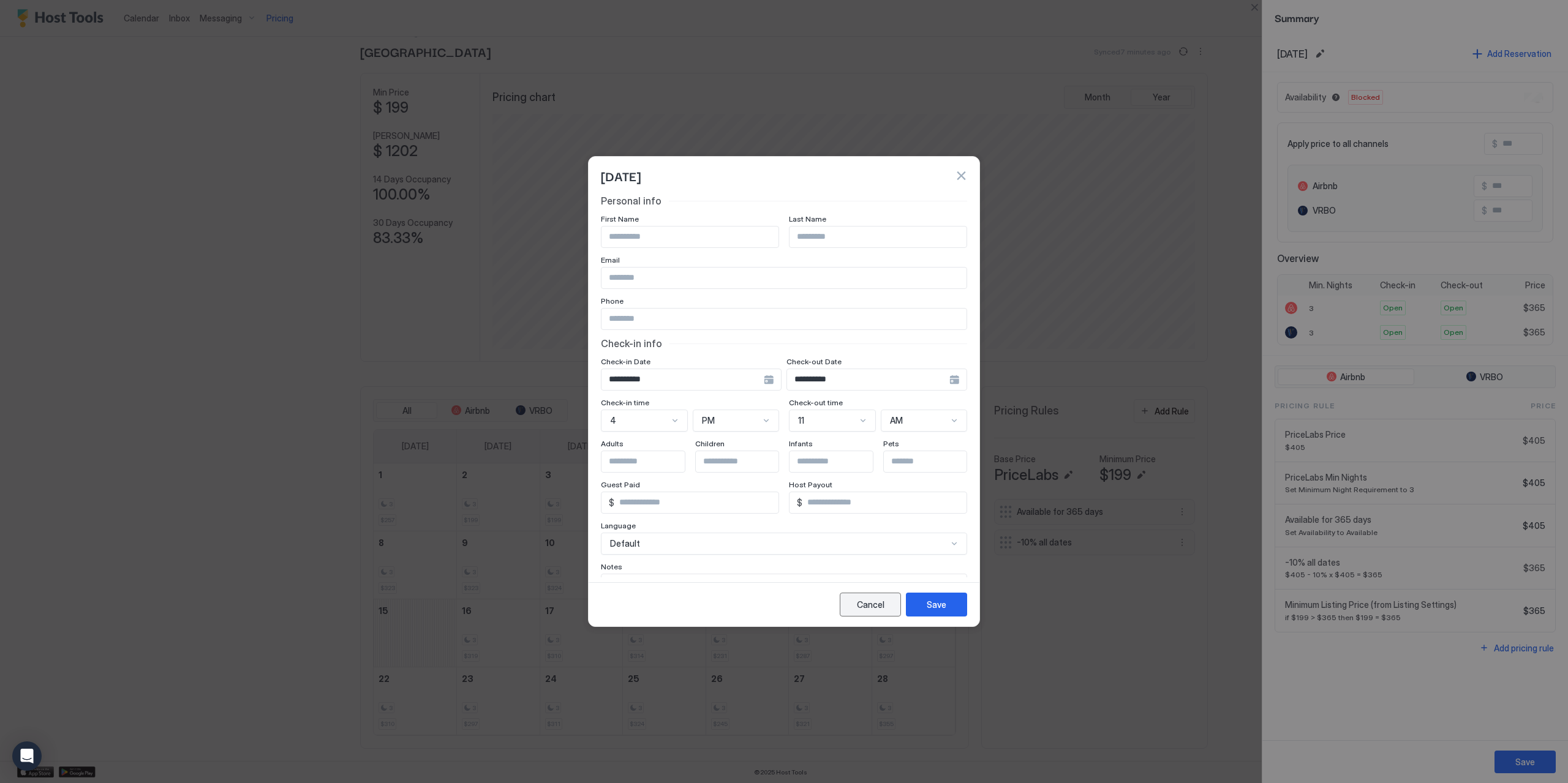
click at [861, 604] on div "Cancel" at bounding box center [870, 605] width 28 height 13
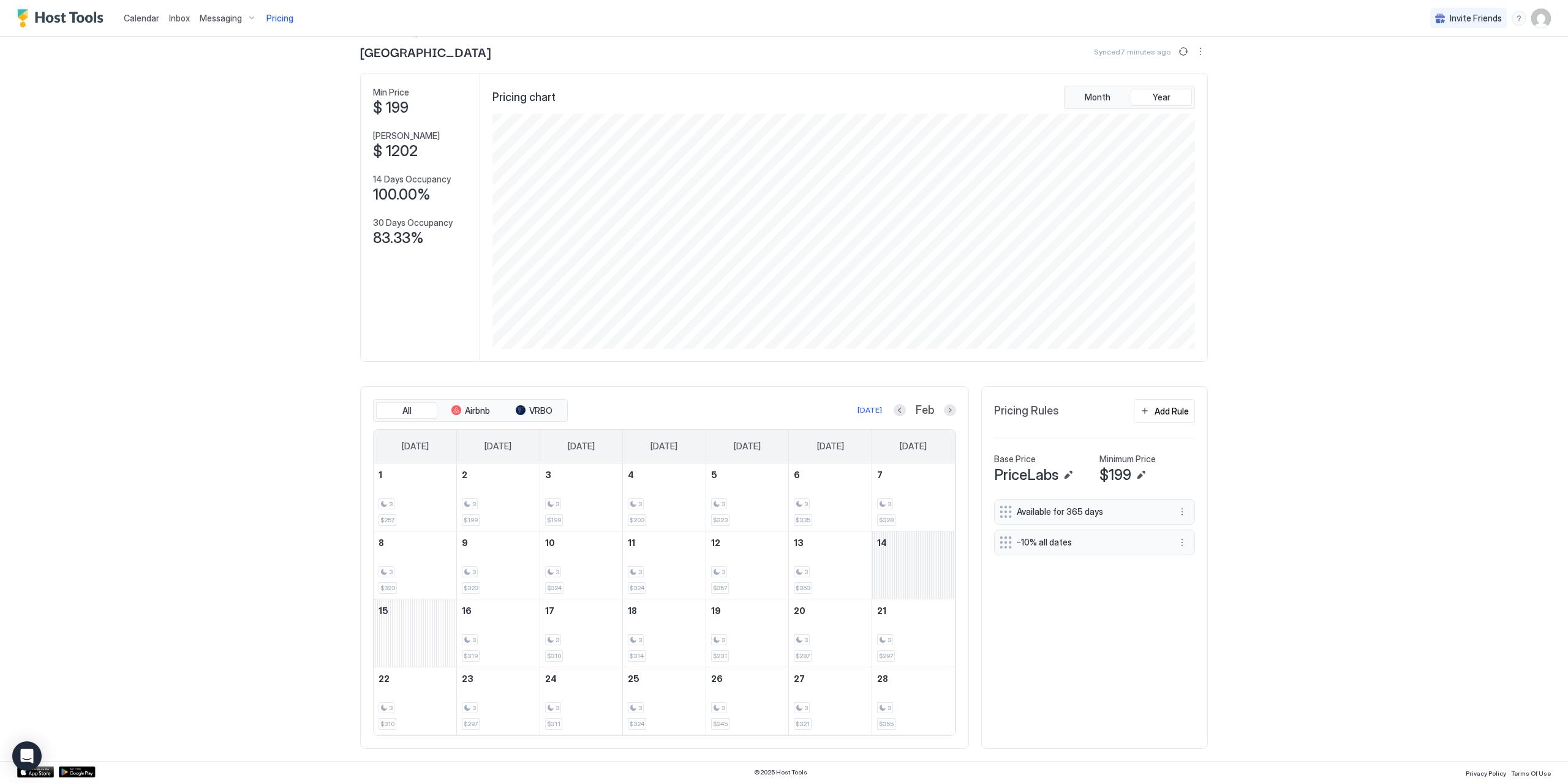
click at [918, 565] on div "February 14, 2026" at bounding box center [914, 565] width 83 height 67
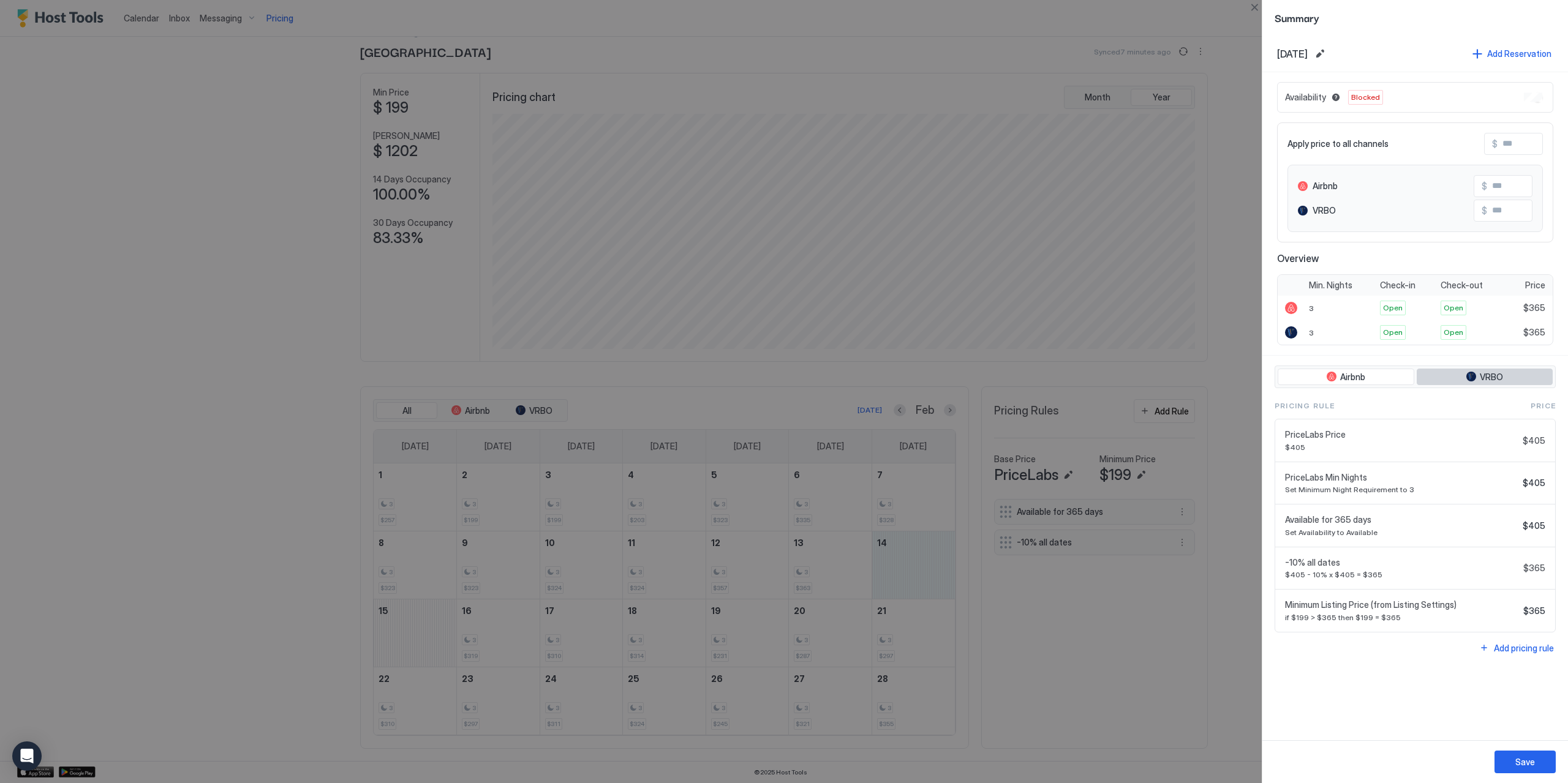
click at [1477, 374] on button "VRBO" at bounding box center [1484, 377] width 136 height 17
click at [1356, 369] on button "Airbnb" at bounding box center [1345, 377] width 136 height 17
click at [1147, 665] on div at bounding box center [784, 391] width 1568 height 783
click at [420, 624] on div at bounding box center [784, 391] width 1568 height 783
click at [402, 622] on div at bounding box center [784, 391] width 1568 height 783
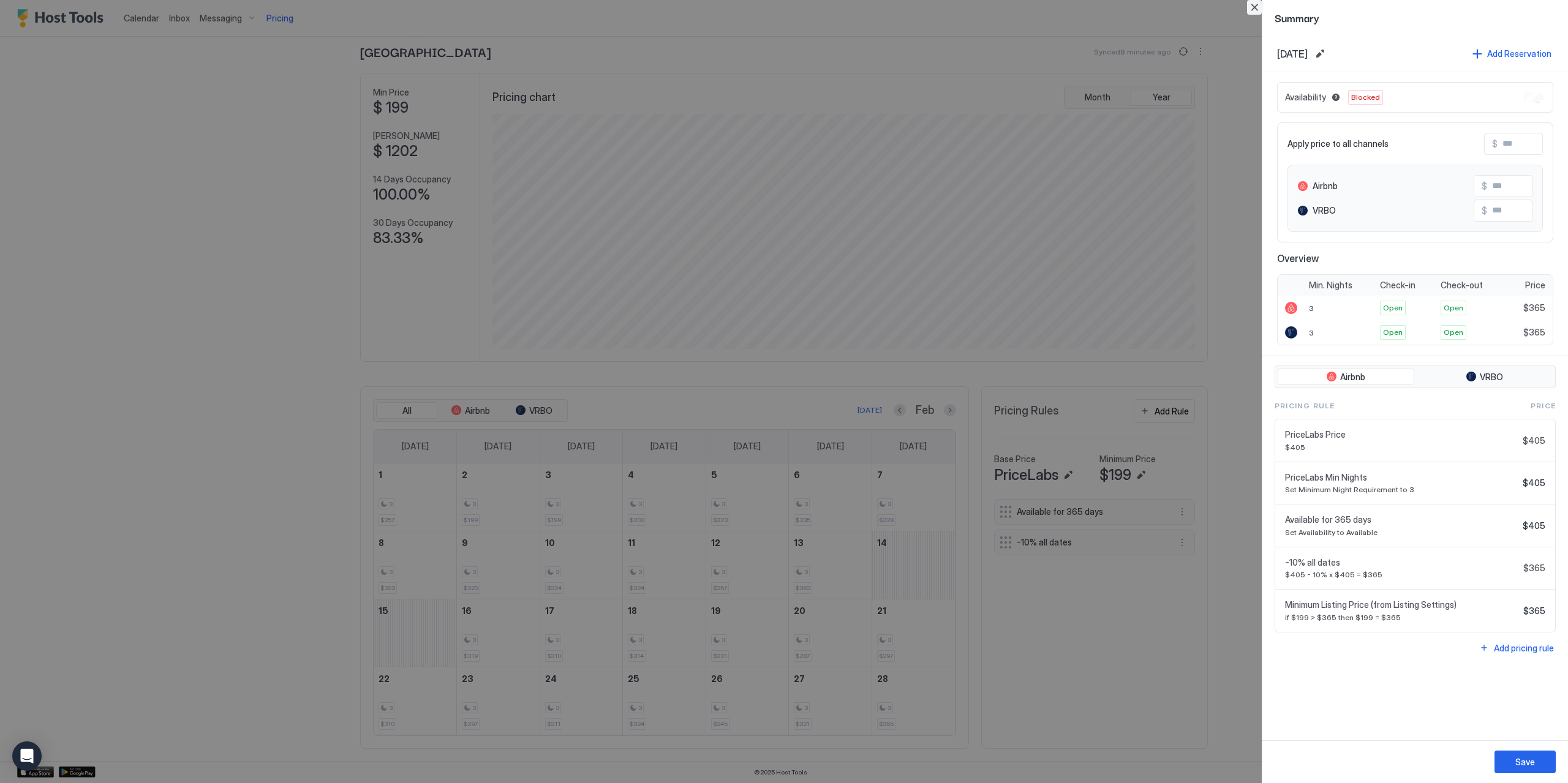
click at [1255, 8] on button "Close" at bounding box center [1254, 7] width 15 height 15
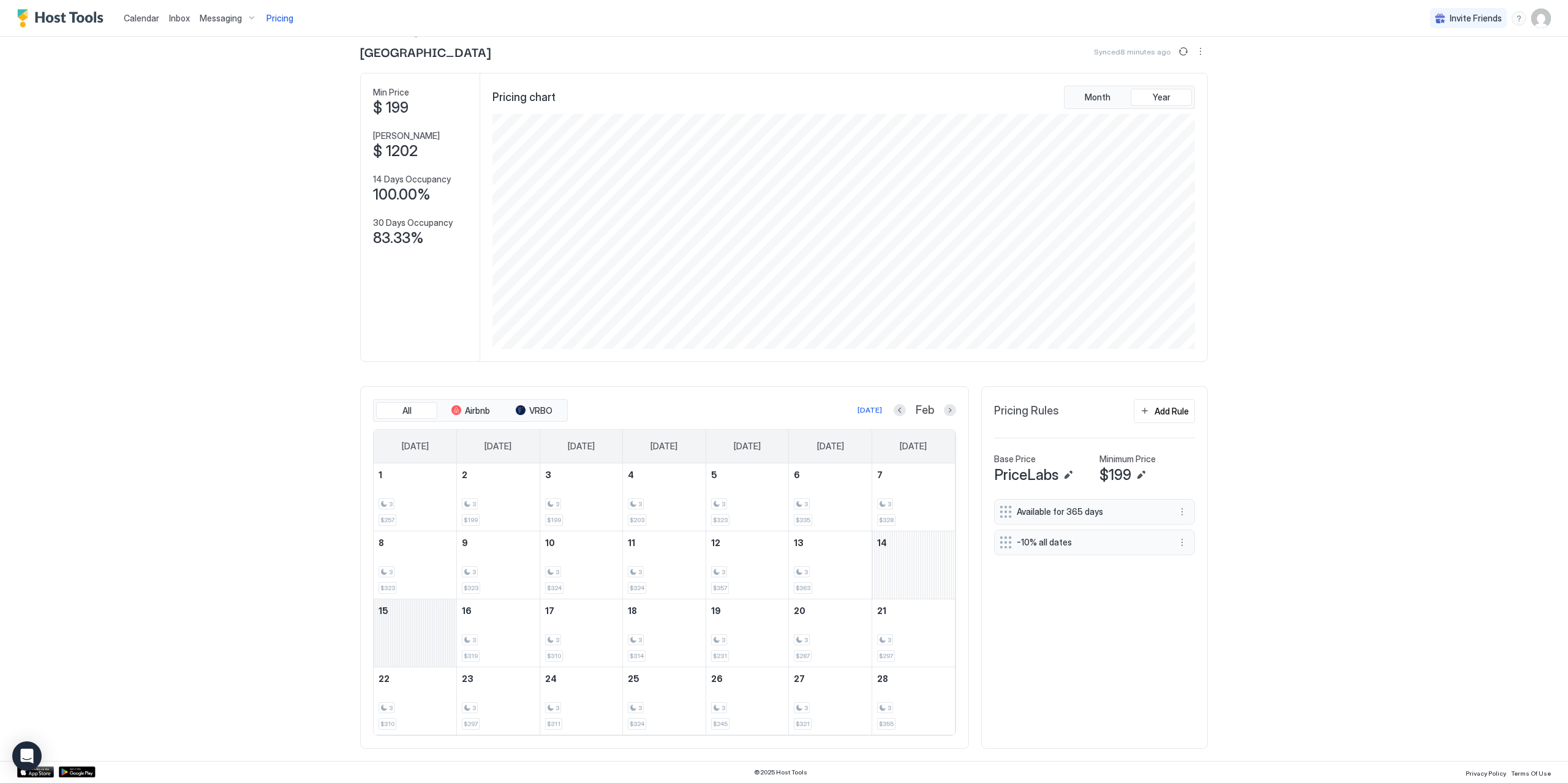
click at [405, 640] on div "February 15, 2026" at bounding box center [415, 633] width 83 height 67
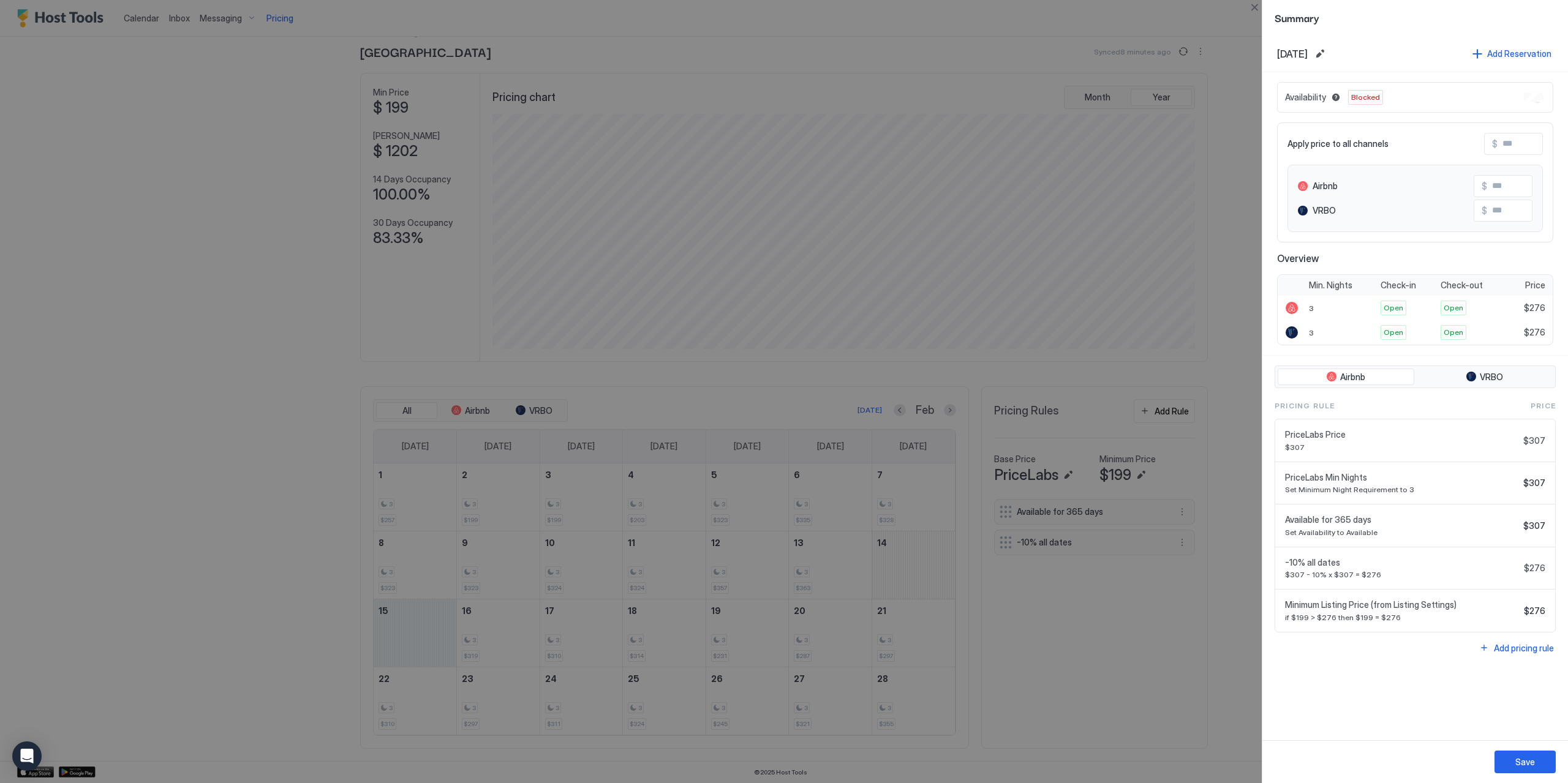
click at [1544, 95] on div "Availability Blocked" at bounding box center [1415, 97] width 276 height 30
click at [1255, 7] on button "Close" at bounding box center [1254, 7] width 15 height 15
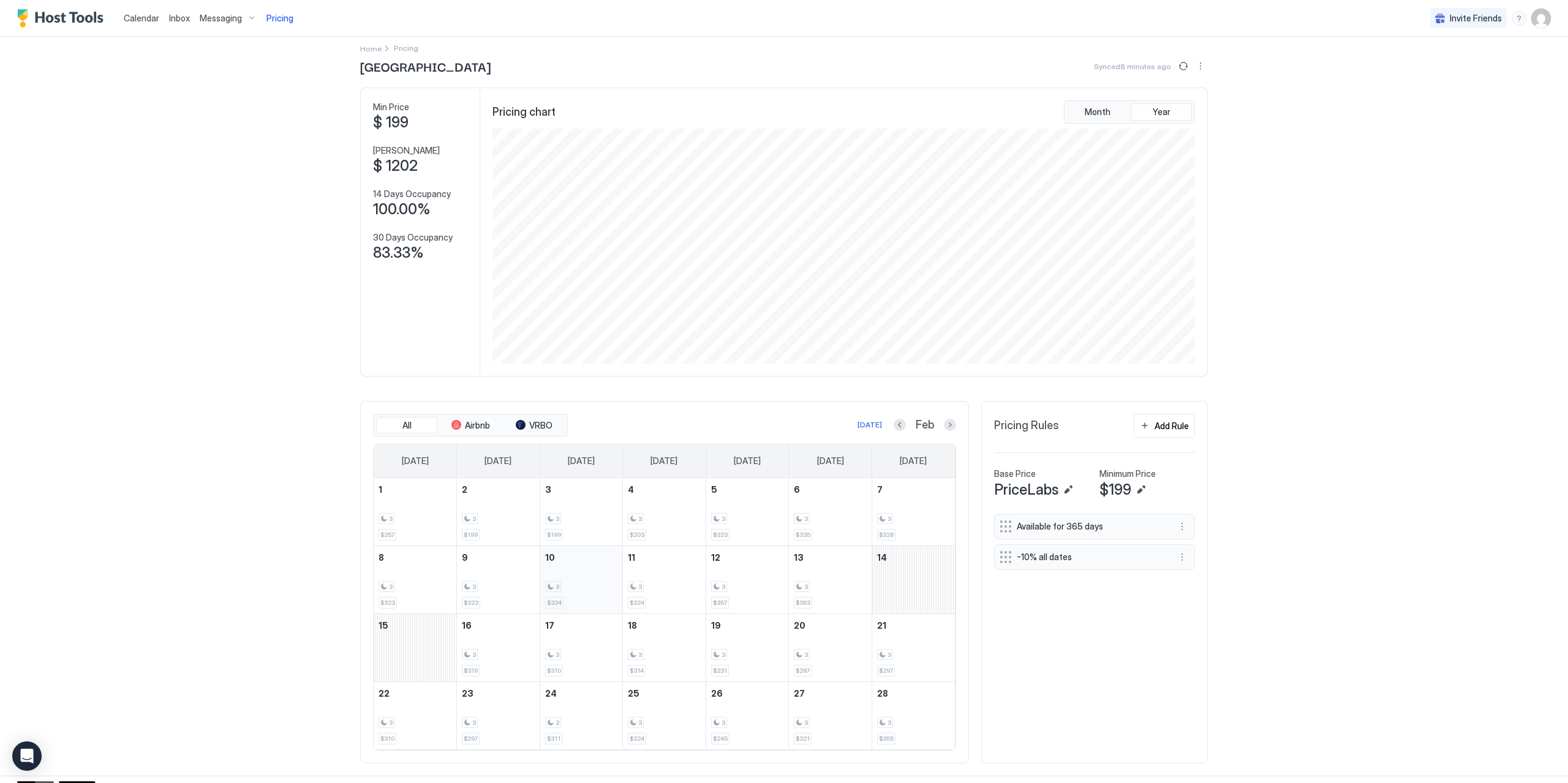
scroll to position [0, 0]
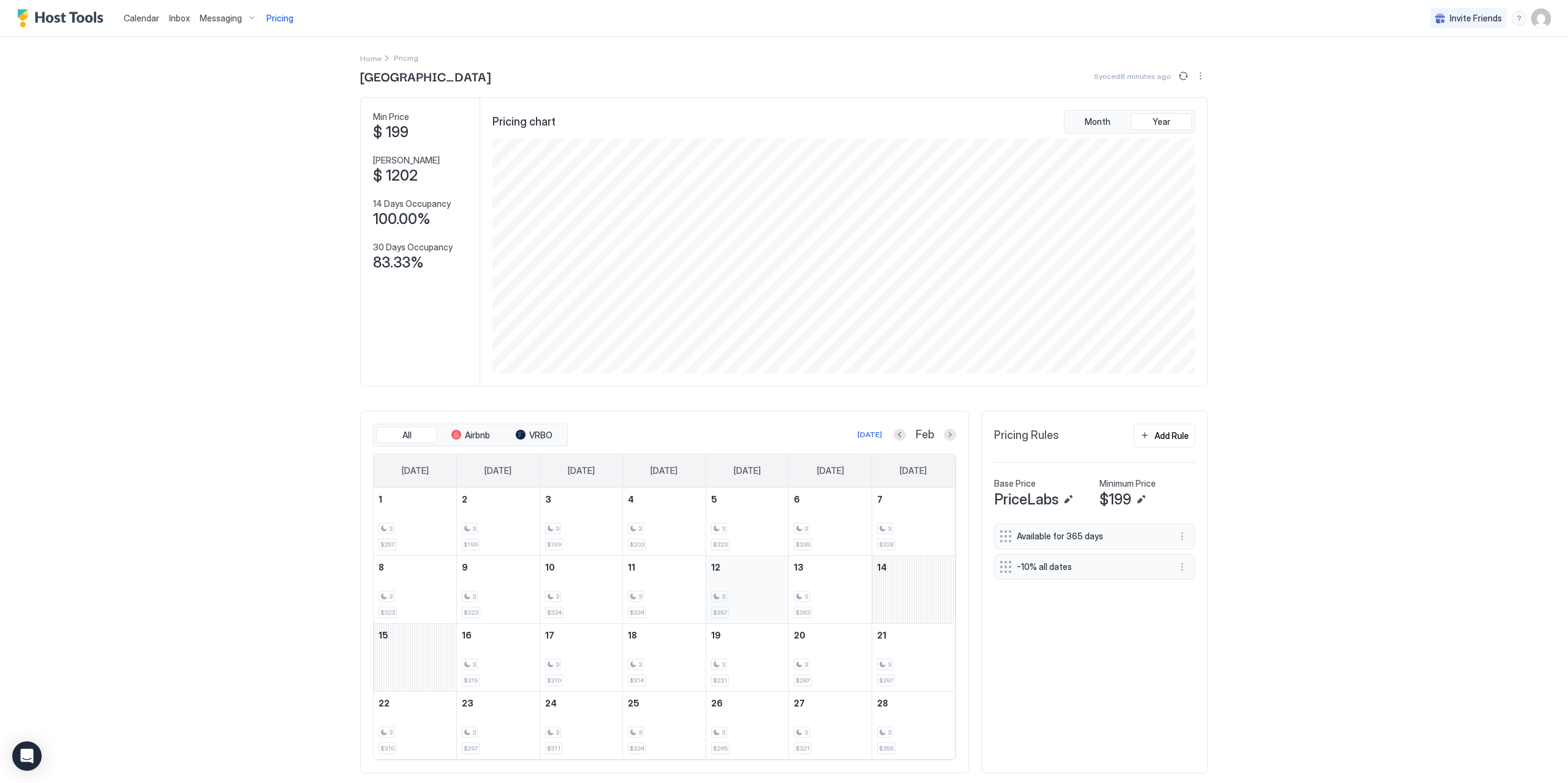
click at [741, 591] on div "3 $357" at bounding box center [747, 590] width 73 height 58
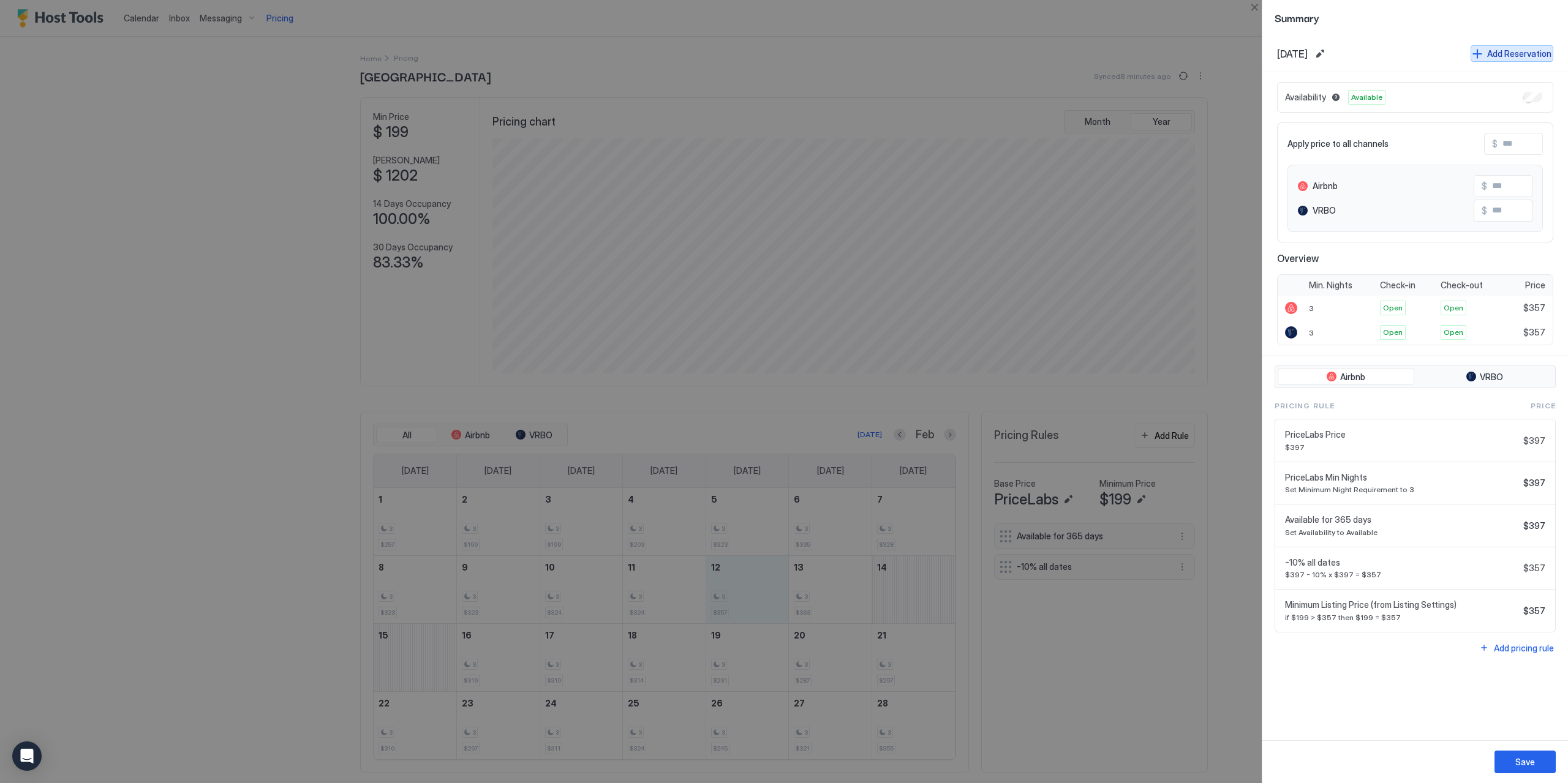
click at [1521, 52] on div "Add Reservation" at bounding box center [1519, 53] width 64 height 13
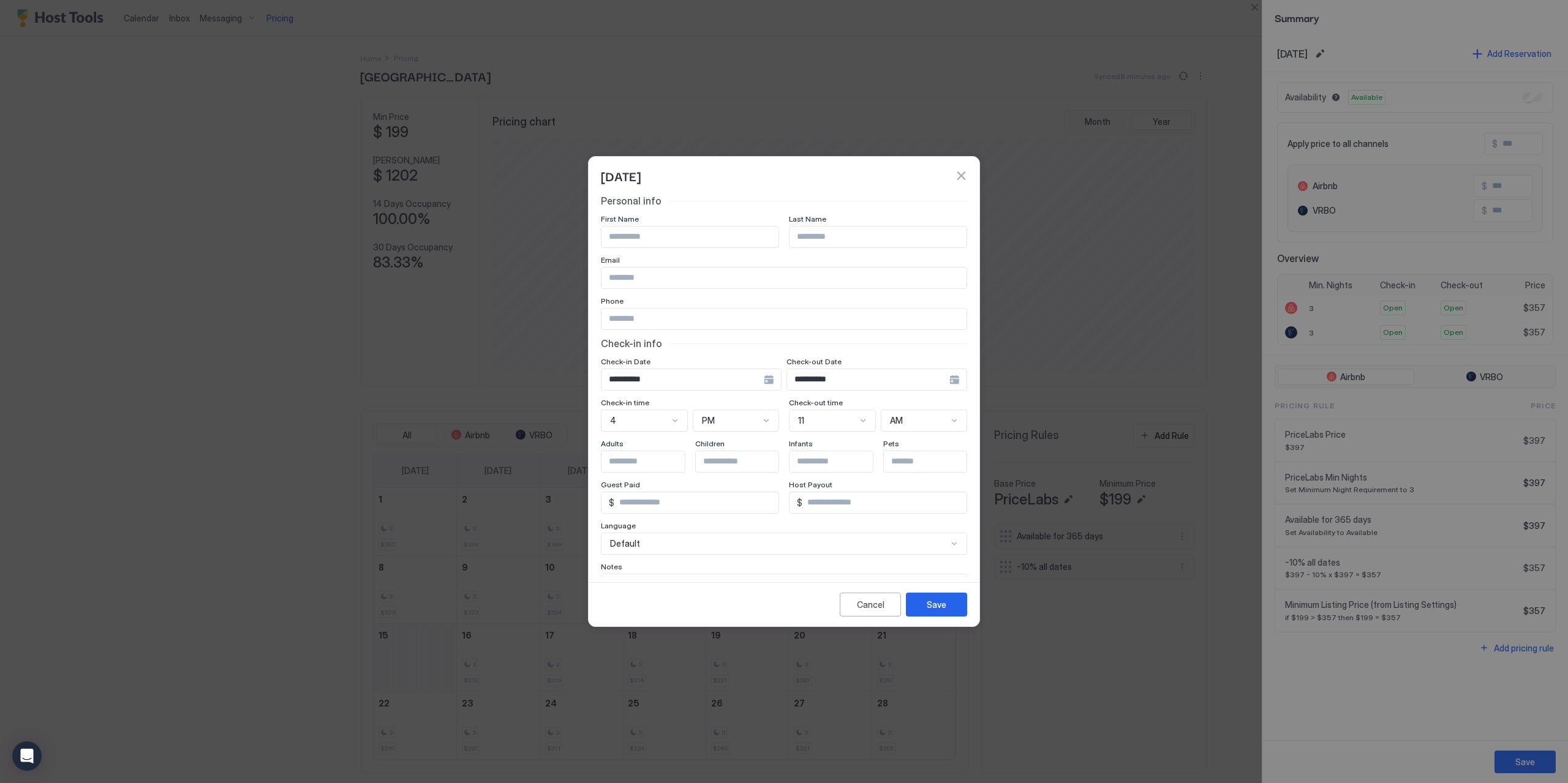
click at [943, 380] on div "**********" at bounding box center [877, 380] width 180 height 22
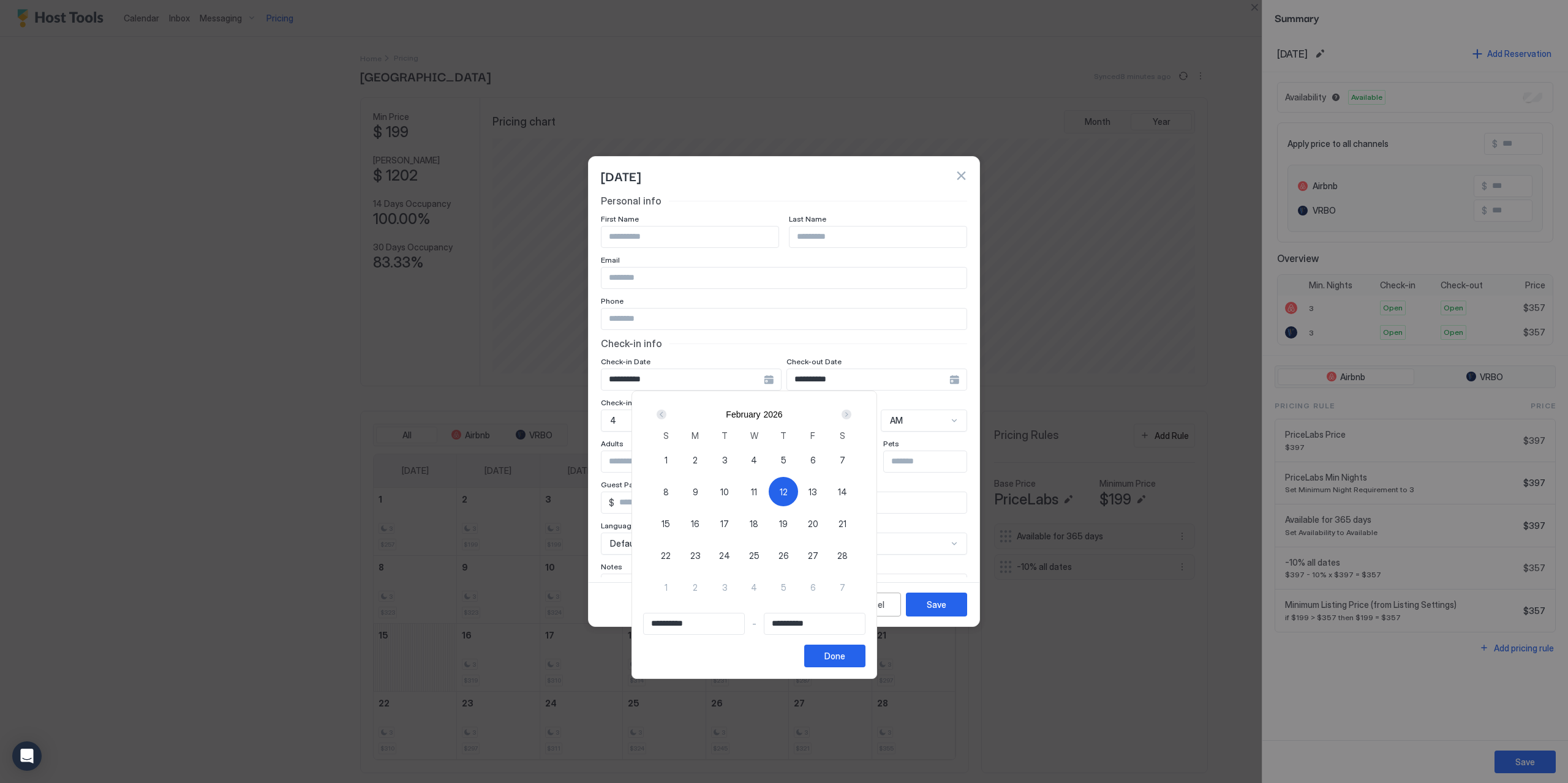
click at [699, 522] on span "16" at bounding box center [695, 524] width 8 height 13
type input "**********"
click at [798, 489] on div "12" at bounding box center [783, 491] width 29 height 29
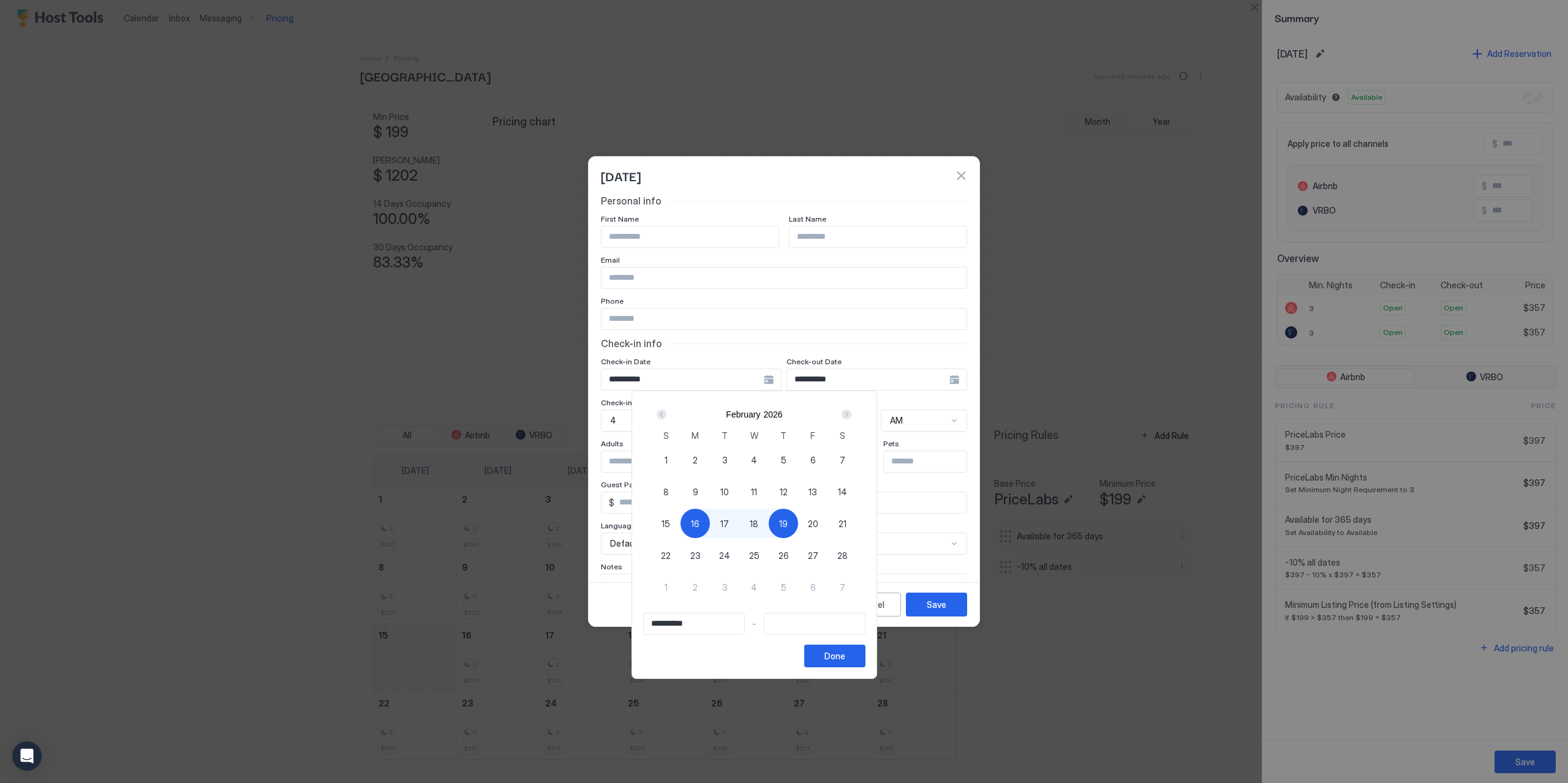
type input "**********"
click at [699, 520] on span "16" at bounding box center [695, 524] width 8 height 13
type input "**********"
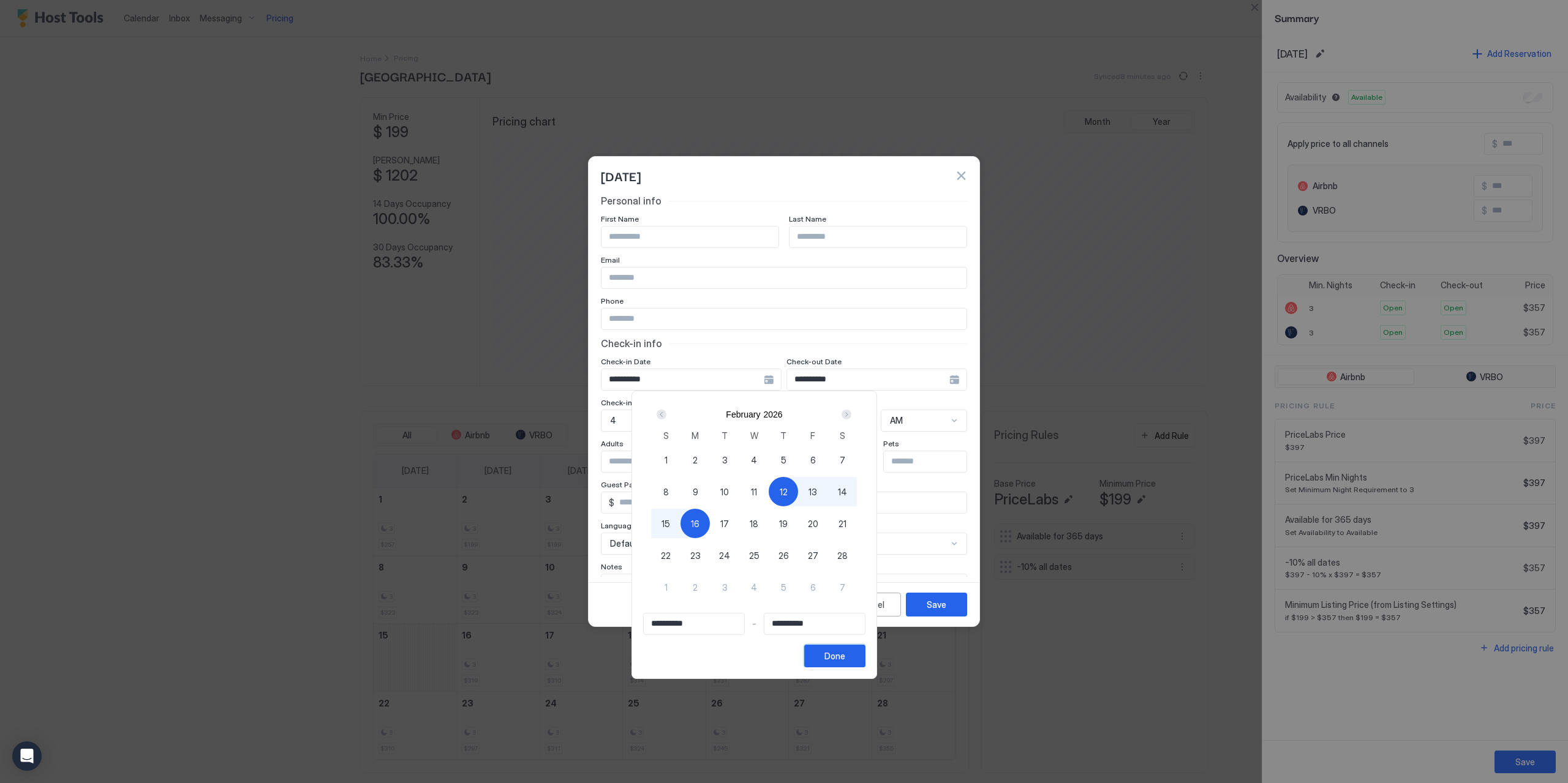
click at [845, 658] on div "Done" at bounding box center [835, 656] width 21 height 13
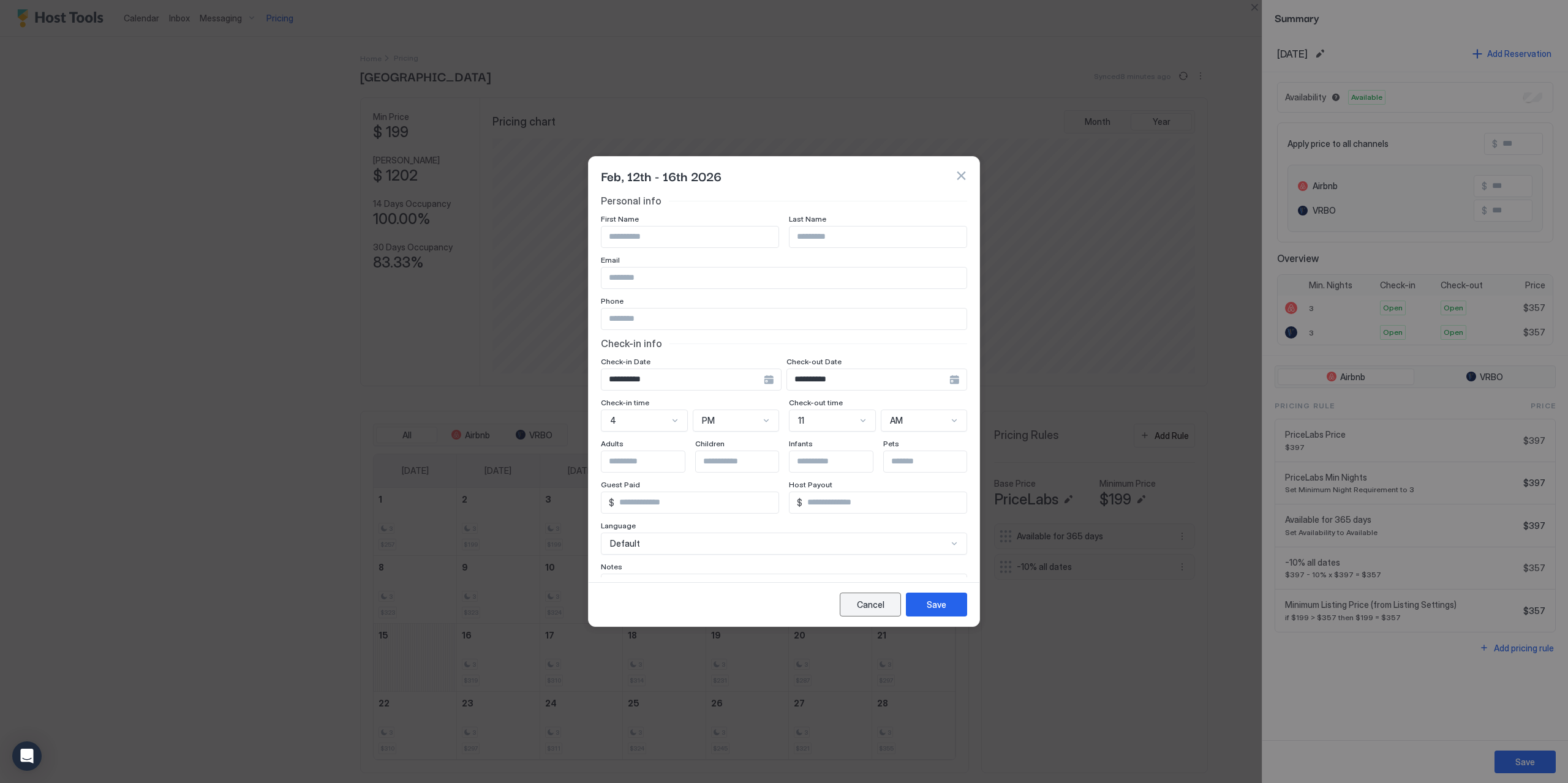
click at [882, 605] on div "Cancel" at bounding box center [870, 605] width 28 height 13
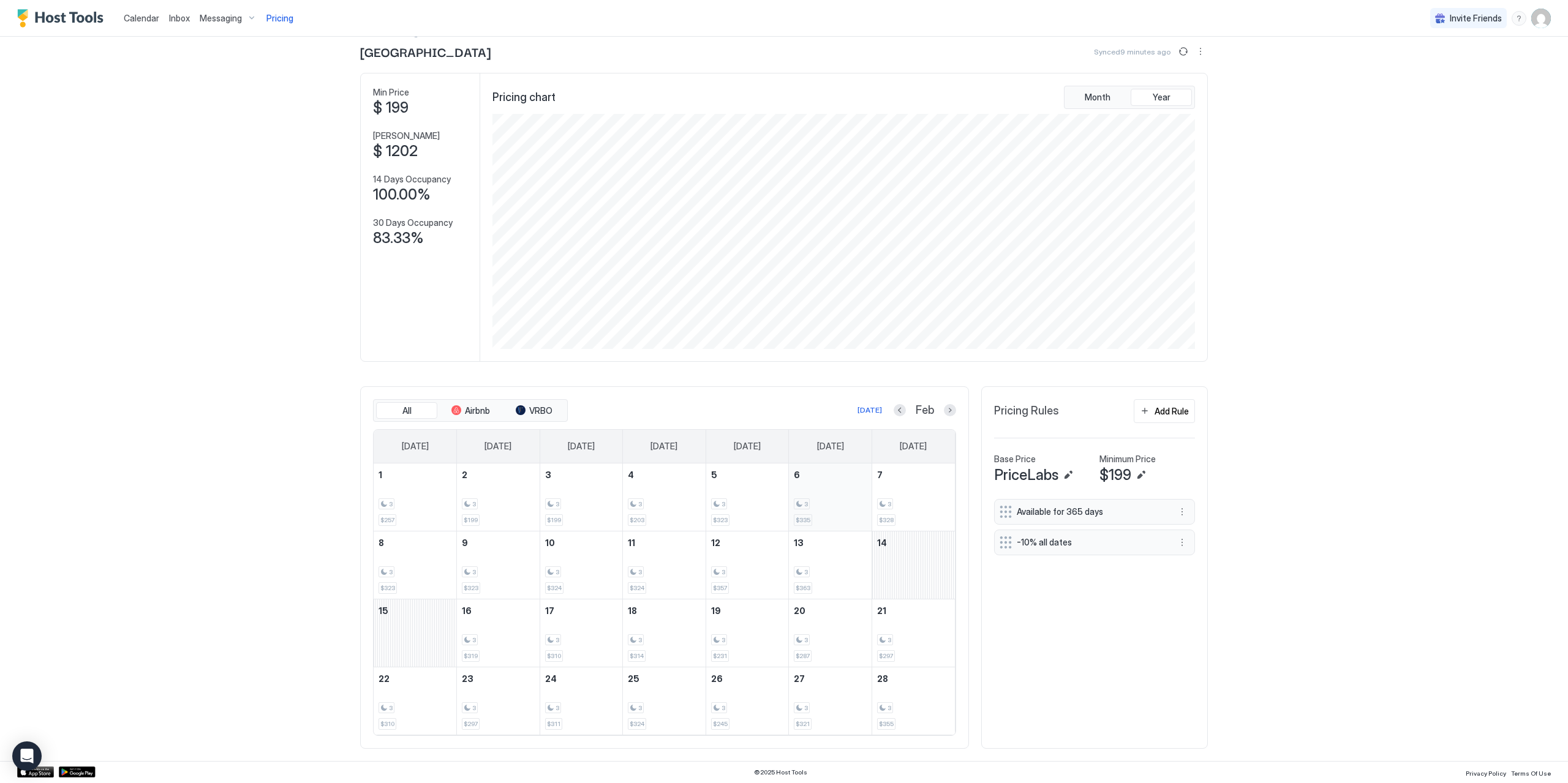
scroll to position [33, 0]
click at [891, 558] on div "February 14, 2026" at bounding box center [914, 565] width 83 height 67
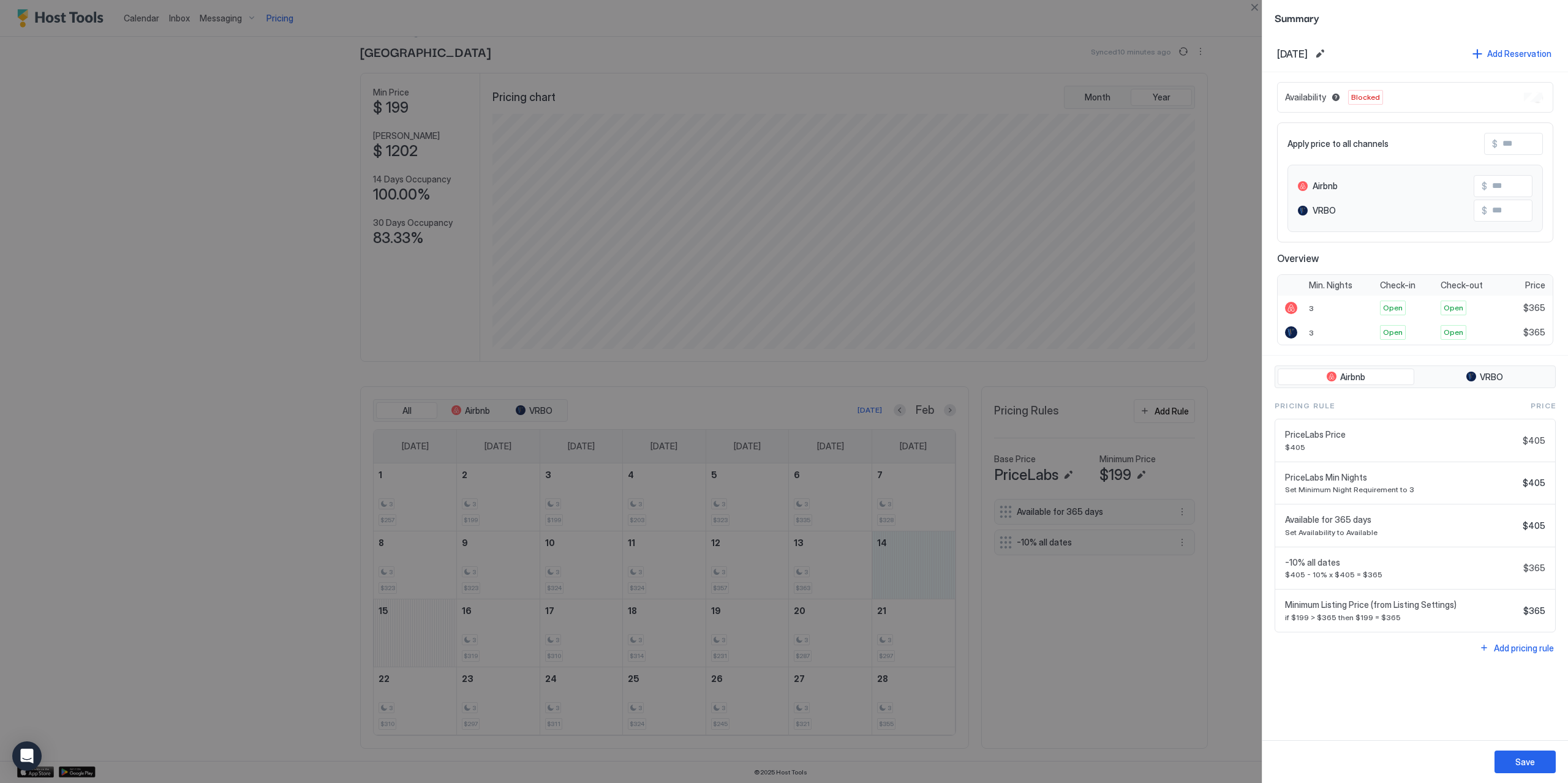
click at [1366, 98] on span "Blocked" at bounding box center [1365, 98] width 29 height 11
click at [1249, 6] on button "Close" at bounding box center [1254, 7] width 15 height 15
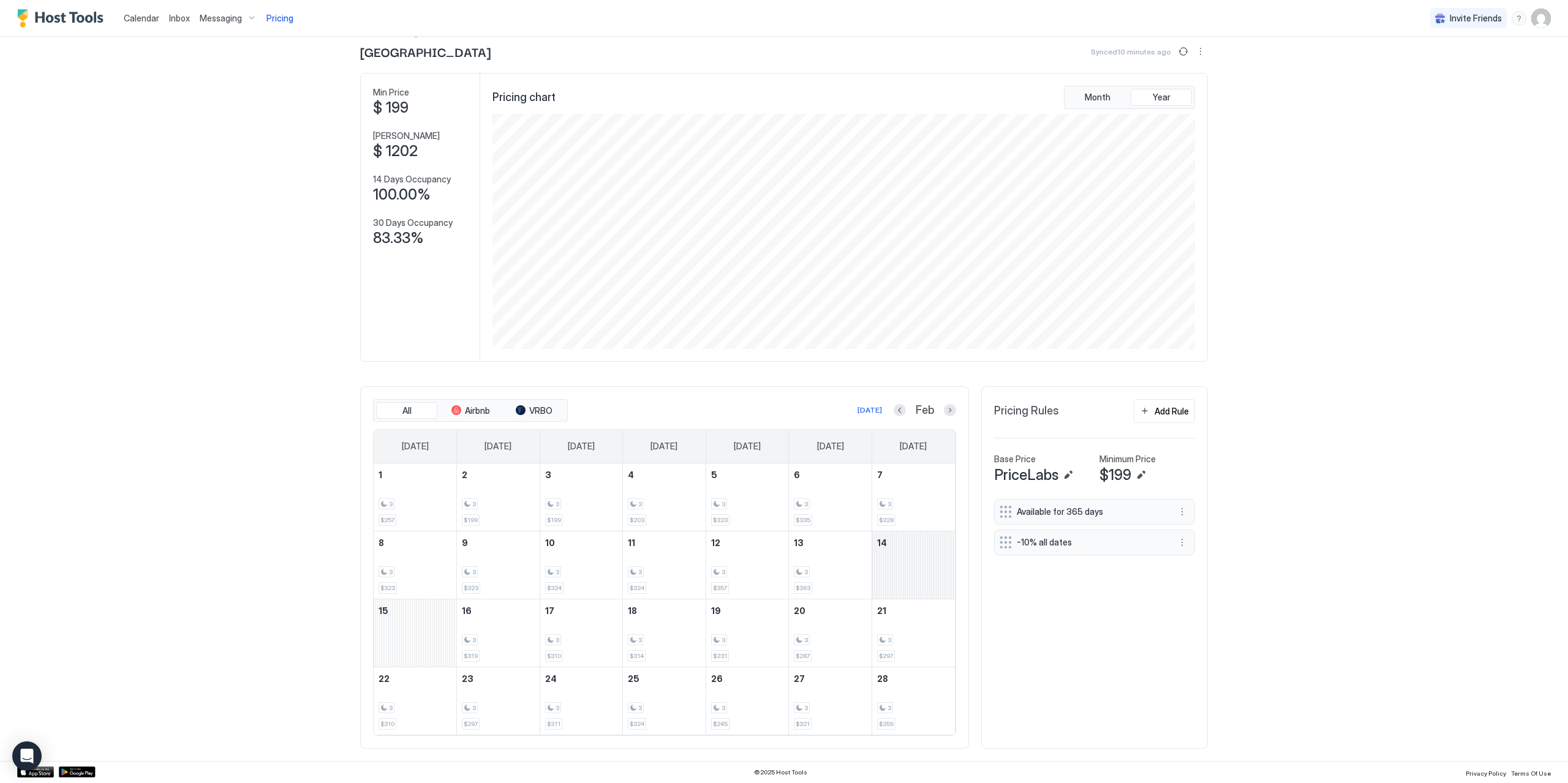
click at [910, 559] on div "February 14, 2026" at bounding box center [914, 565] width 83 height 67
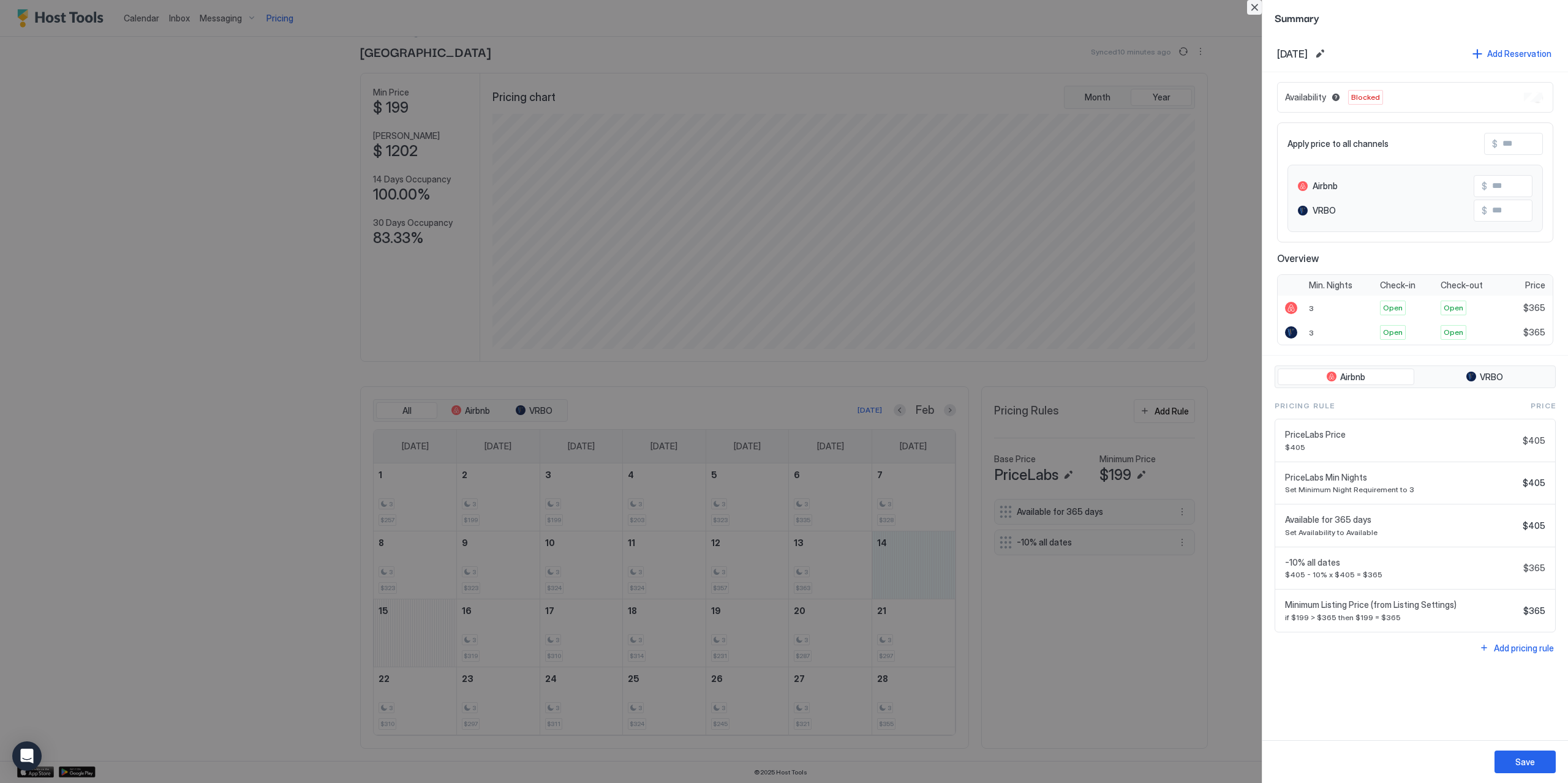
click at [1251, 5] on button "Close" at bounding box center [1254, 7] width 15 height 15
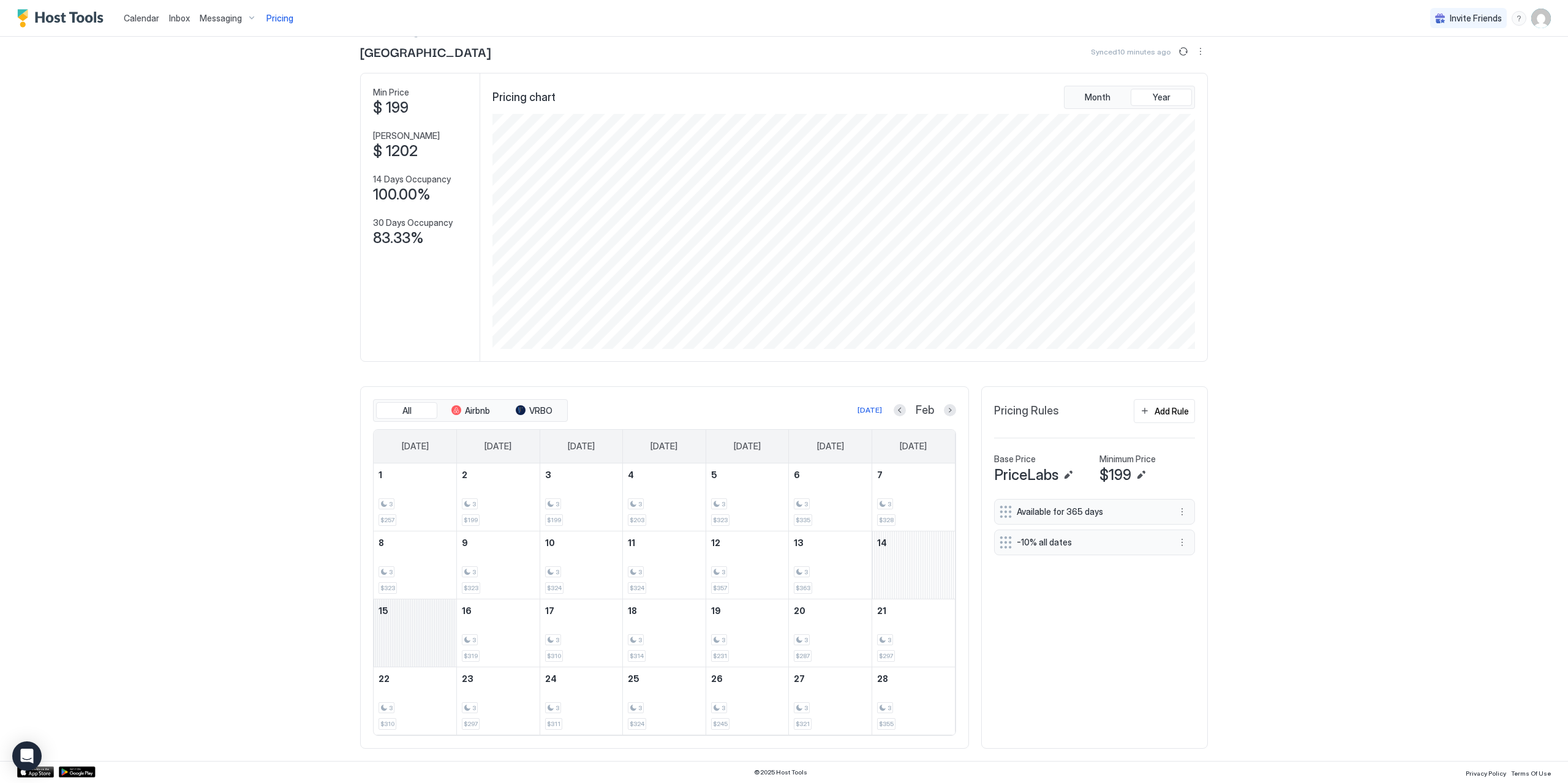
click at [428, 628] on div "February 15, 2026" at bounding box center [415, 633] width 83 height 67
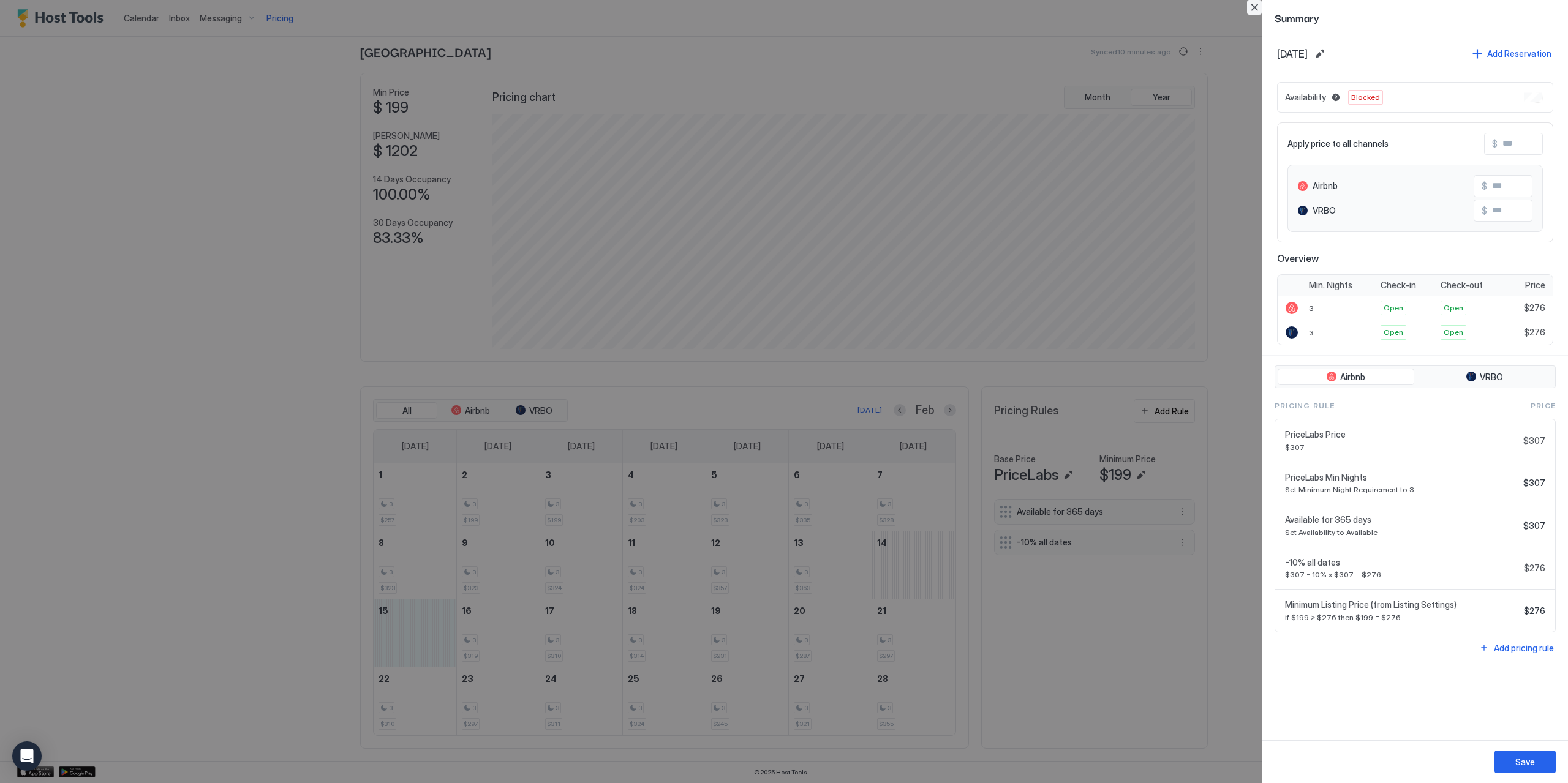
click at [1255, 9] on button "Close" at bounding box center [1254, 7] width 15 height 15
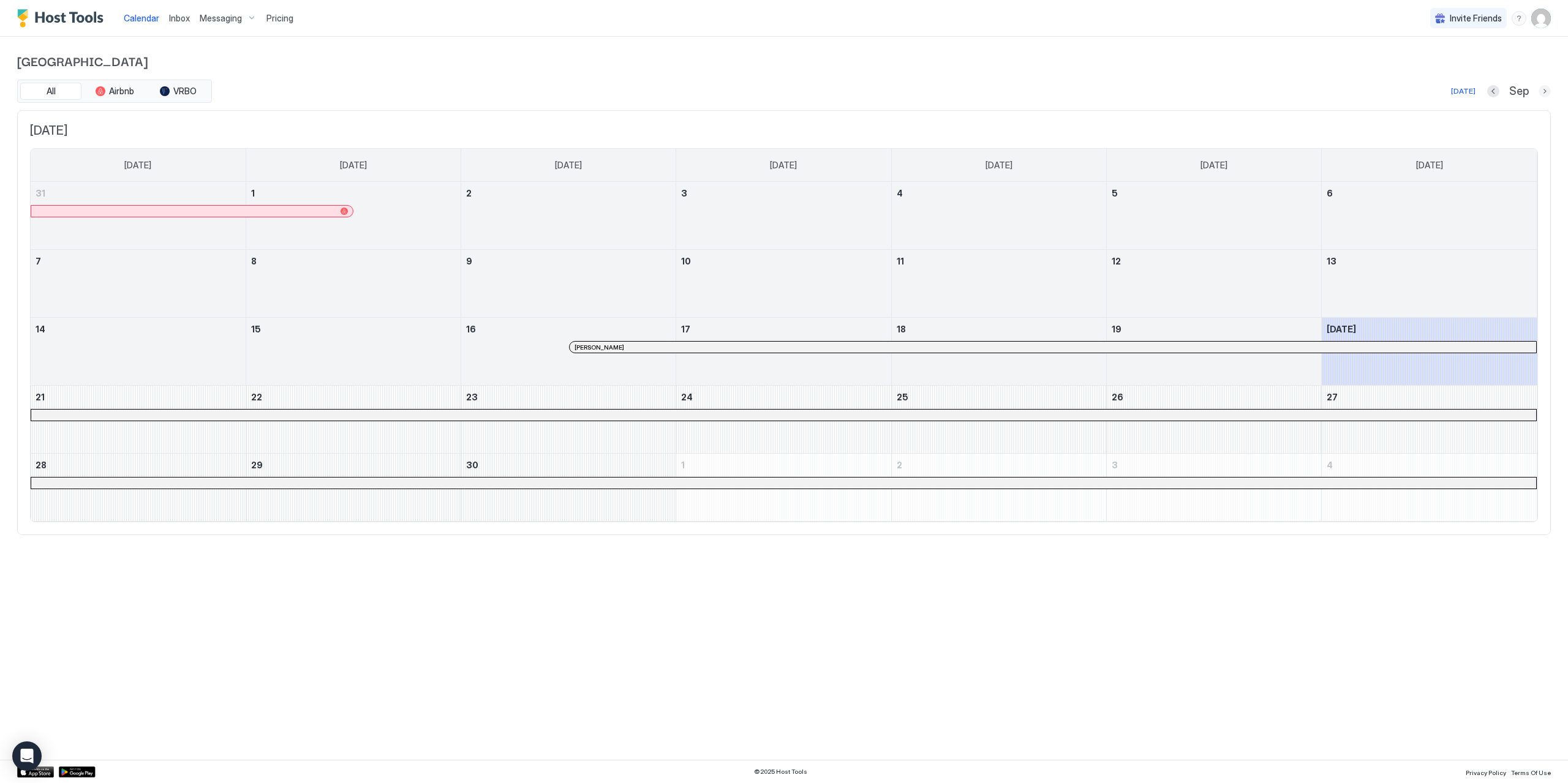
click at [1545, 87] on button "Next month" at bounding box center [1544, 91] width 12 height 12
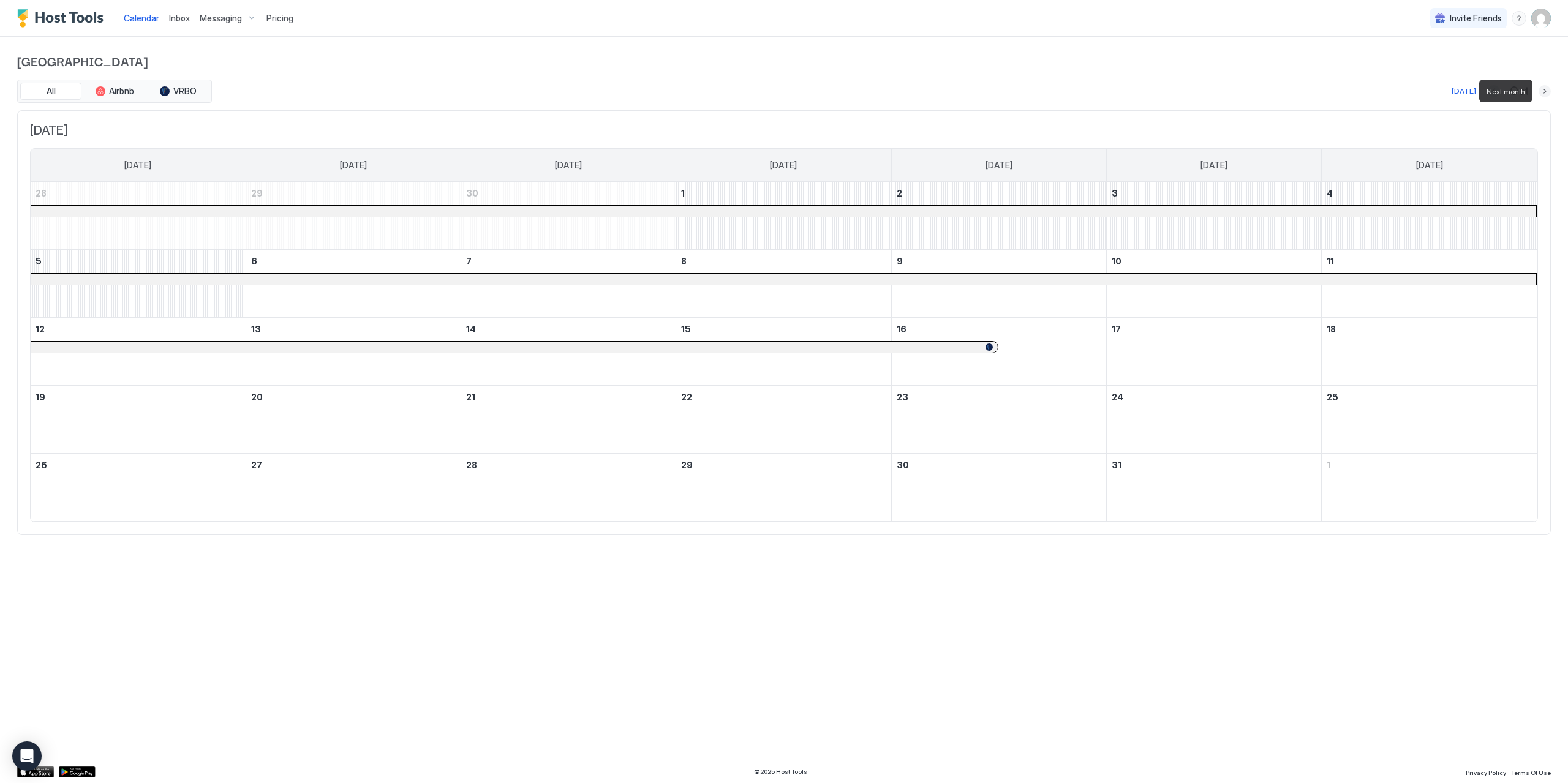
click at [1545, 87] on button "Next month" at bounding box center [1544, 91] width 12 height 12
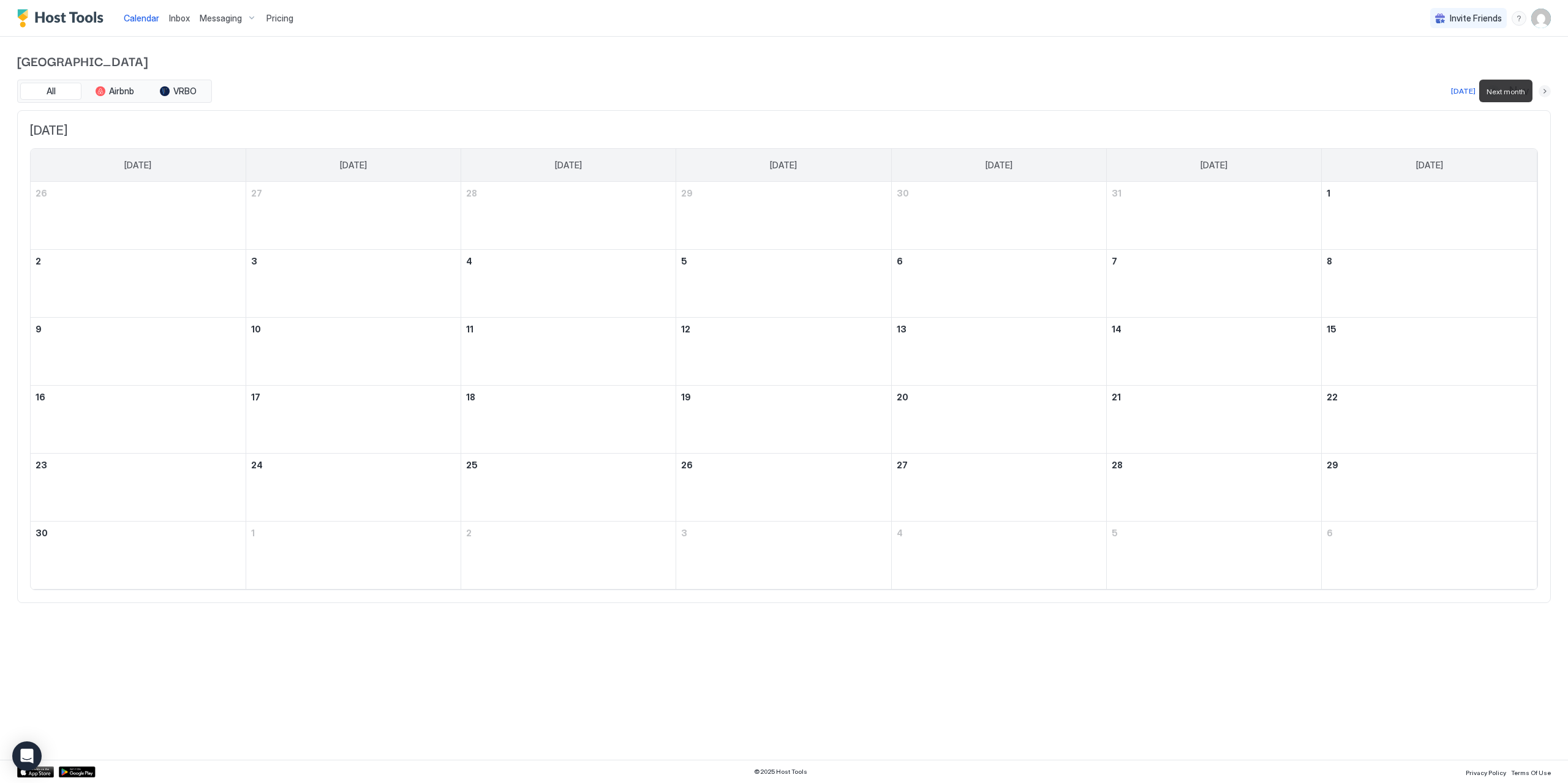
click at [1545, 87] on button "Next month" at bounding box center [1544, 91] width 12 height 12
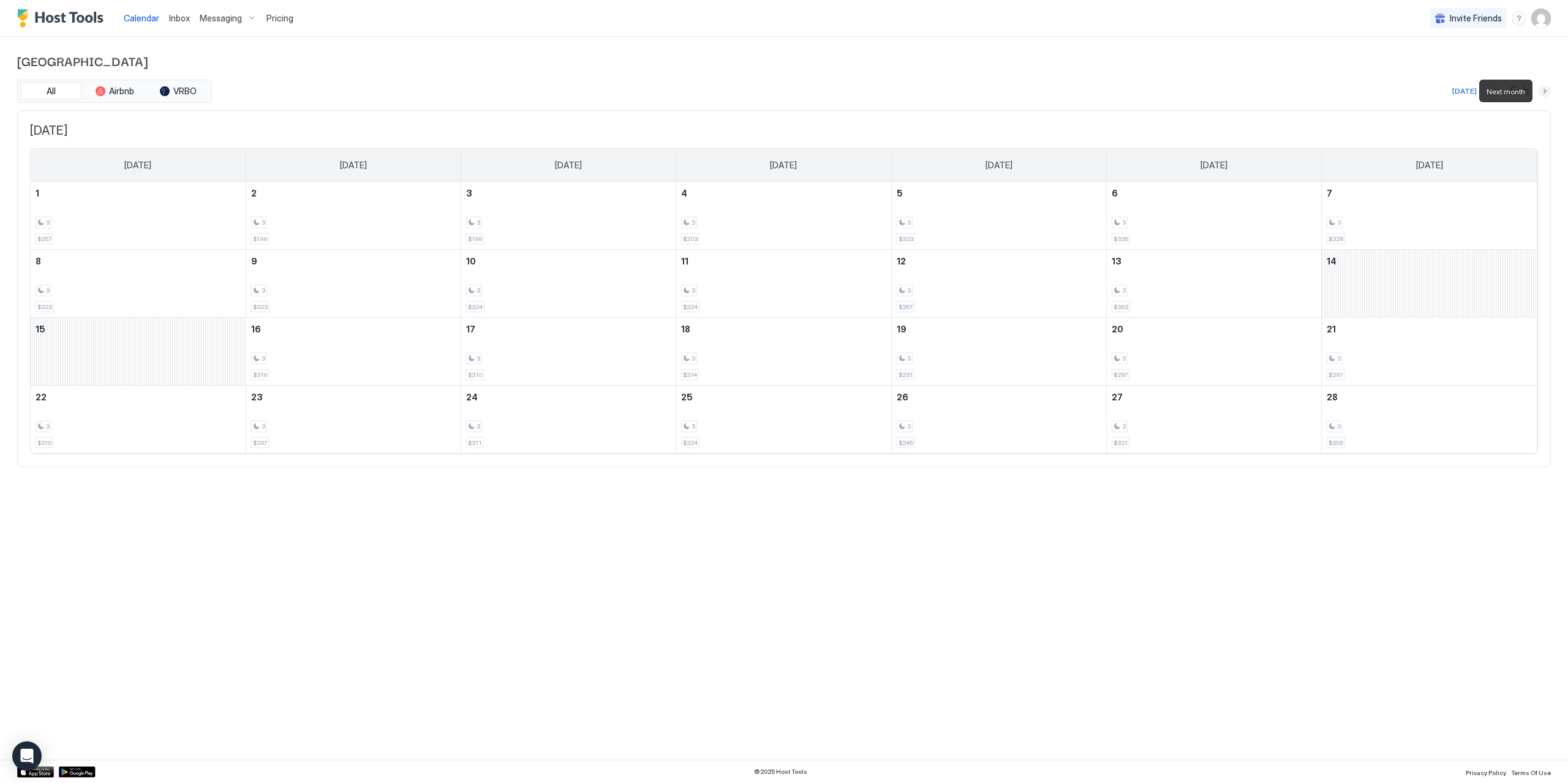
click at [1545, 87] on button "Next month" at bounding box center [1544, 91] width 12 height 12
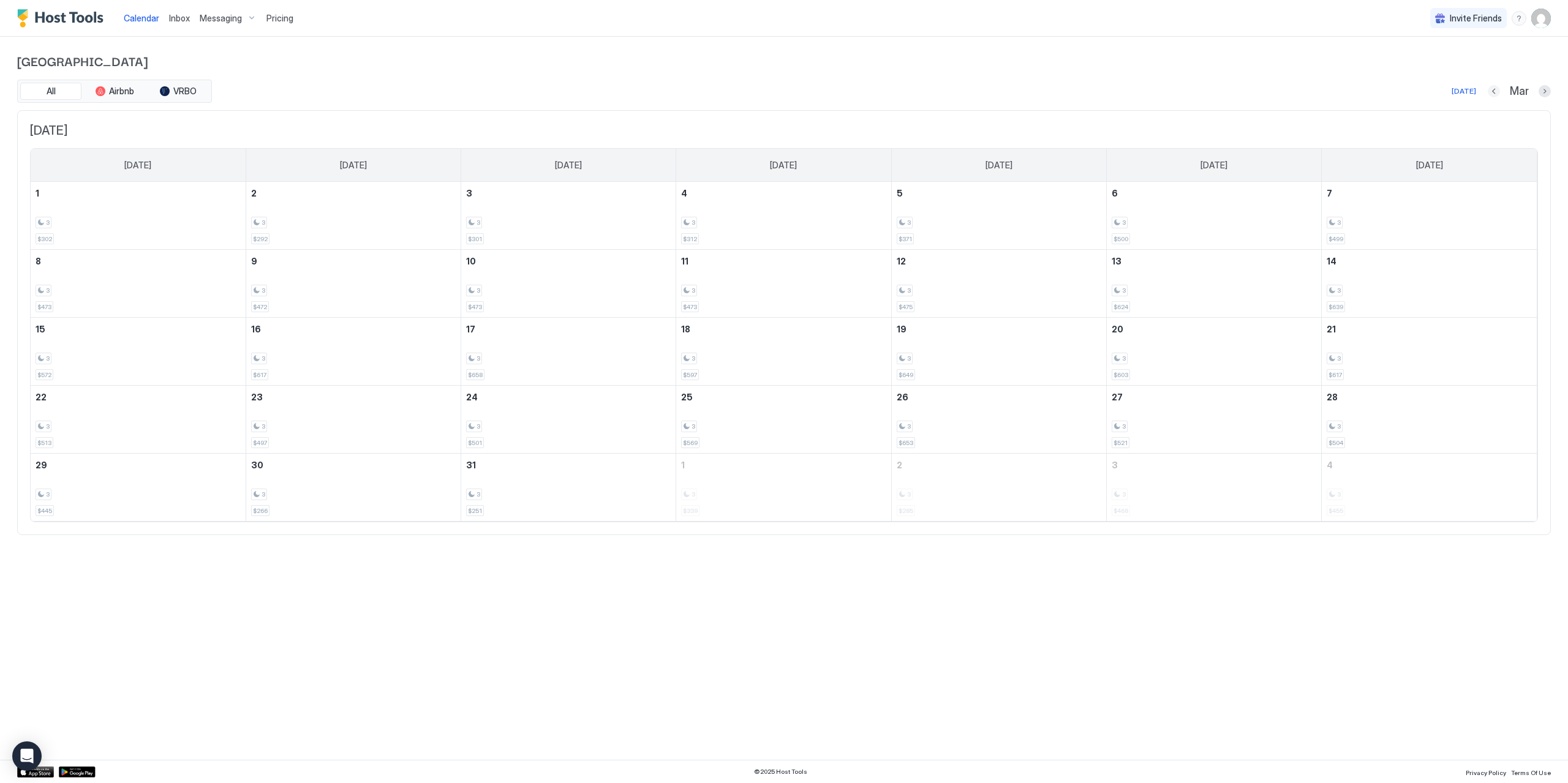
click at [1492, 87] on button "Previous month" at bounding box center [1493, 91] width 12 height 12
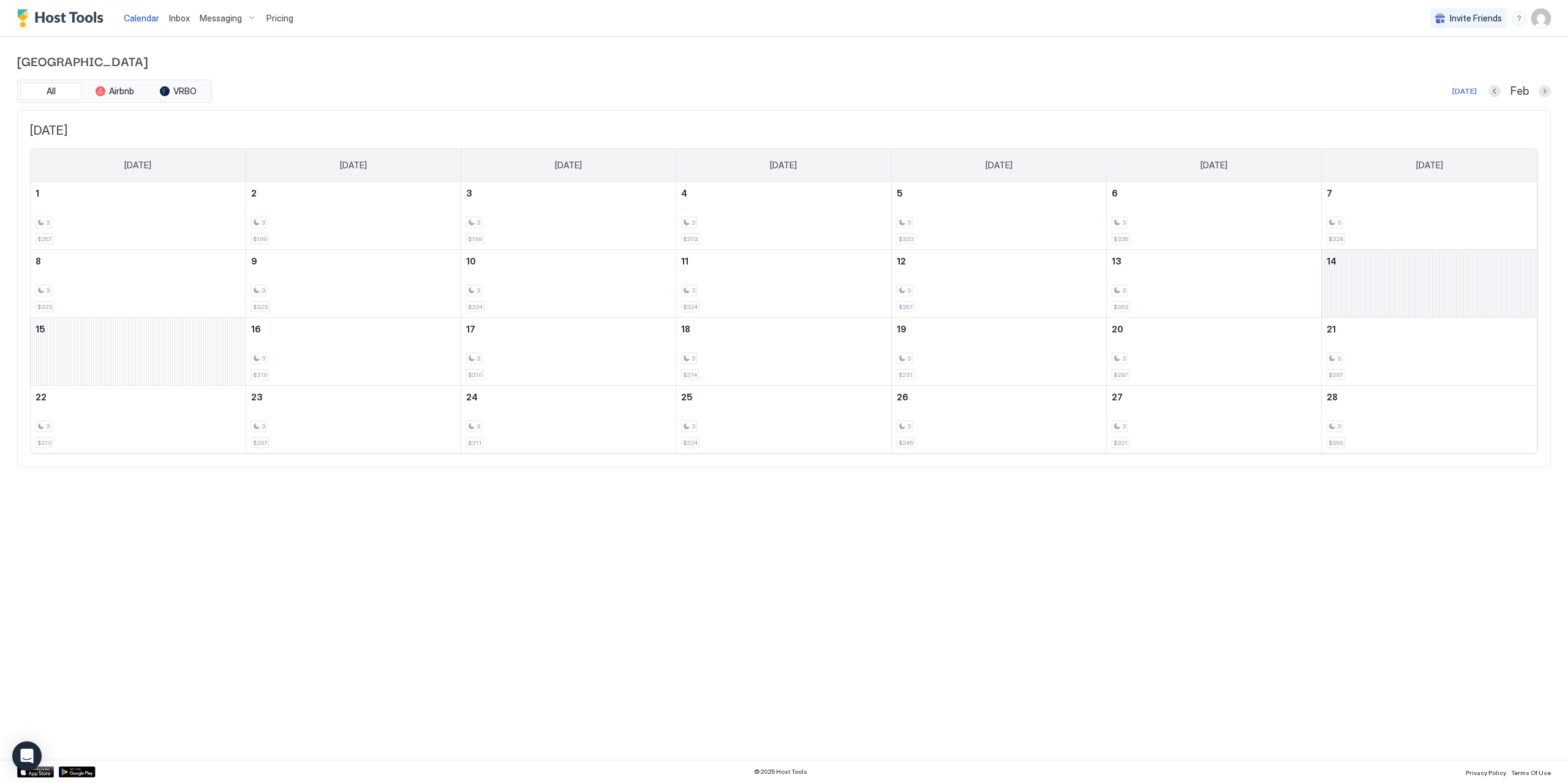
click at [1420, 286] on div "February 14, 2026" at bounding box center [1429, 283] width 215 height 67
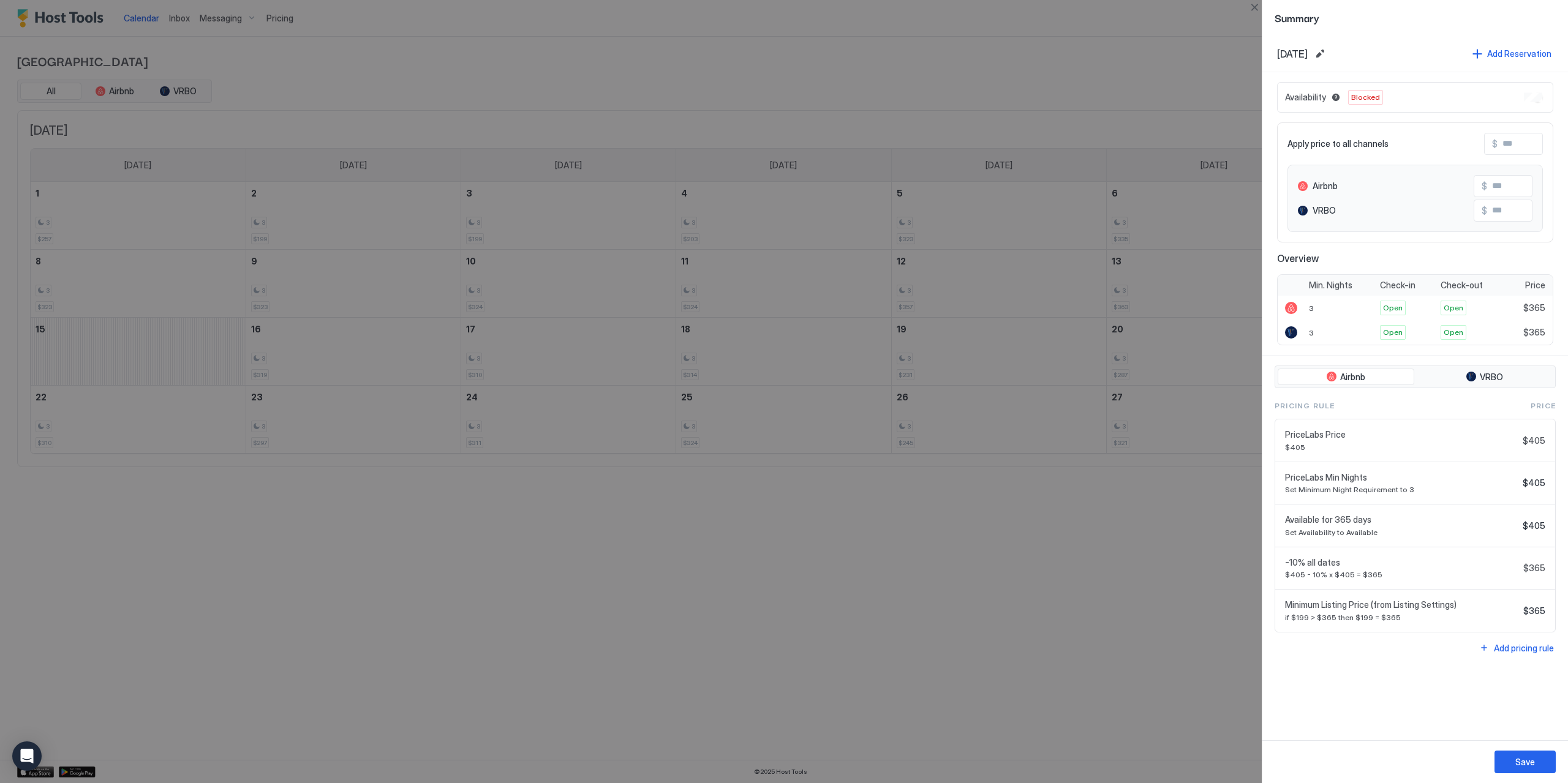
click at [1366, 96] on span "Blocked" at bounding box center [1365, 98] width 29 height 11
click at [1255, 8] on button "Close" at bounding box center [1254, 7] width 15 height 15
